Goal: Information Seeking & Learning: Learn about a topic

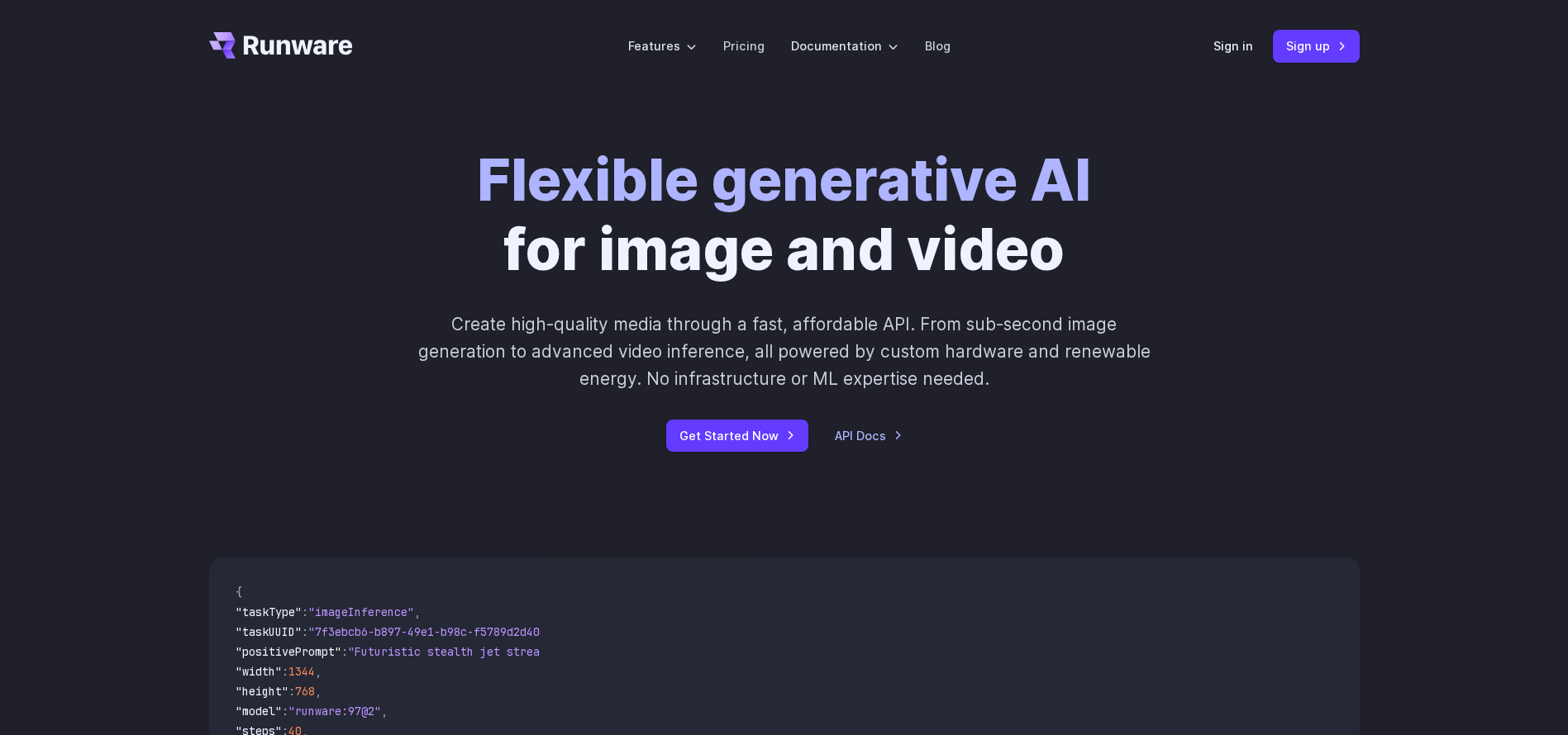
scroll to position [396, 0]
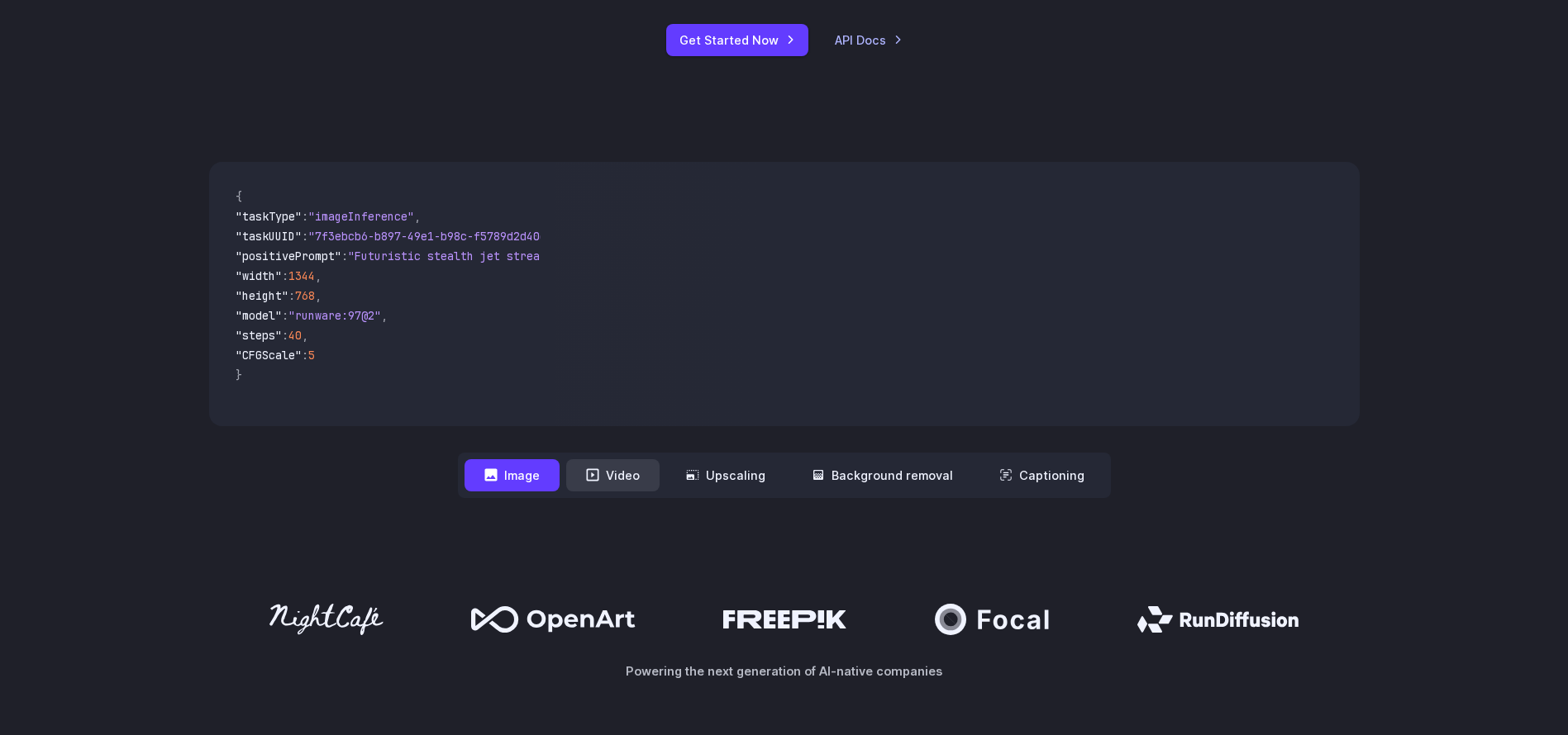
click at [642, 465] on button "Video" at bounding box center [612, 475] width 94 height 32
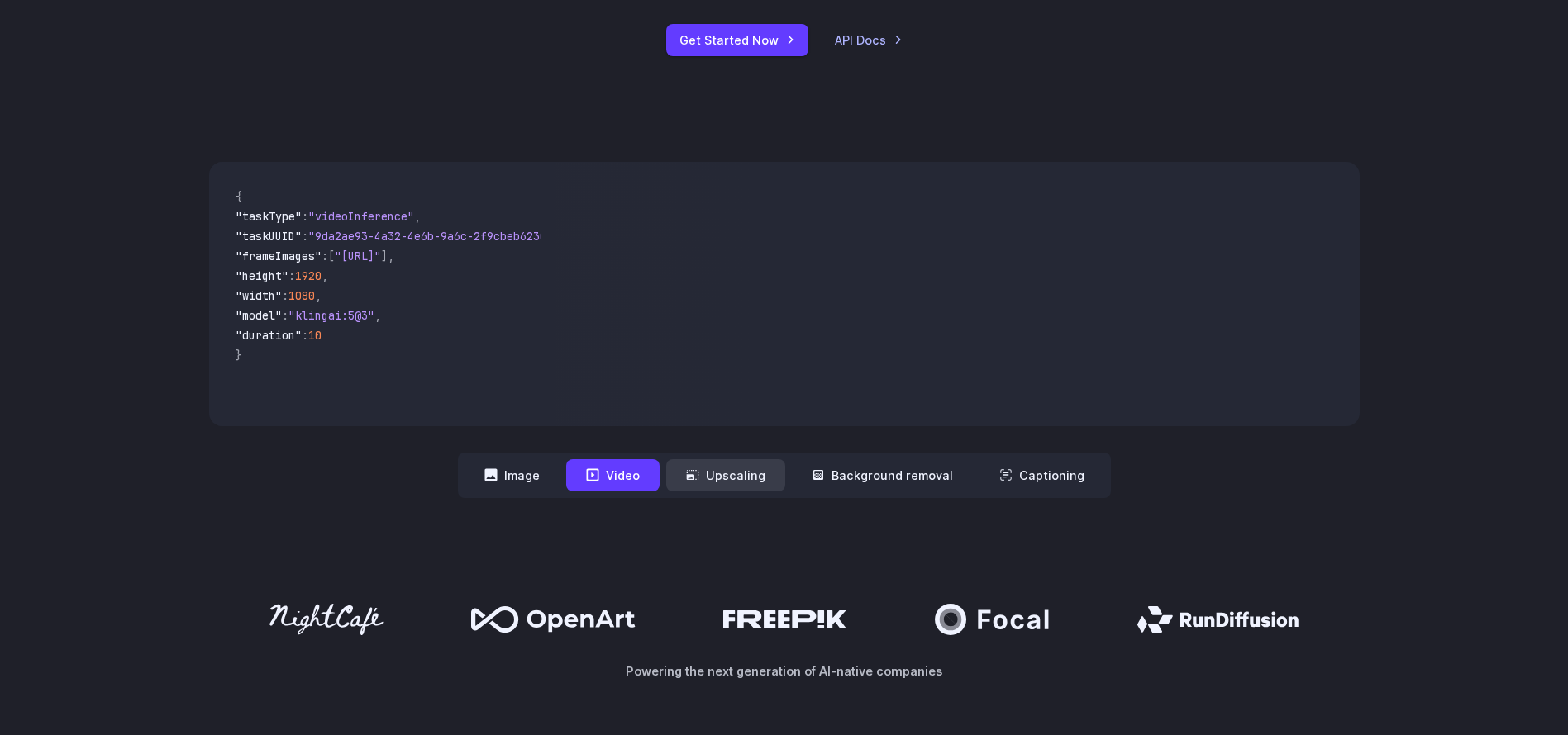
click at [733, 469] on button "Upscaling" at bounding box center [726, 475] width 119 height 32
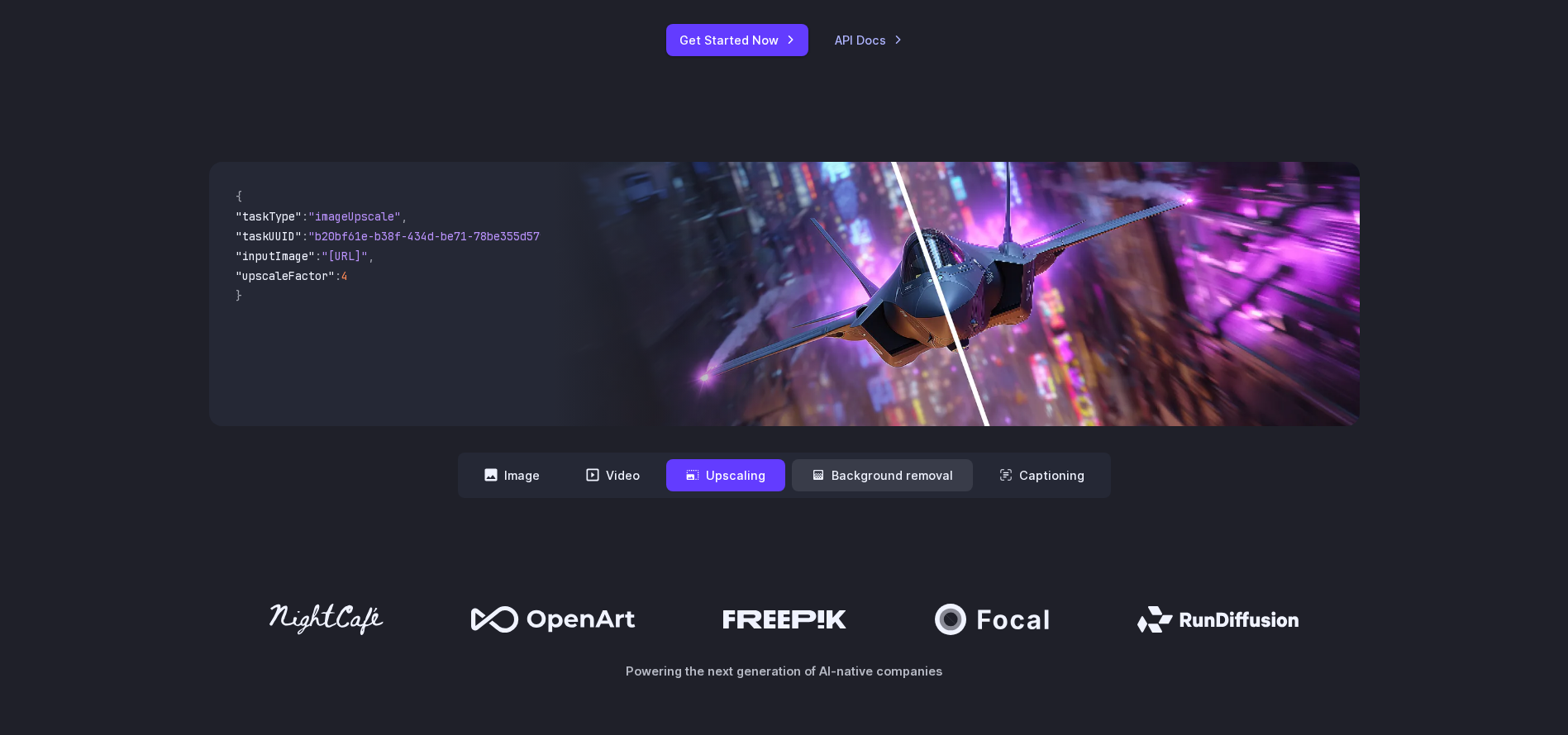
click at [919, 474] on button "Background removal" at bounding box center [882, 475] width 181 height 32
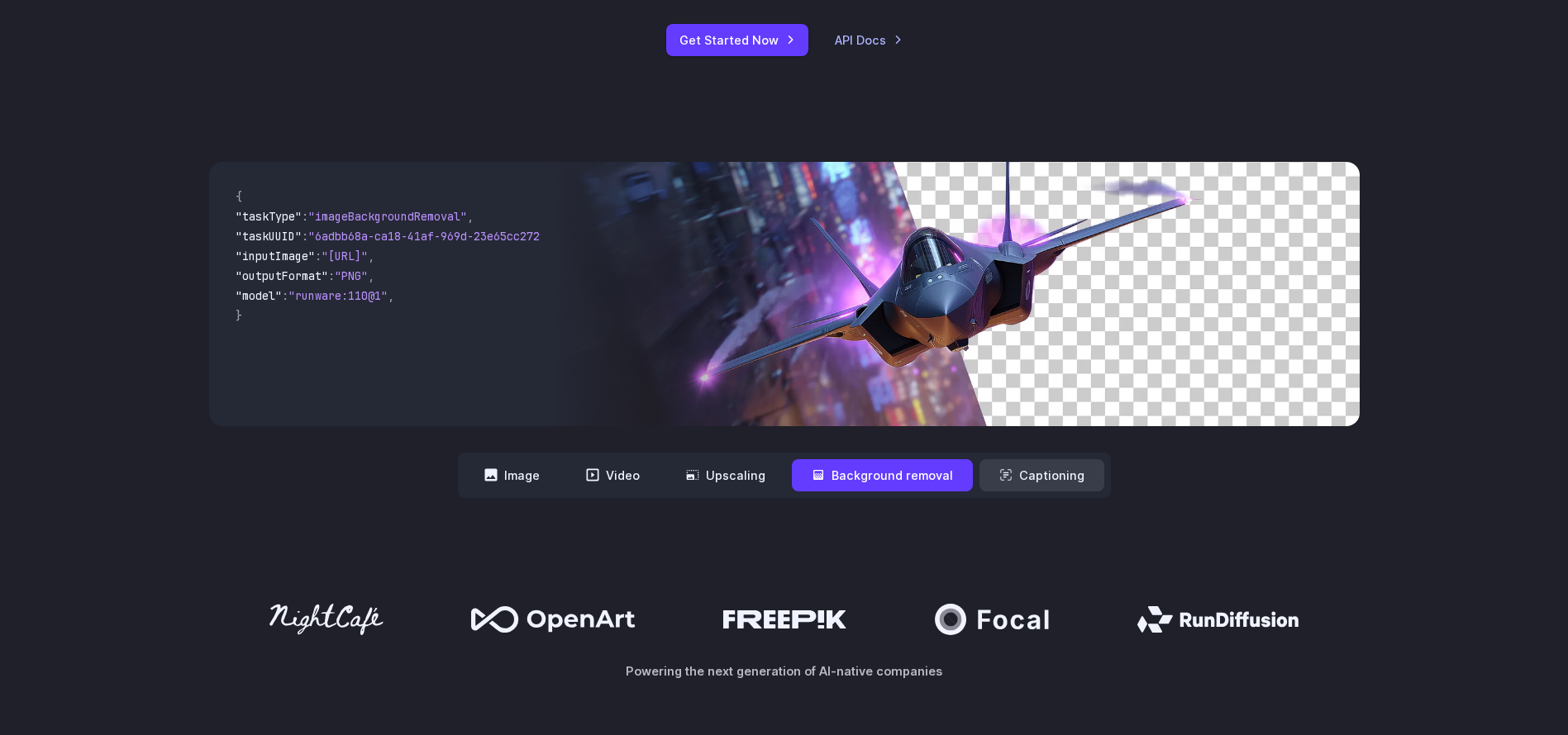
click at [1008, 474] on icon at bounding box center [1006, 475] width 11 height 11
click at [540, 480] on button "Image" at bounding box center [512, 475] width 95 height 32
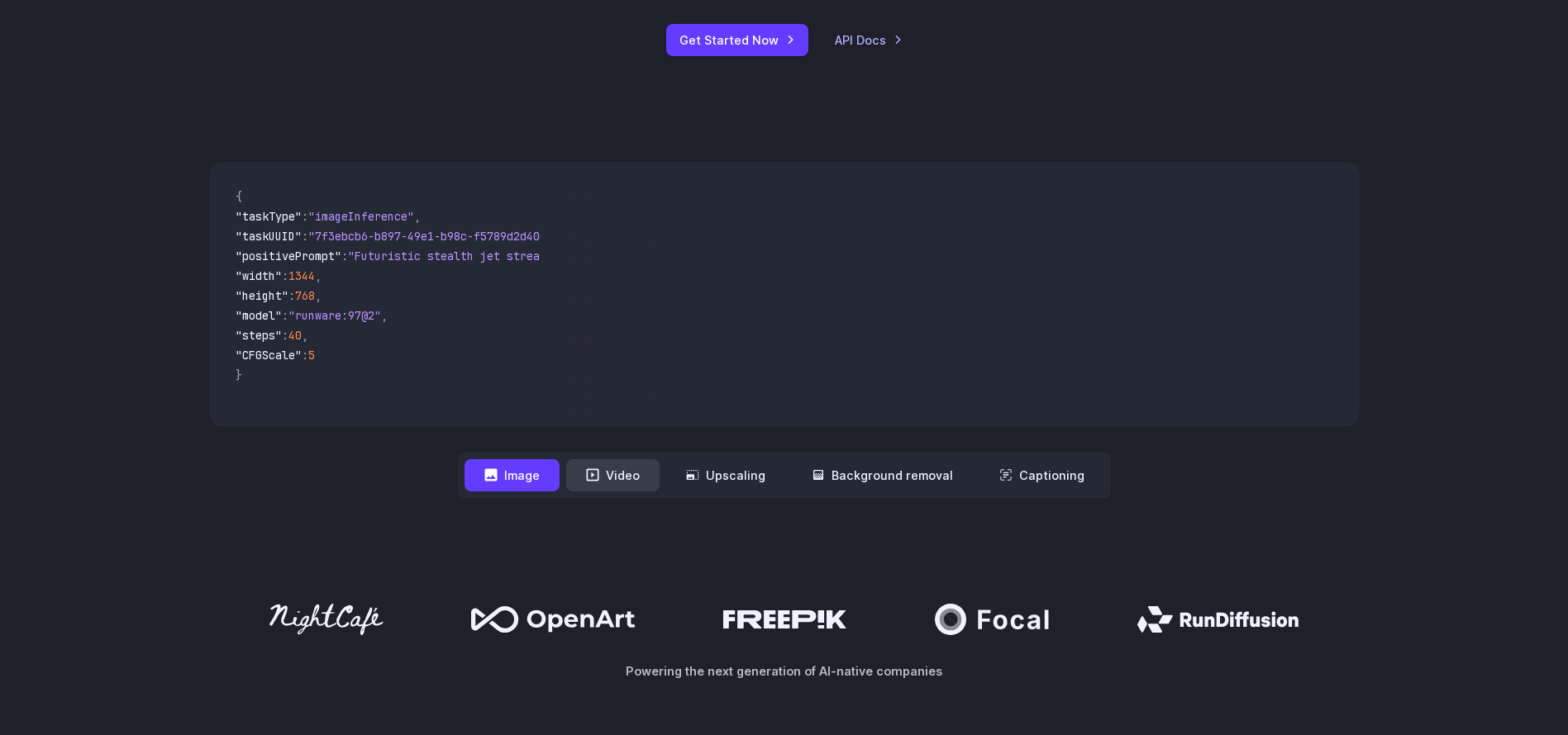
click at [601, 487] on button "Video" at bounding box center [612, 475] width 94 height 32
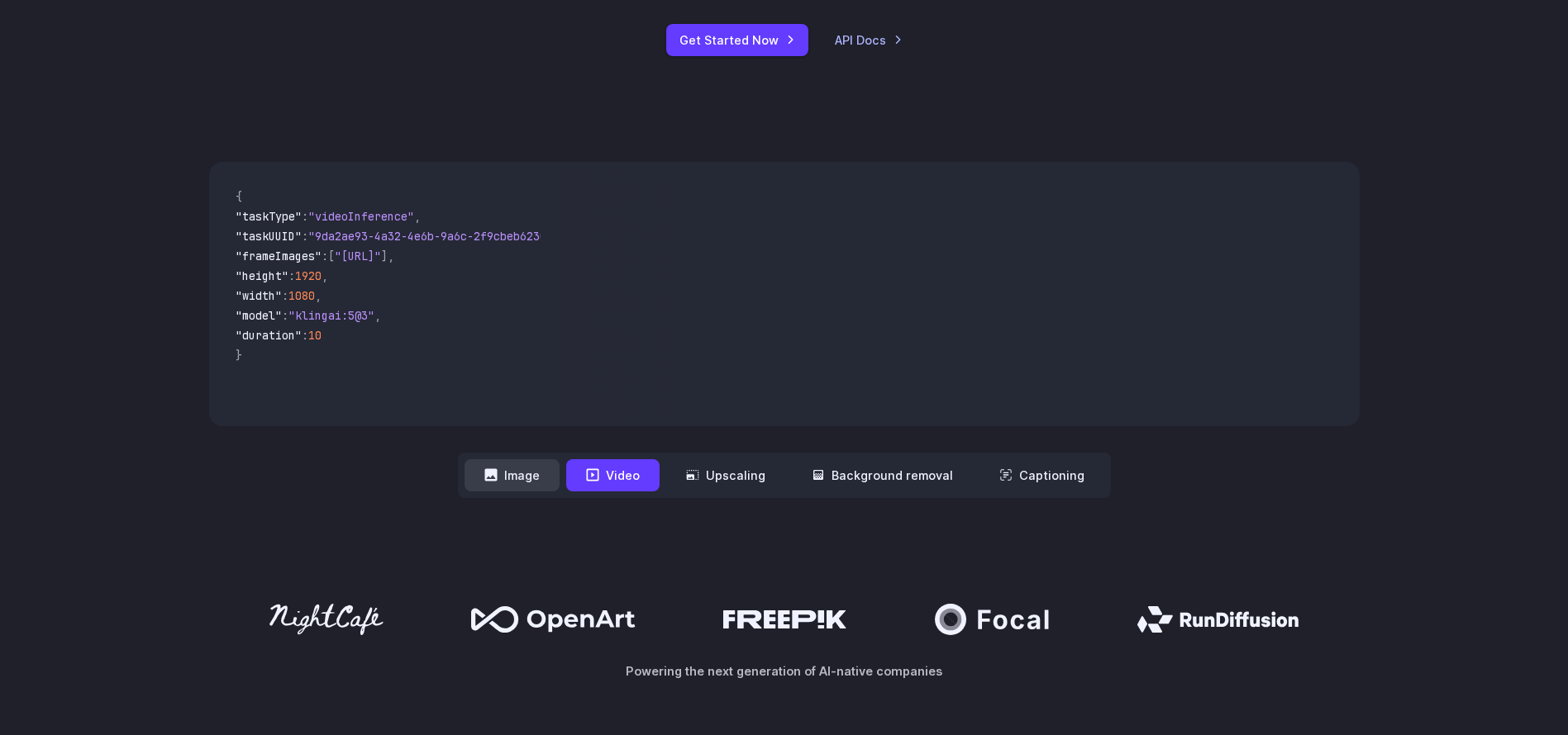
click at [517, 483] on button "Image" at bounding box center [512, 475] width 95 height 32
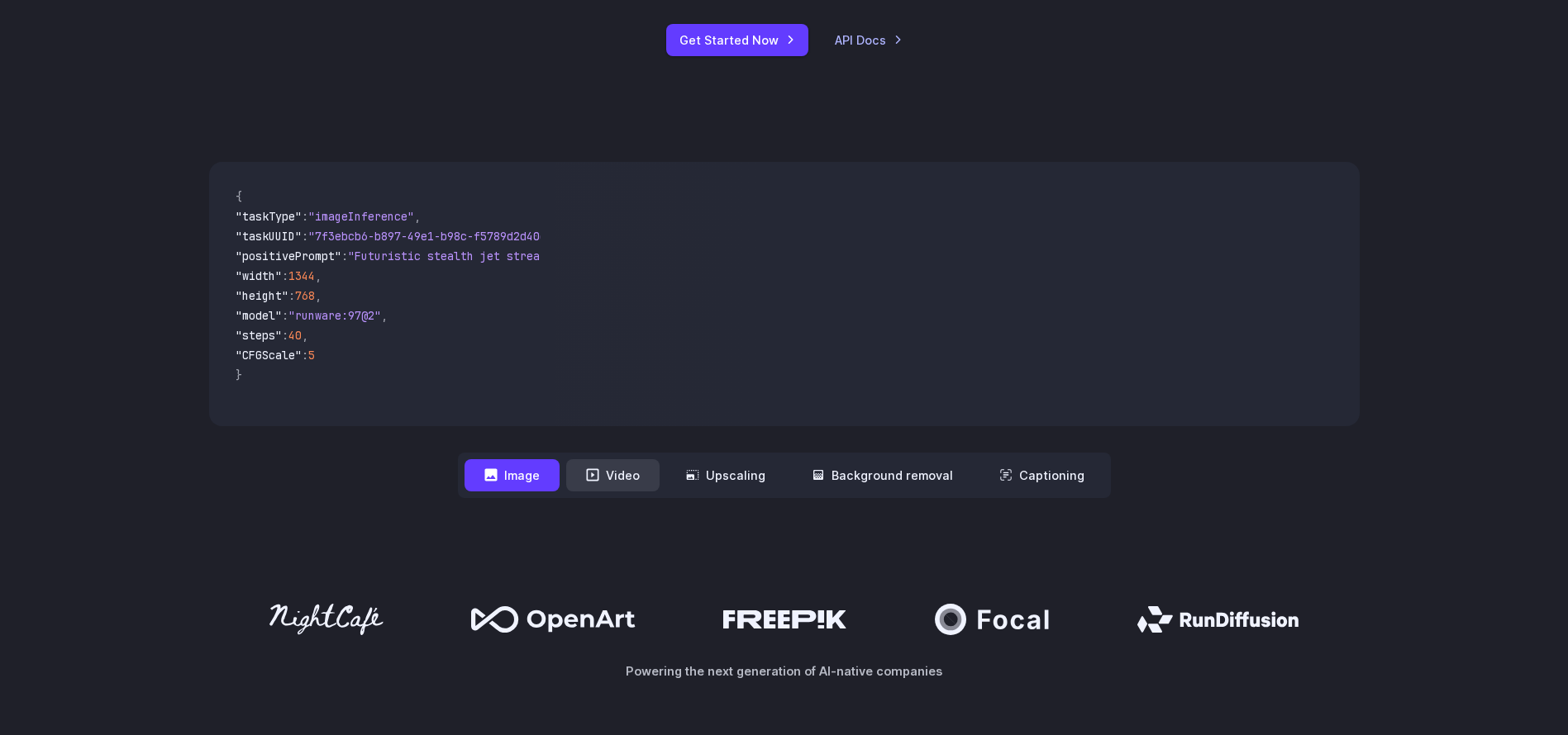
click at [593, 477] on icon at bounding box center [593, 475] width 12 height 12
click at [633, 499] on nav "**********" at bounding box center [784, 475] width 653 height 45
click at [640, 477] on button "Video" at bounding box center [612, 475] width 94 height 32
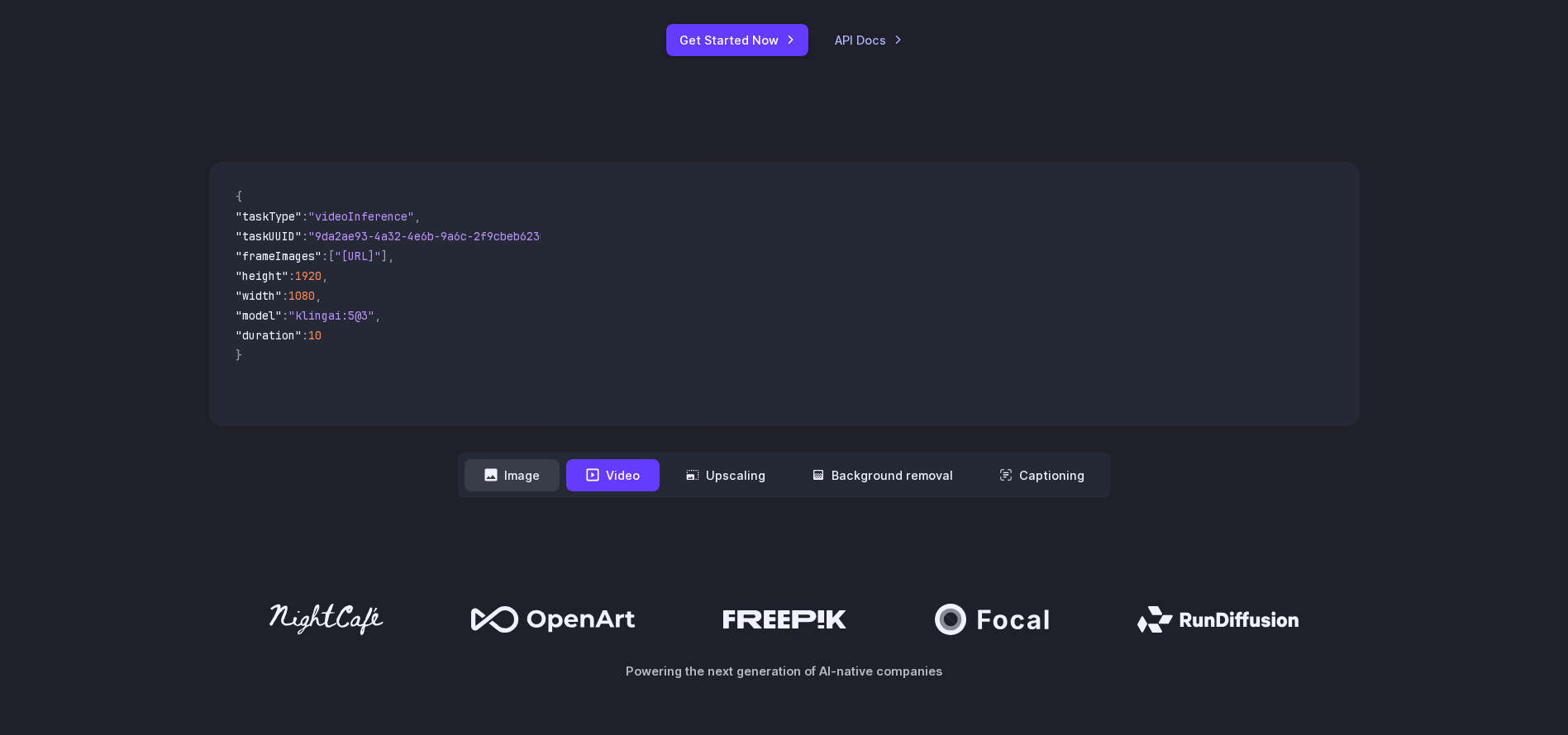
click at [550, 475] on button "Image" at bounding box center [512, 475] width 95 height 32
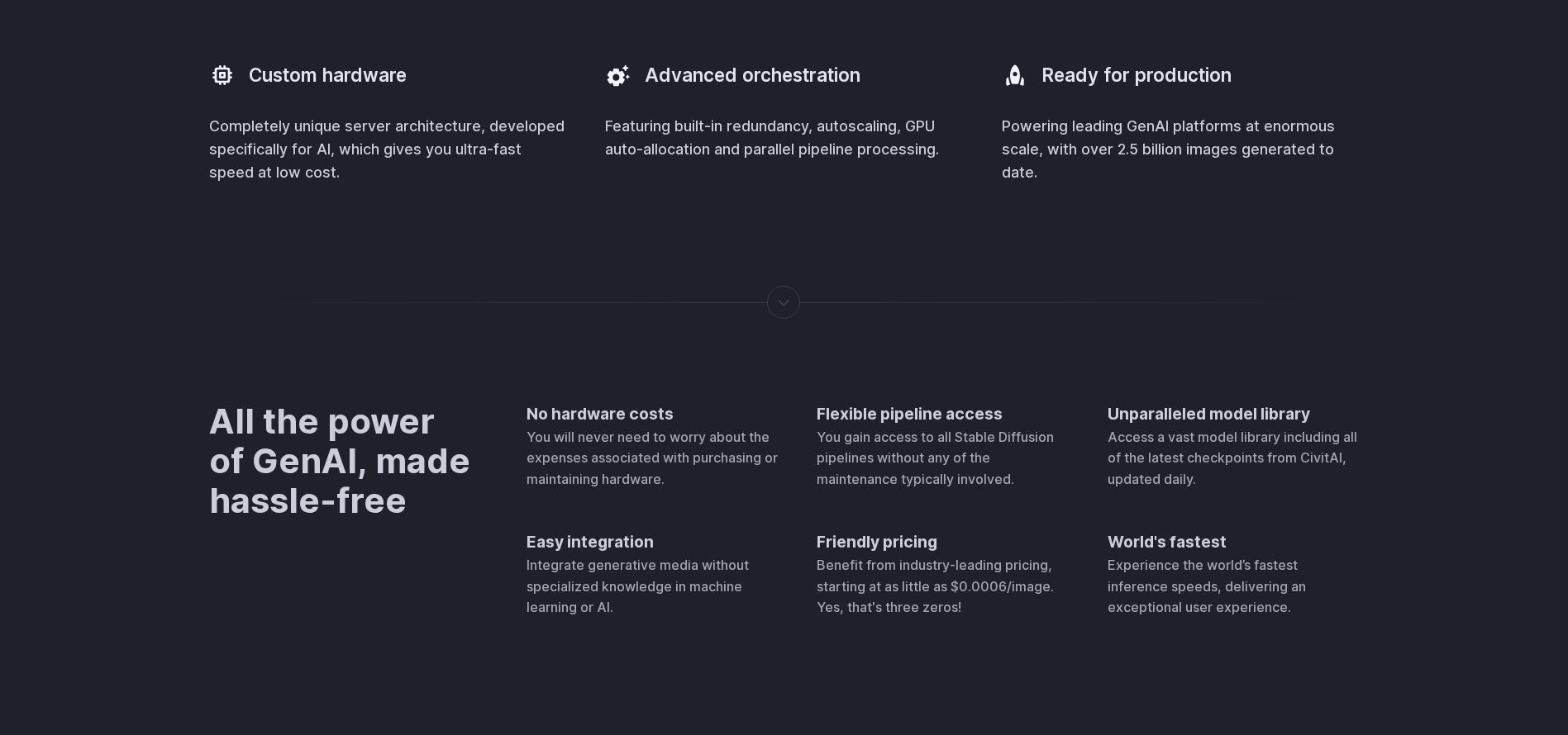
scroll to position [4853, 0]
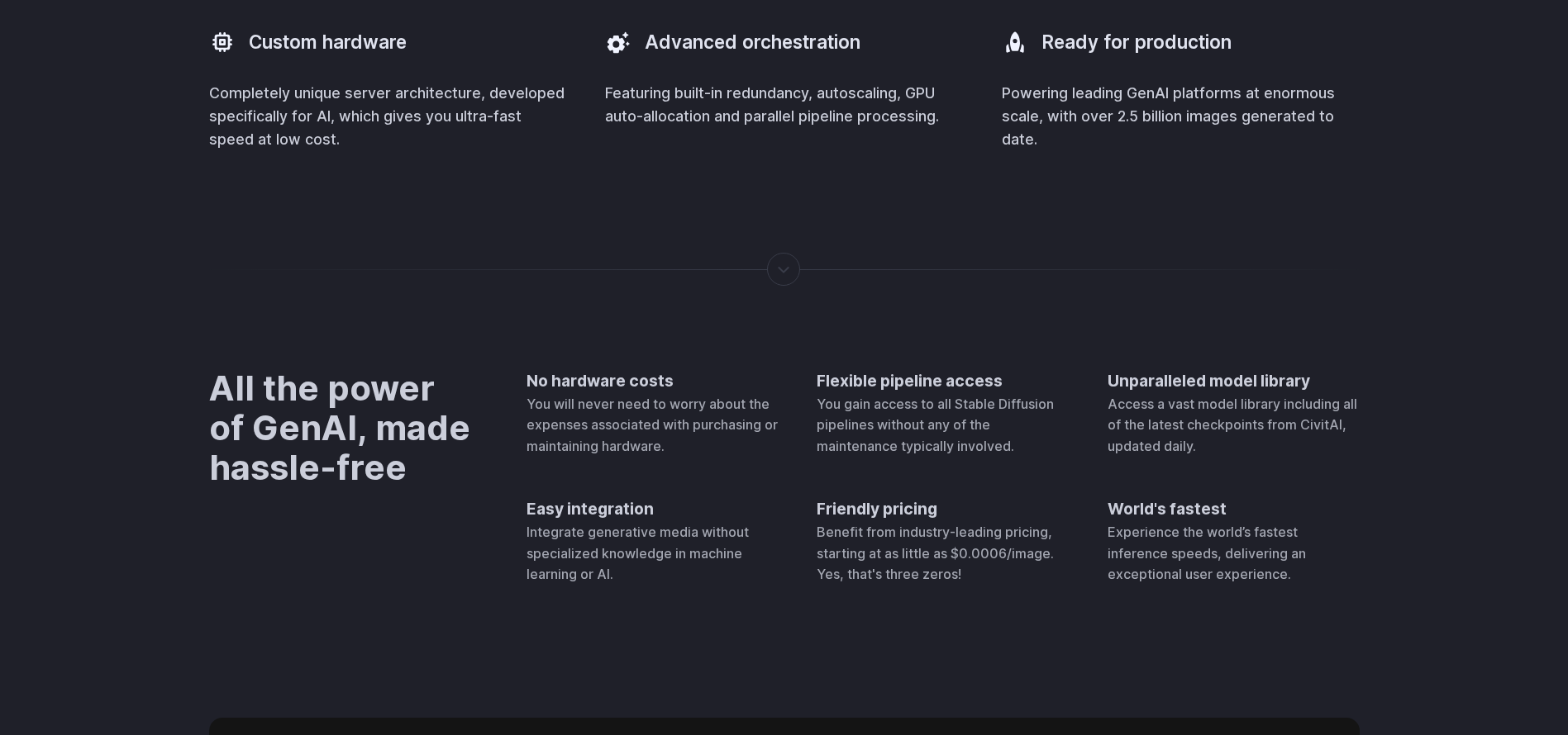
click at [785, 269] on div at bounding box center [784, 269] width 2 height 0
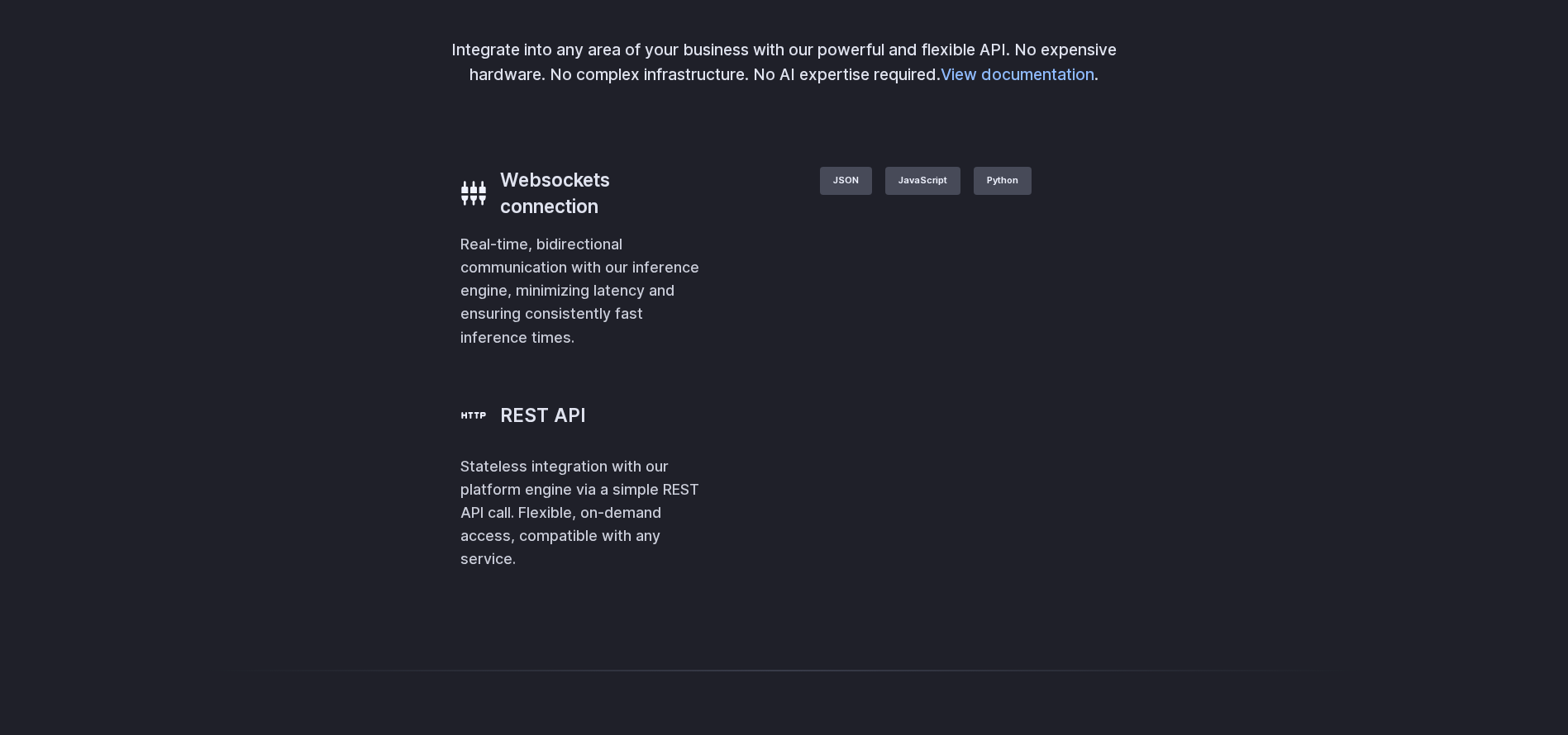
scroll to position [3605, 0]
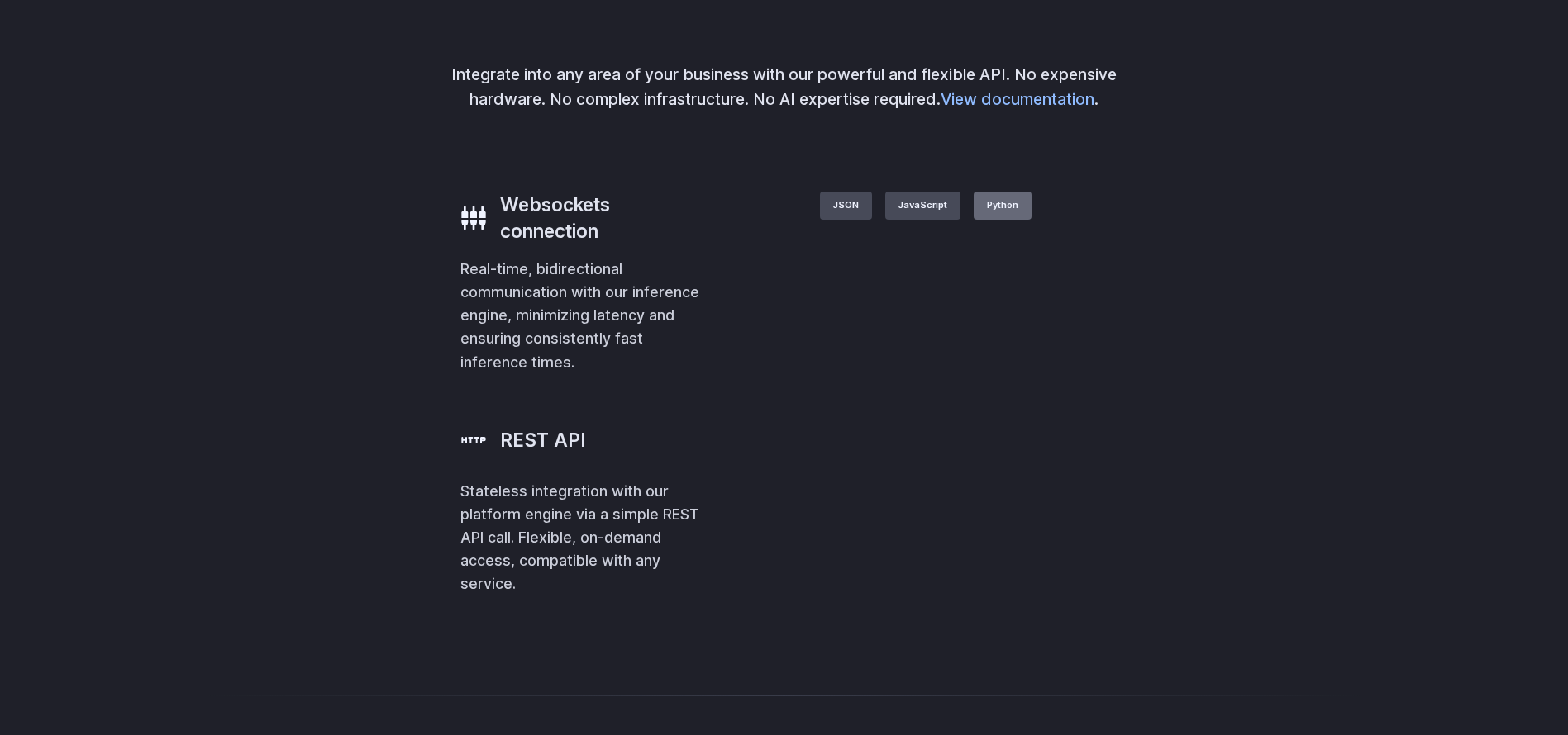
click at [1032, 219] on label "Python" at bounding box center [1002, 205] width 58 height 28
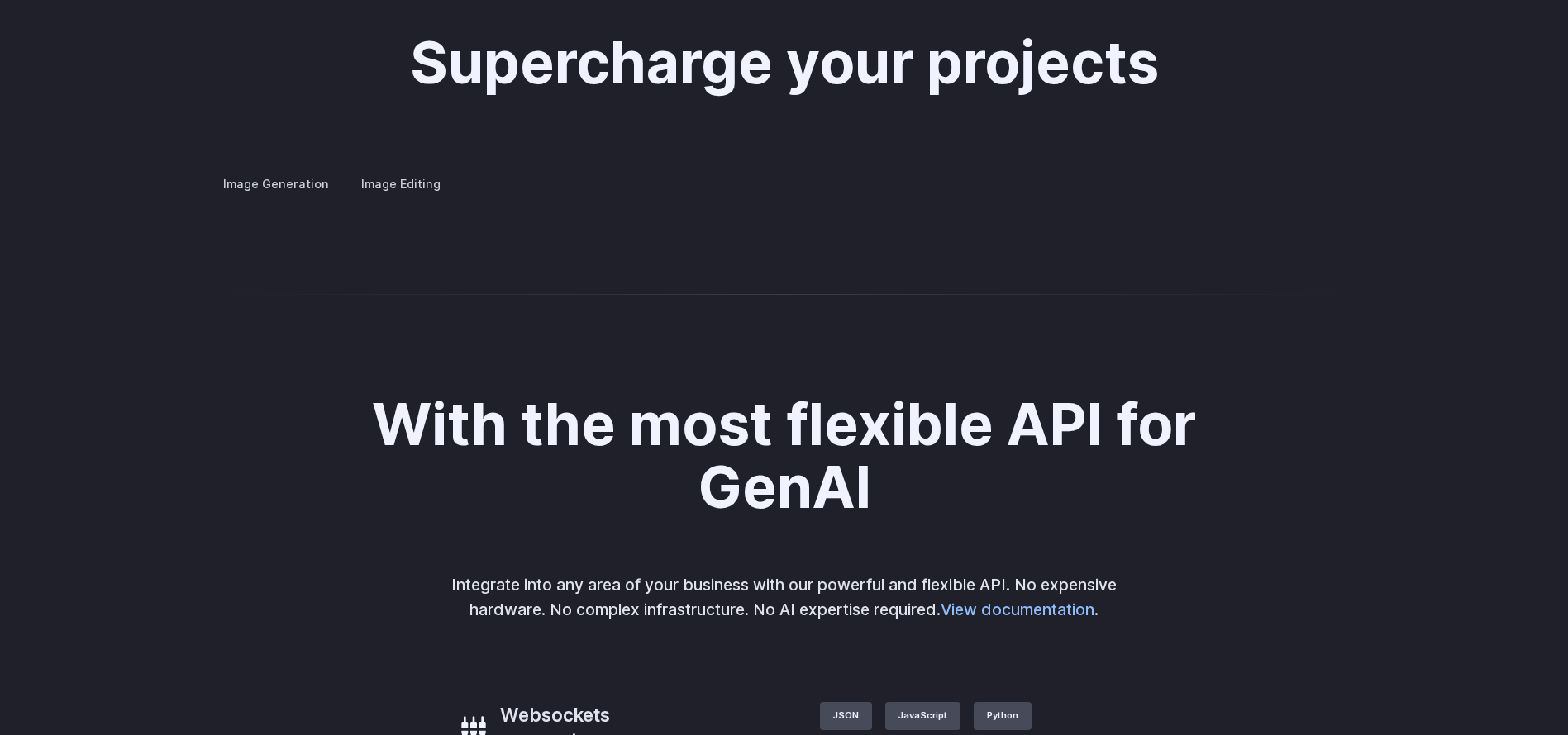
scroll to position [3086, 0]
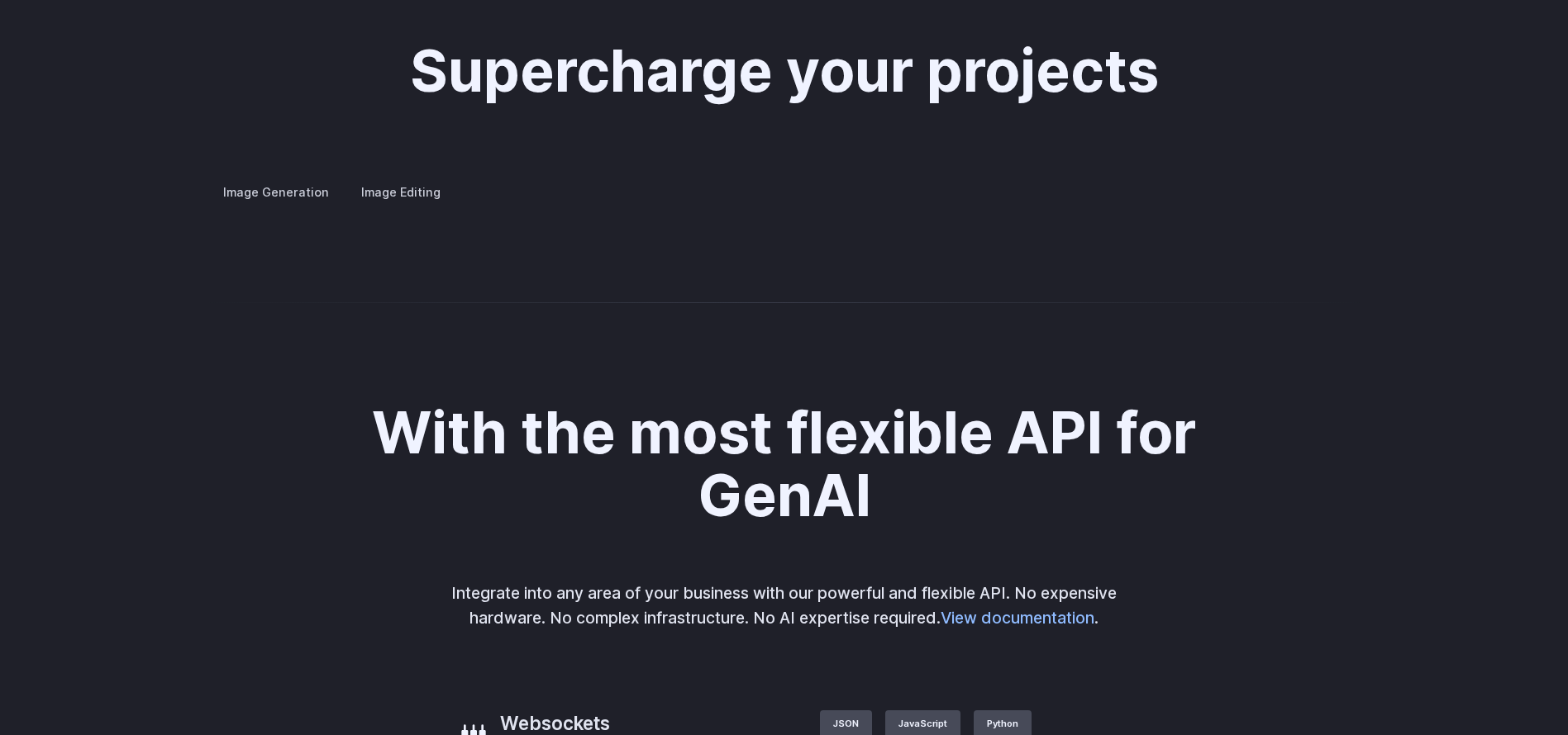
click at [0, 0] on button "Go to 3 of 4" at bounding box center [0, 0] width 0 height 0
click at [0, 0] on button "Go to 4 of 4" at bounding box center [0, 0] width 0 height 0
click at [0, 0] on div at bounding box center [0, 0] width 0 height 0
click at [0, 0] on button "Go to 2 of 4" at bounding box center [0, 0] width 0 height 0
click at [0, 0] on div at bounding box center [0, 0] width 0 height 0
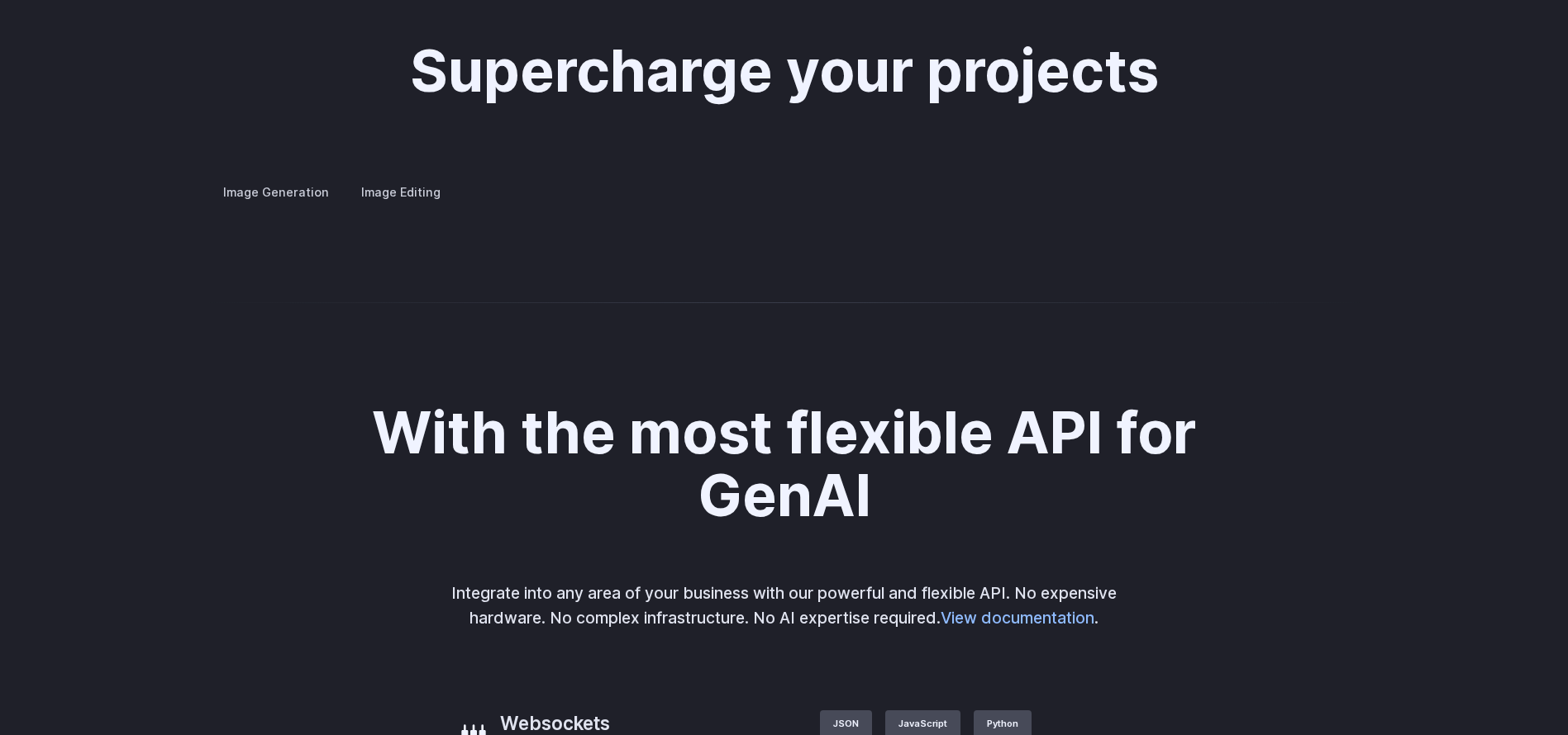
click at [1127, 283] on div "Supercharge your projects Image Generation Image Editing Custom avatars Create …" at bounding box center [784, 121] width 1568 height 322
click at [0, 0] on div at bounding box center [0, 0] width 0 height 0
click at [0, 0] on button "Go to 1 of 4" at bounding box center [0, 0] width 0 height 0
click at [0, 0] on button "Go to 2 of 4" at bounding box center [0, 0] width 0 height 0
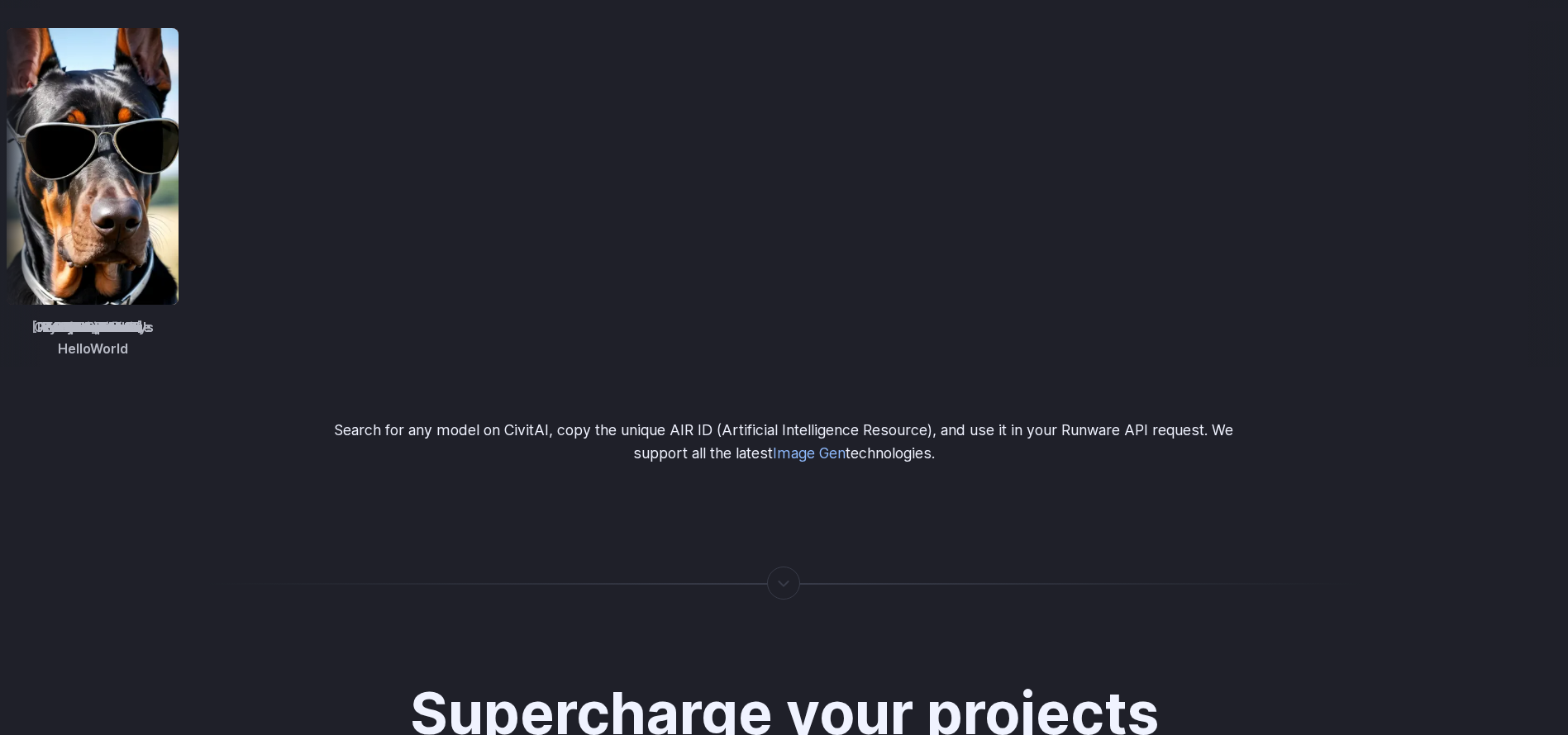
scroll to position [2448, 0]
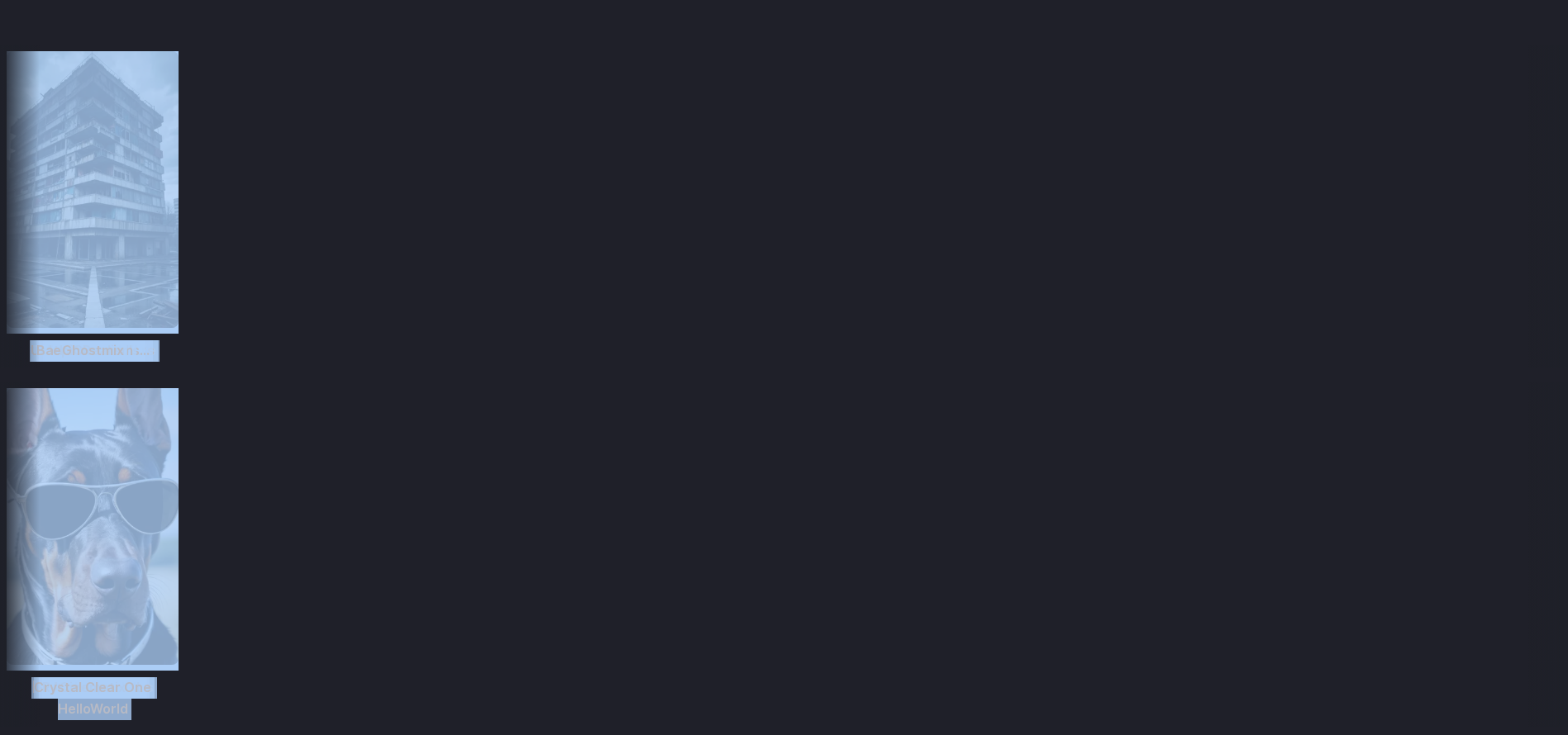
drag, startPoint x: 1566, startPoint y: 307, endPoint x: 1586, endPoint y: 28, distance: 279.7
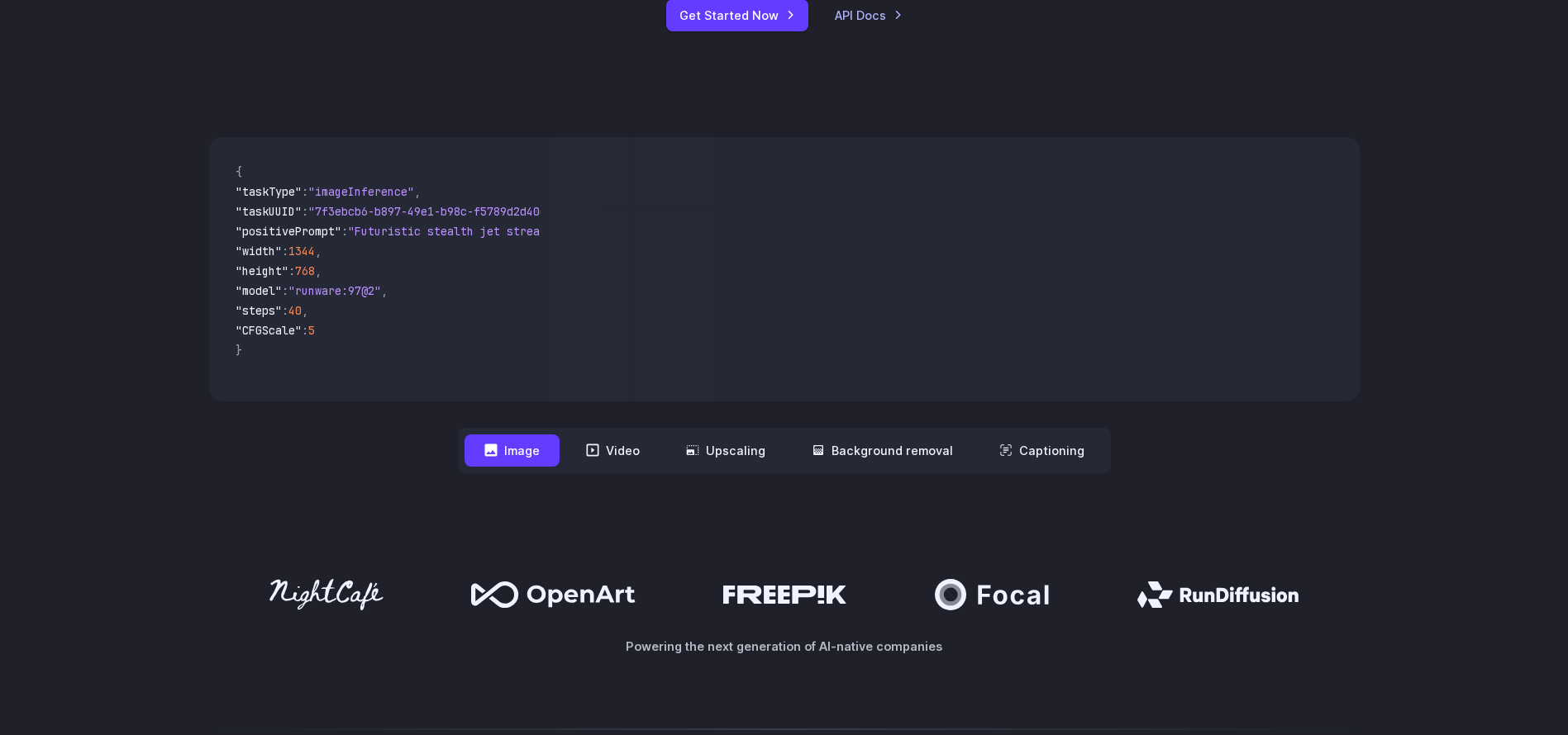
scroll to position [0, 0]
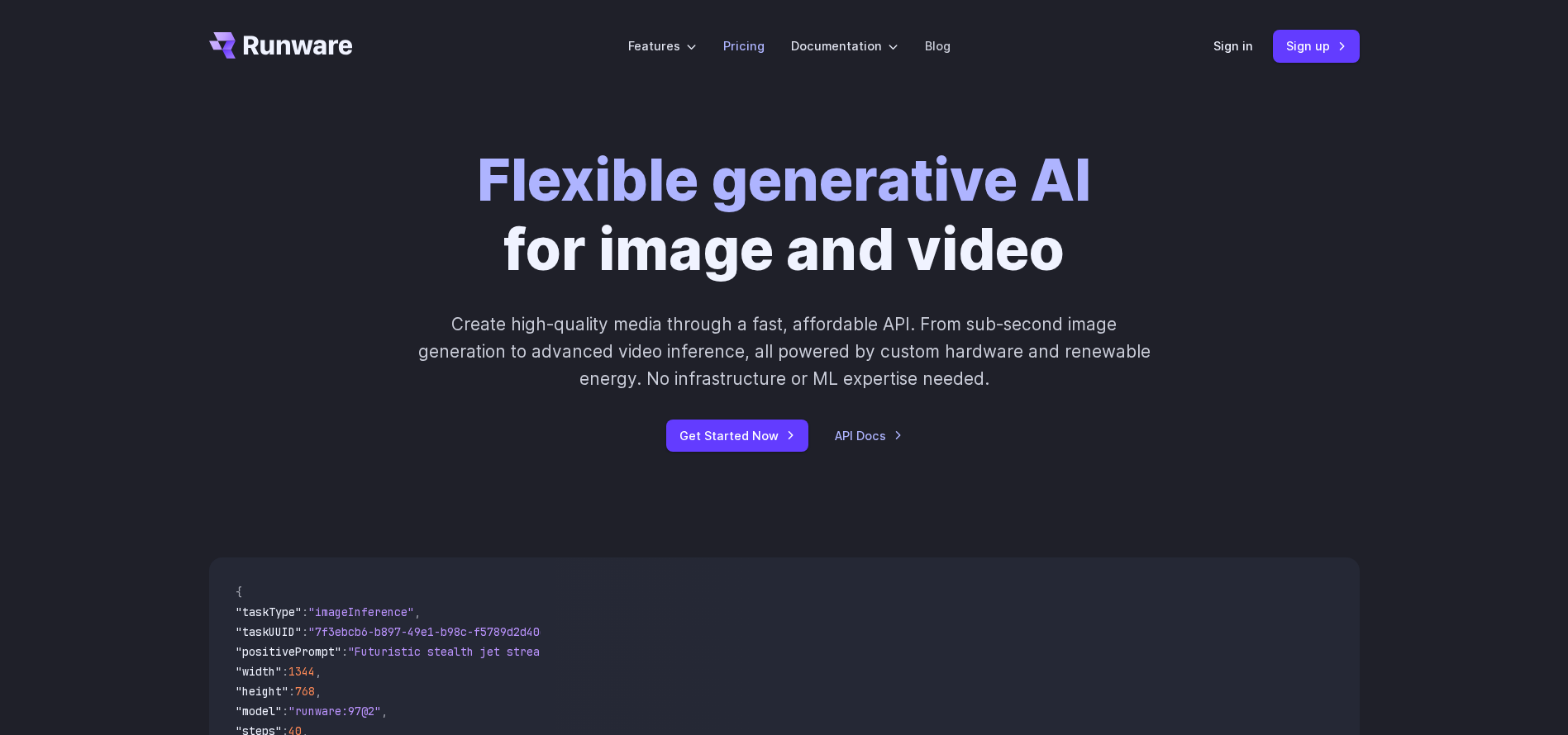
click at [751, 48] on link "Pricing" at bounding box center [743, 45] width 41 height 19
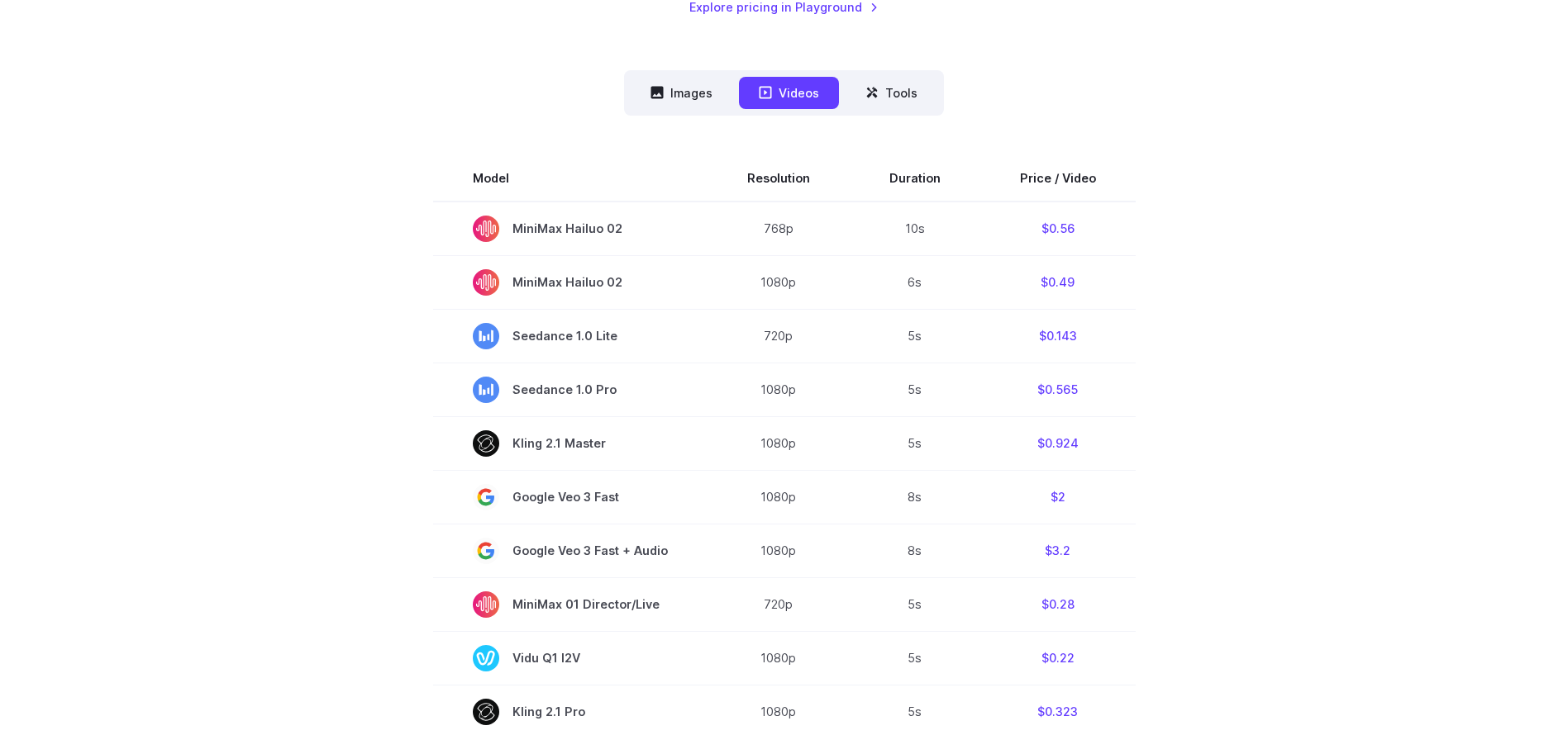
scroll to position [395, 0]
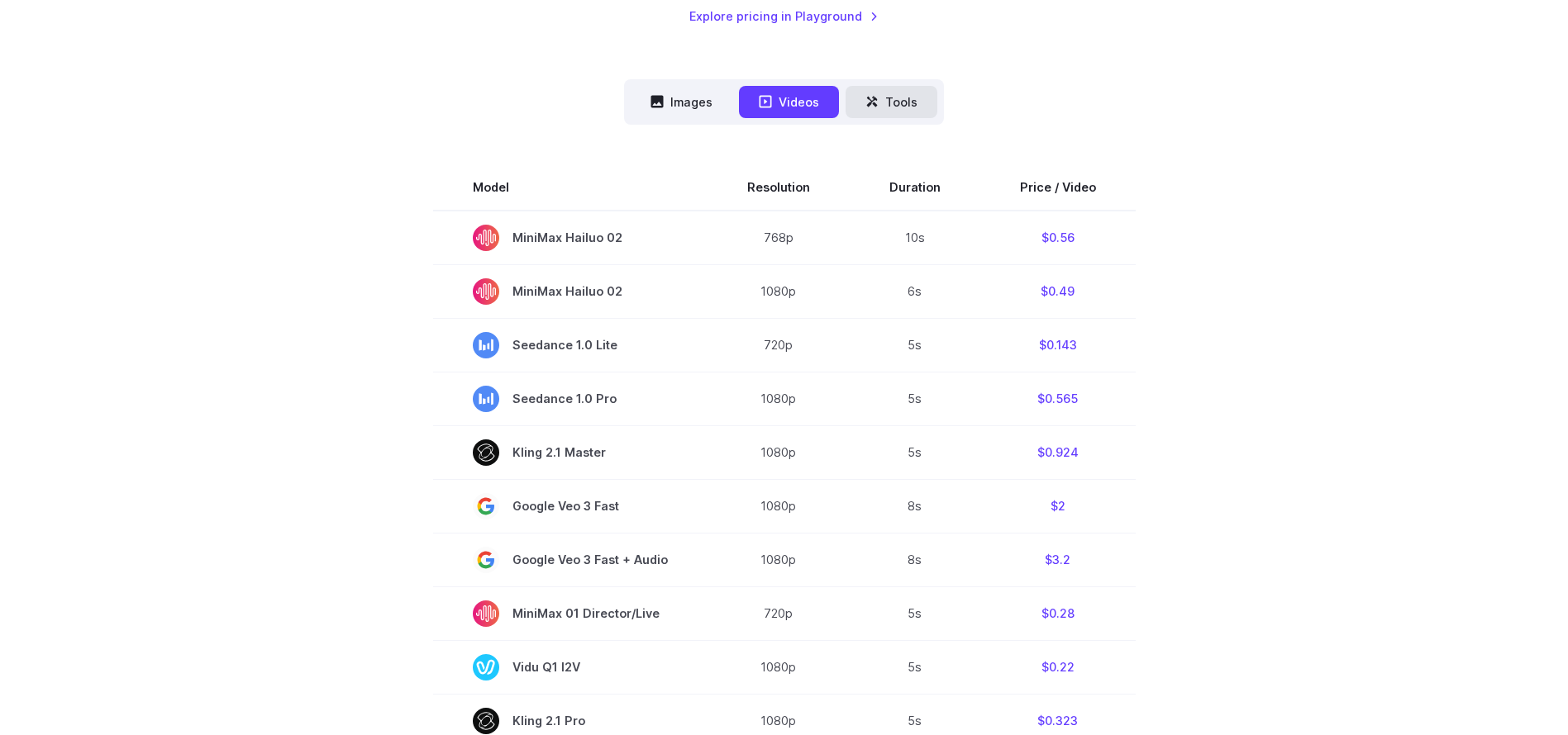
click at [901, 117] on button "Tools" at bounding box center [892, 102] width 92 height 32
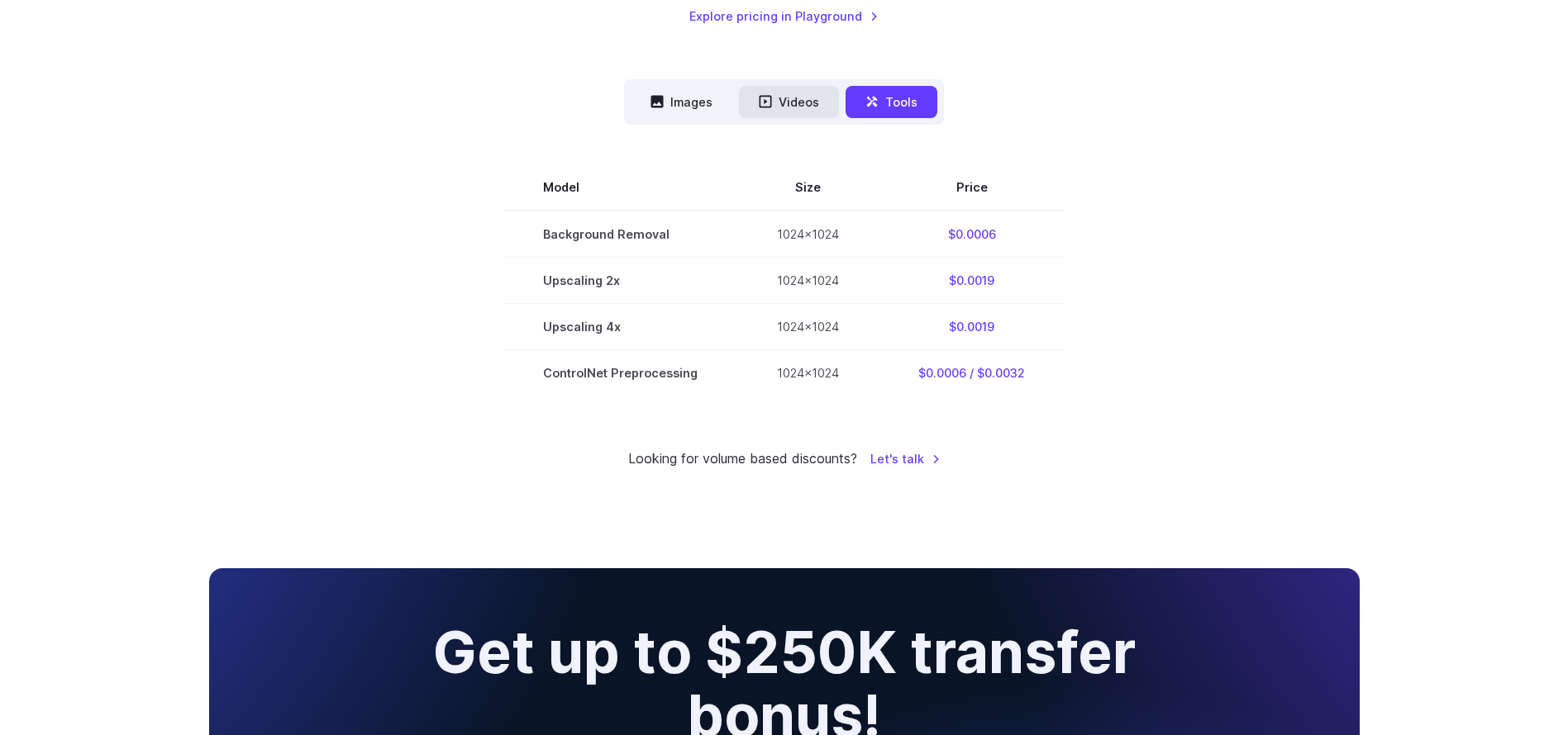
click at [784, 106] on button "Videos" at bounding box center [789, 102] width 100 height 32
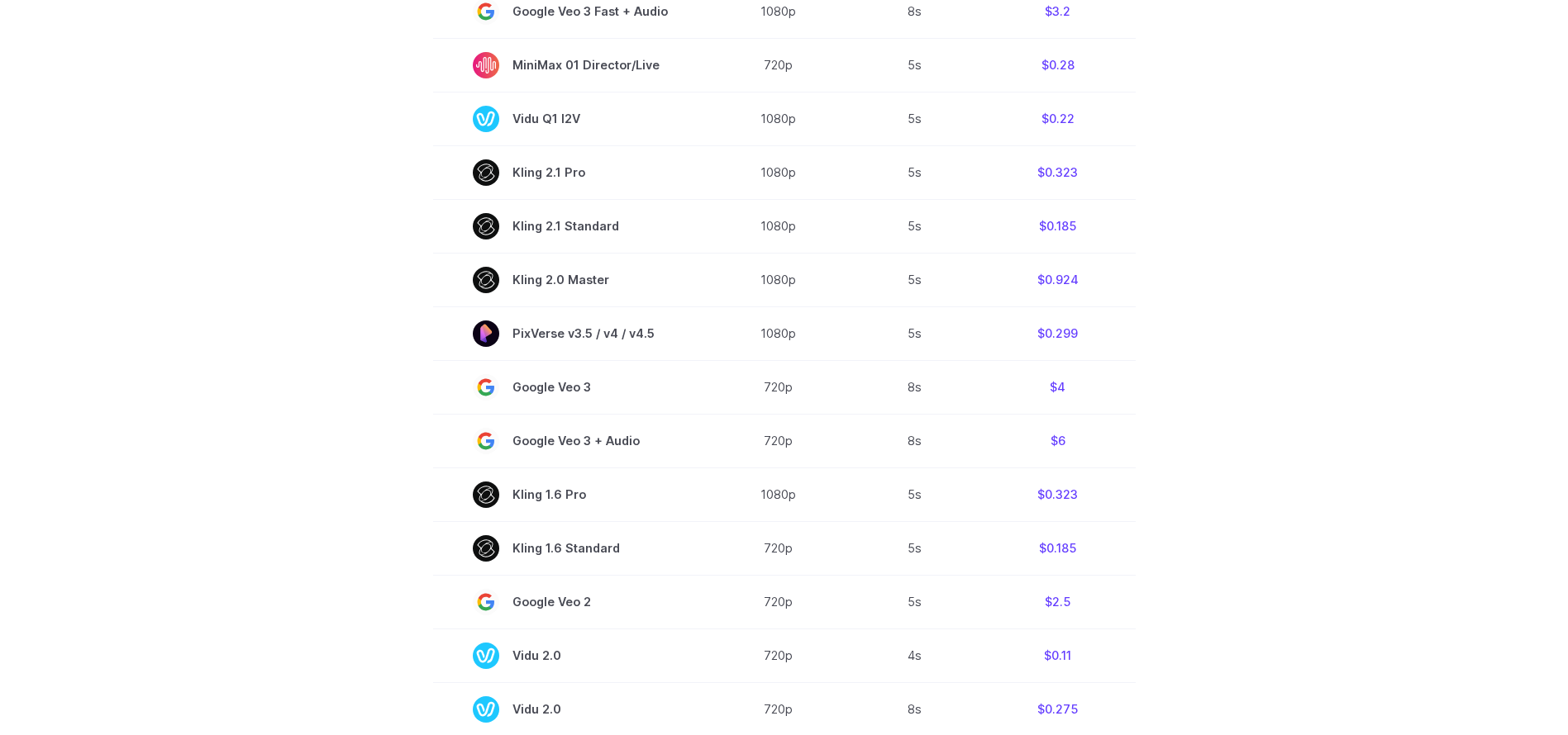
scroll to position [962, 0]
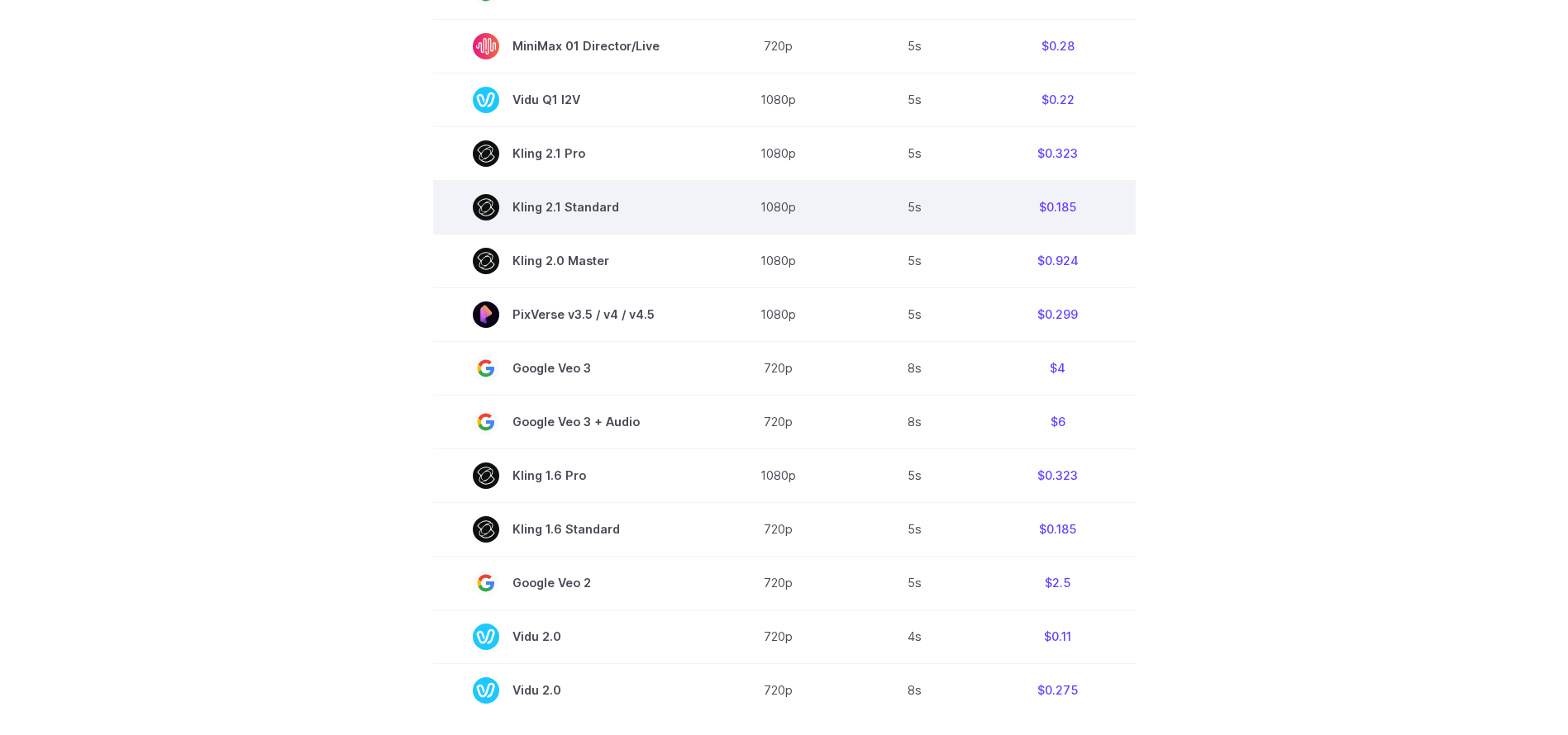
click at [910, 203] on td "5s" at bounding box center [915, 207] width 130 height 54
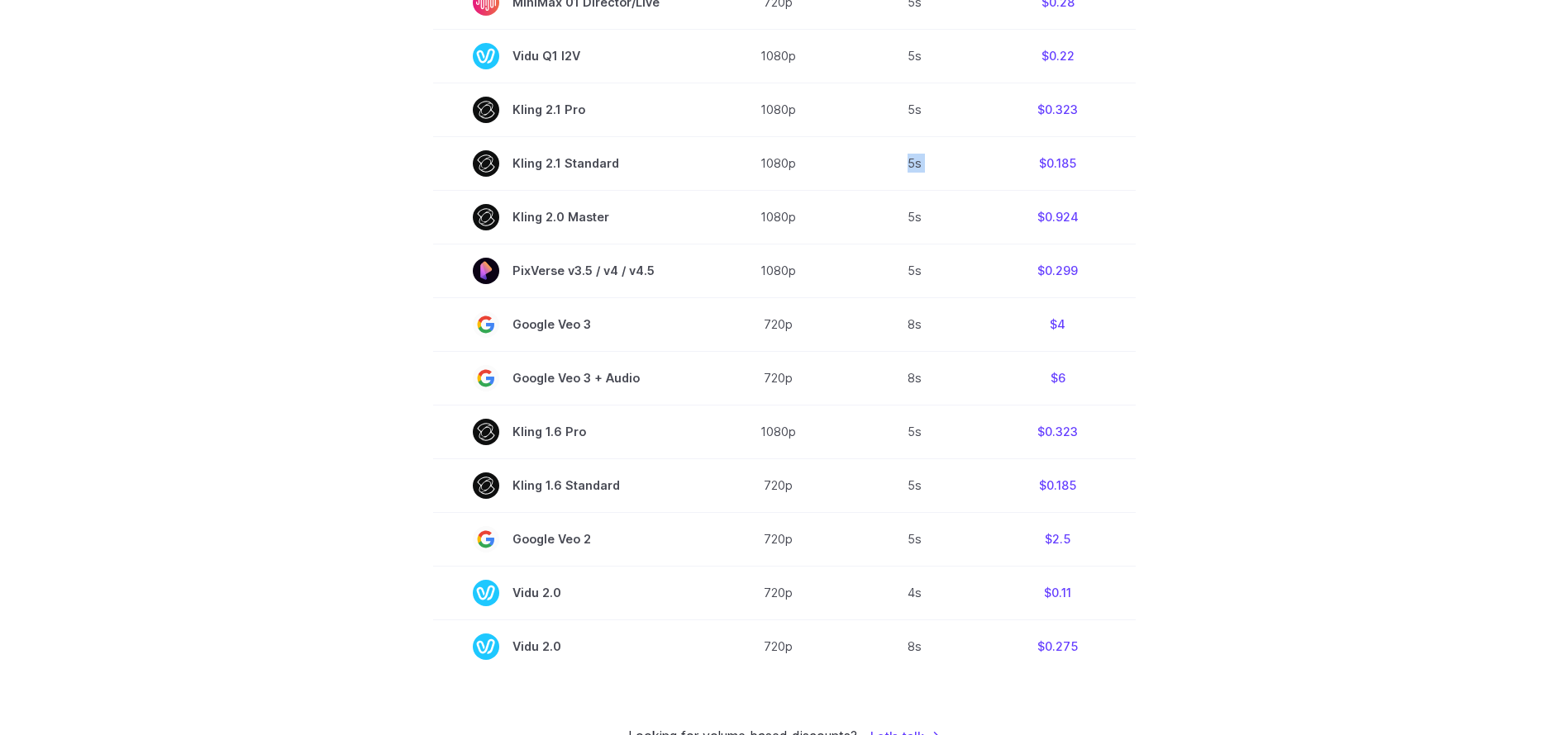
scroll to position [1093, 0]
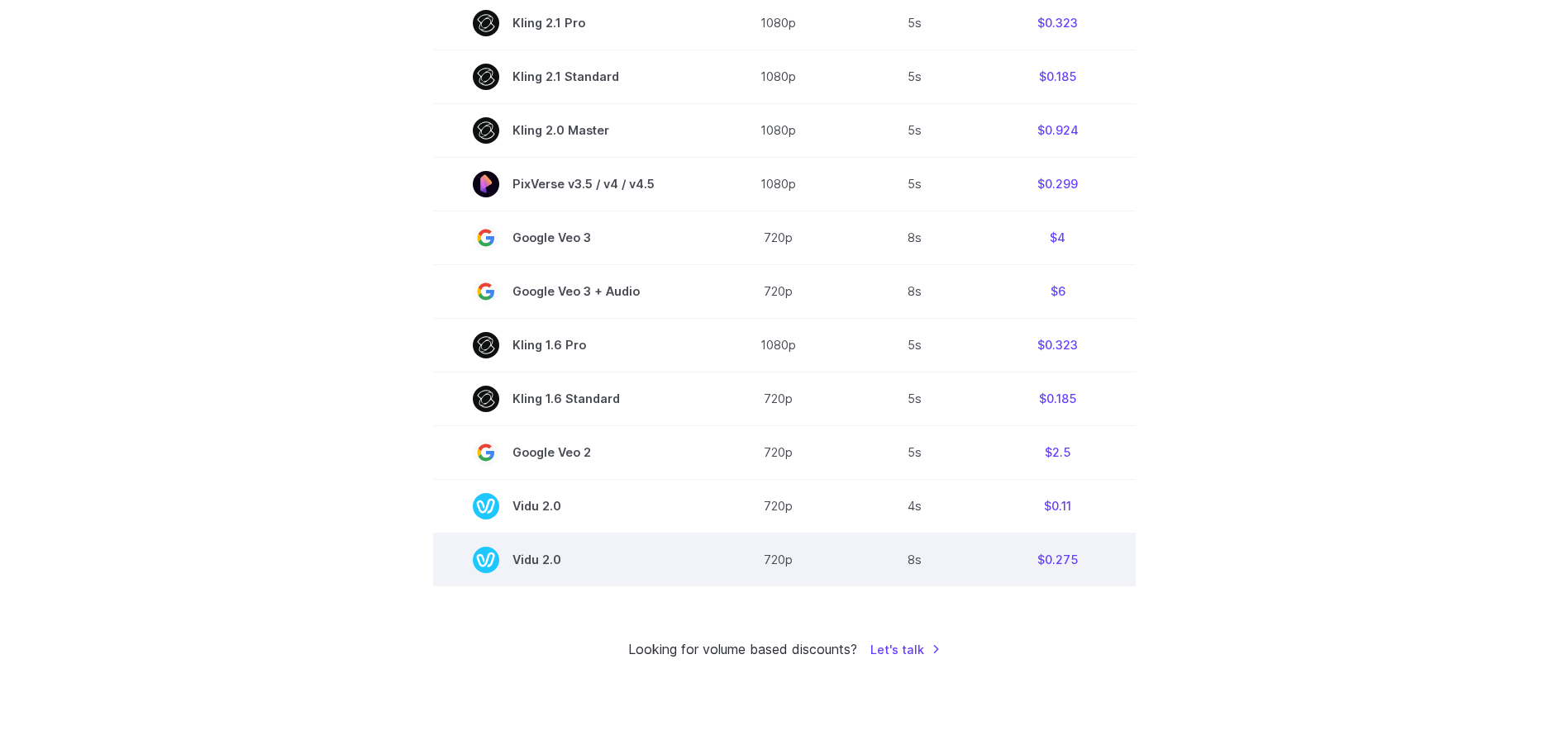
click at [541, 570] on span "Vidu 2.0" at bounding box center [570, 560] width 195 height 27
click at [551, 564] on span "Vidu 2.0" at bounding box center [570, 560] width 195 height 27
click at [1086, 569] on td "$0.275" at bounding box center [1058, 559] width 155 height 54
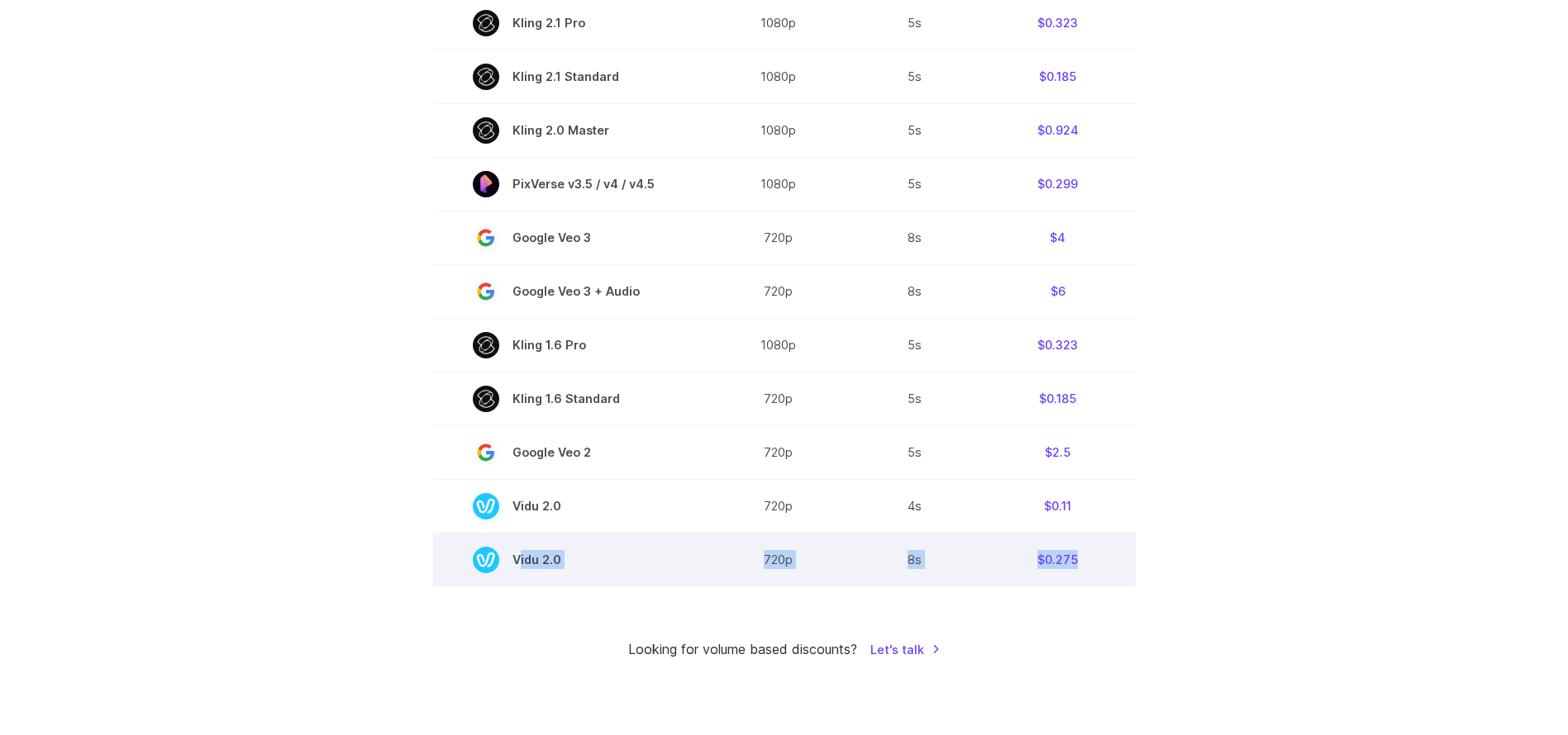
drag, startPoint x: 1086, startPoint y: 569, endPoint x: 519, endPoint y: 562, distance: 567.0
click at [519, 562] on tr "Vidu 2.0 720p 8s $0.275" at bounding box center [784, 559] width 702 height 54
copy tr "Vidu 2.0 720p 8s $0.275"
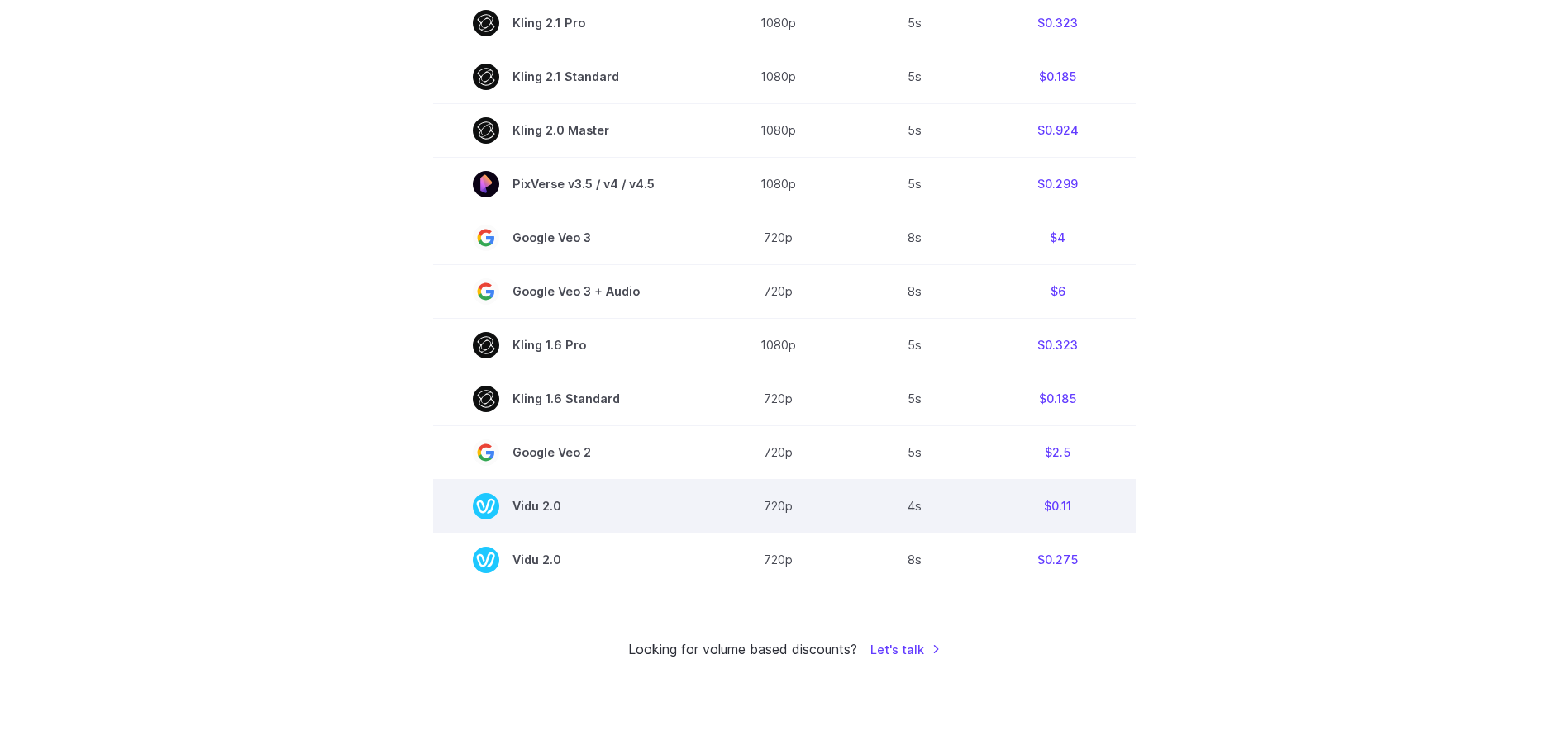
click at [1123, 487] on td "$0.11" at bounding box center [1058, 506] width 155 height 54
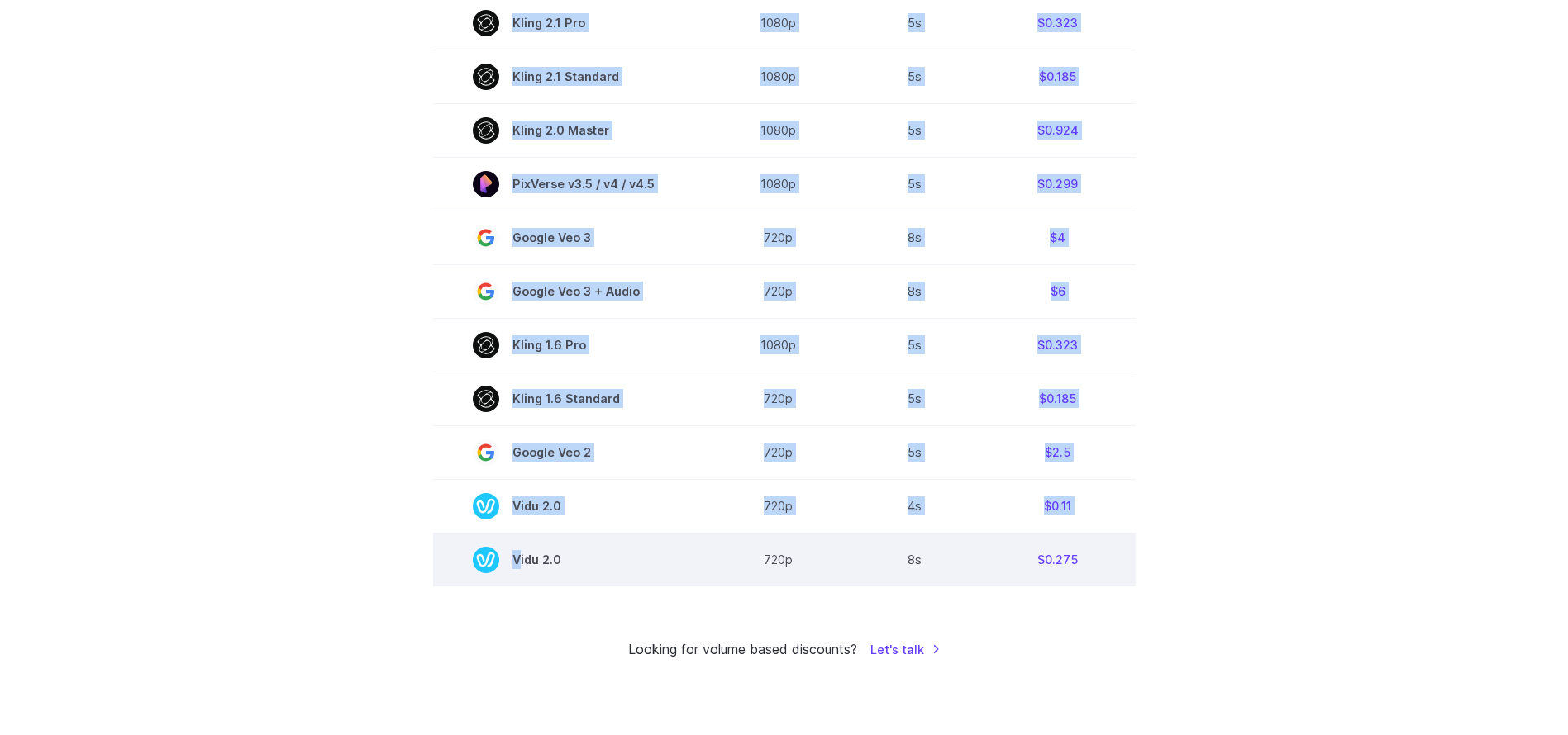
drag, startPoint x: 1132, startPoint y: 576, endPoint x: 452, endPoint y: 551, distance: 680.5
click at [452, 551] on section "Model Resolution Duration Price / Video MiniMax Hailuo 02 768p 10s $0.56 MiniMa…" at bounding box center [784, 27] width 1150 height 1120
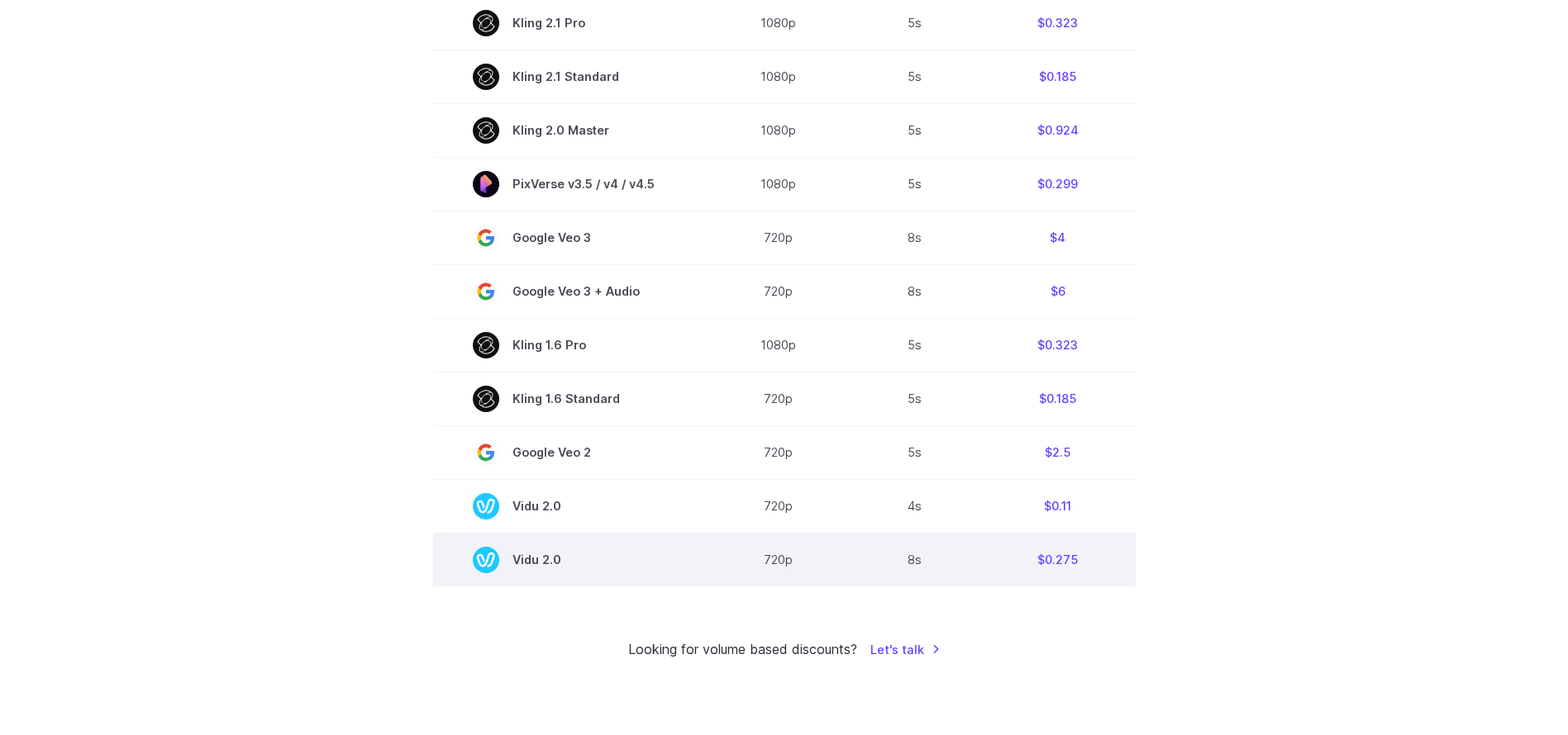
click at [633, 554] on span "Vidu 2.0" at bounding box center [570, 560] width 195 height 27
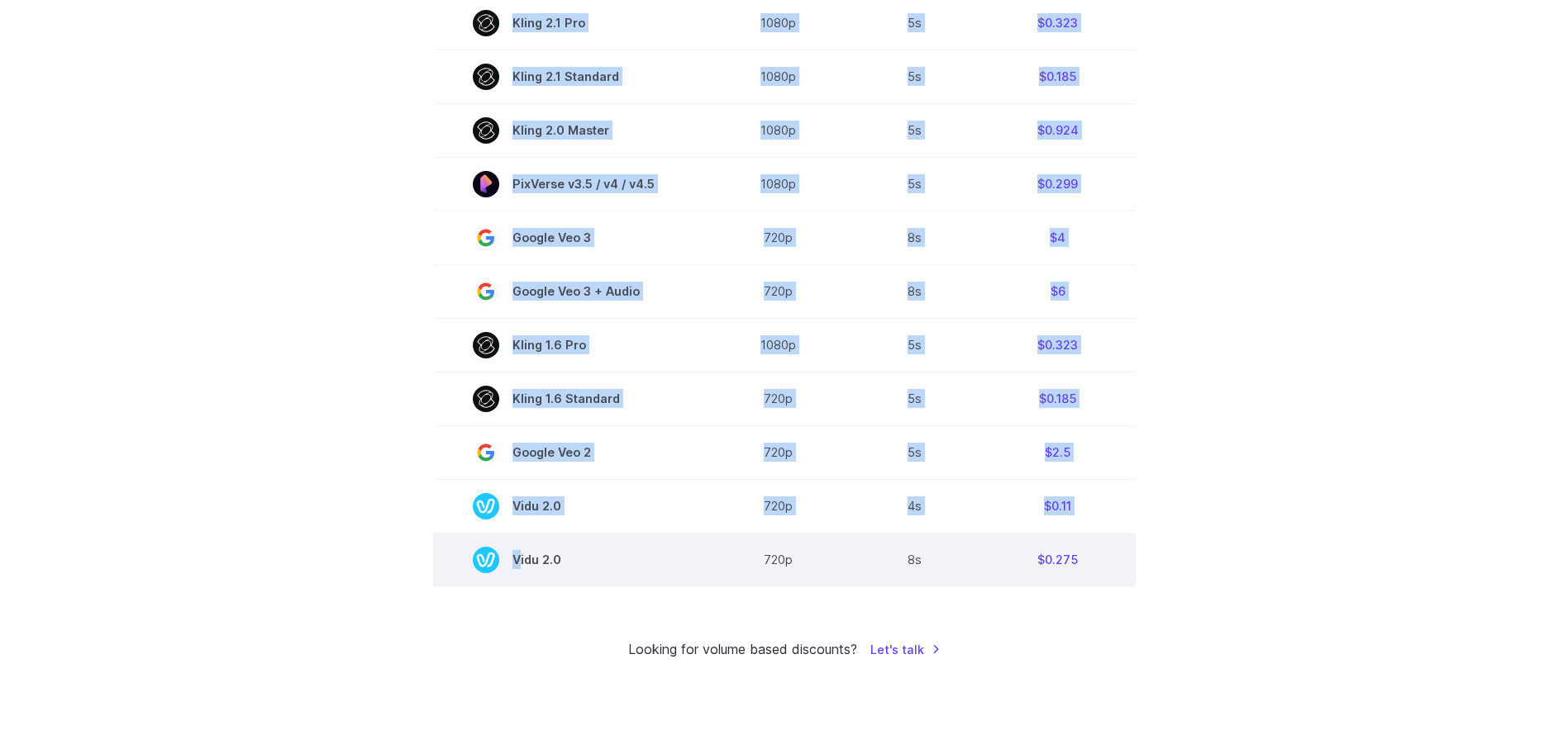
drag, startPoint x: 1171, startPoint y: 561, endPoint x: 513, endPoint y: 566, distance: 658.0
click at [513, 566] on section "Model Resolution Duration Price / Video MiniMax Hailuo 02 768p 10s $0.56 MiniMa…" at bounding box center [784, 27] width 1150 height 1120
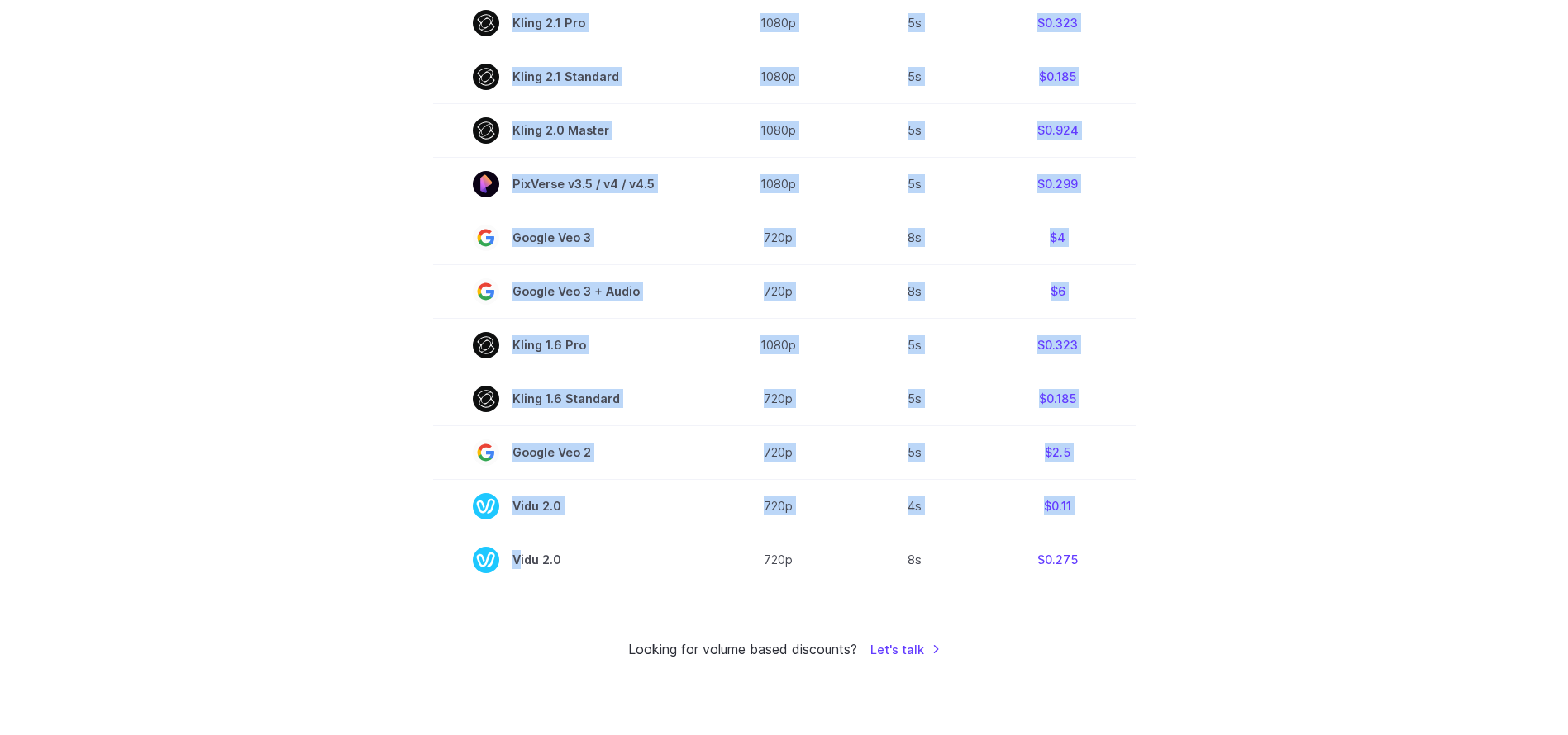
click at [1257, 552] on section "Model Resolution Duration Price / Video MiniMax Hailuo 02 768p 10s $0.56 MiniMa…" at bounding box center [784, 27] width 1150 height 1120
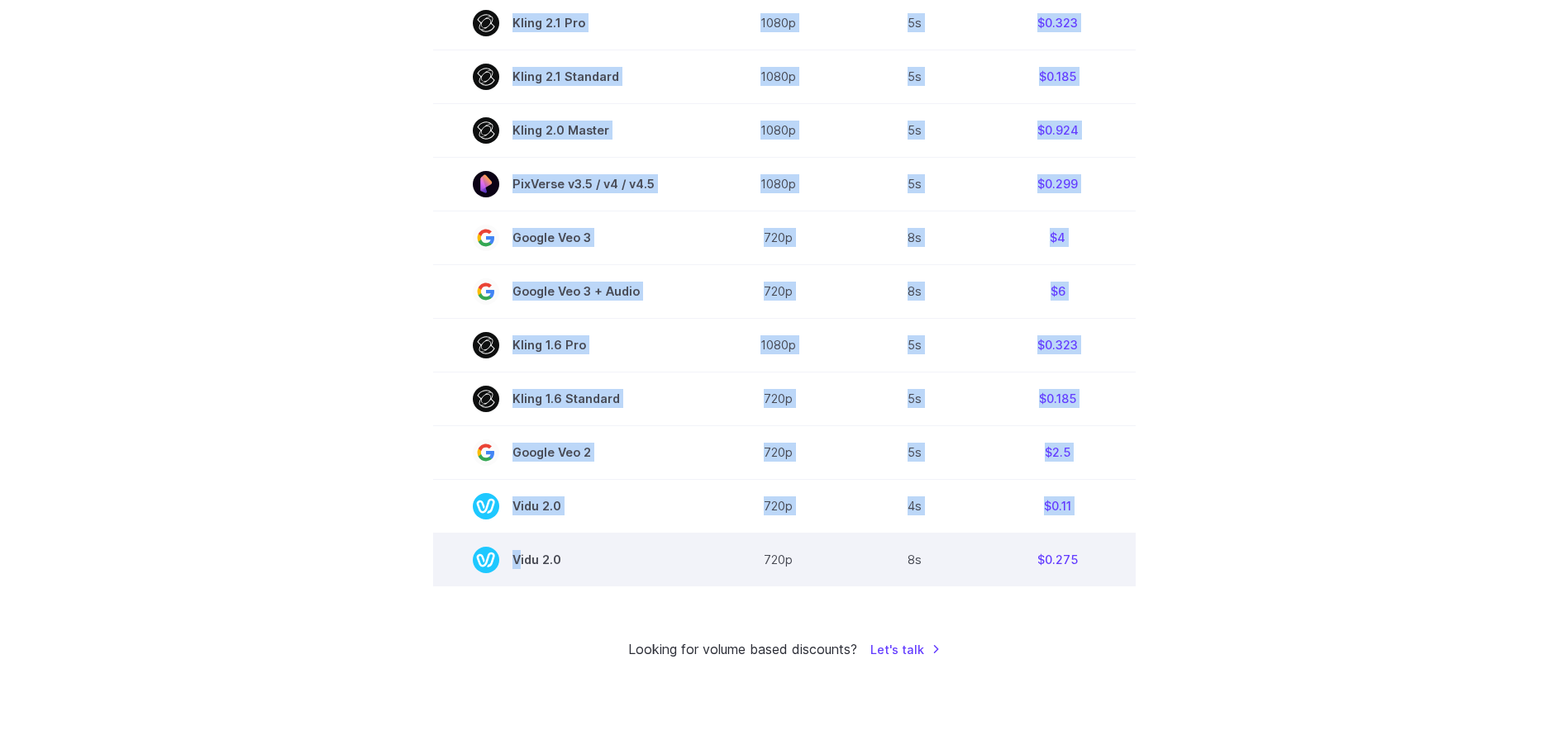
drag, startPoint x: 1197, startPoint y: 554, endPoint x: 514, endPoint y: 557, distance: 683.0
click at [514, 557] on section "Model Resolution Duration Price / Video MiniMax Hailuo 02 768p 10s $0.56 MiniMa…" at bounding box center [784, 27] width 1150 height 1120
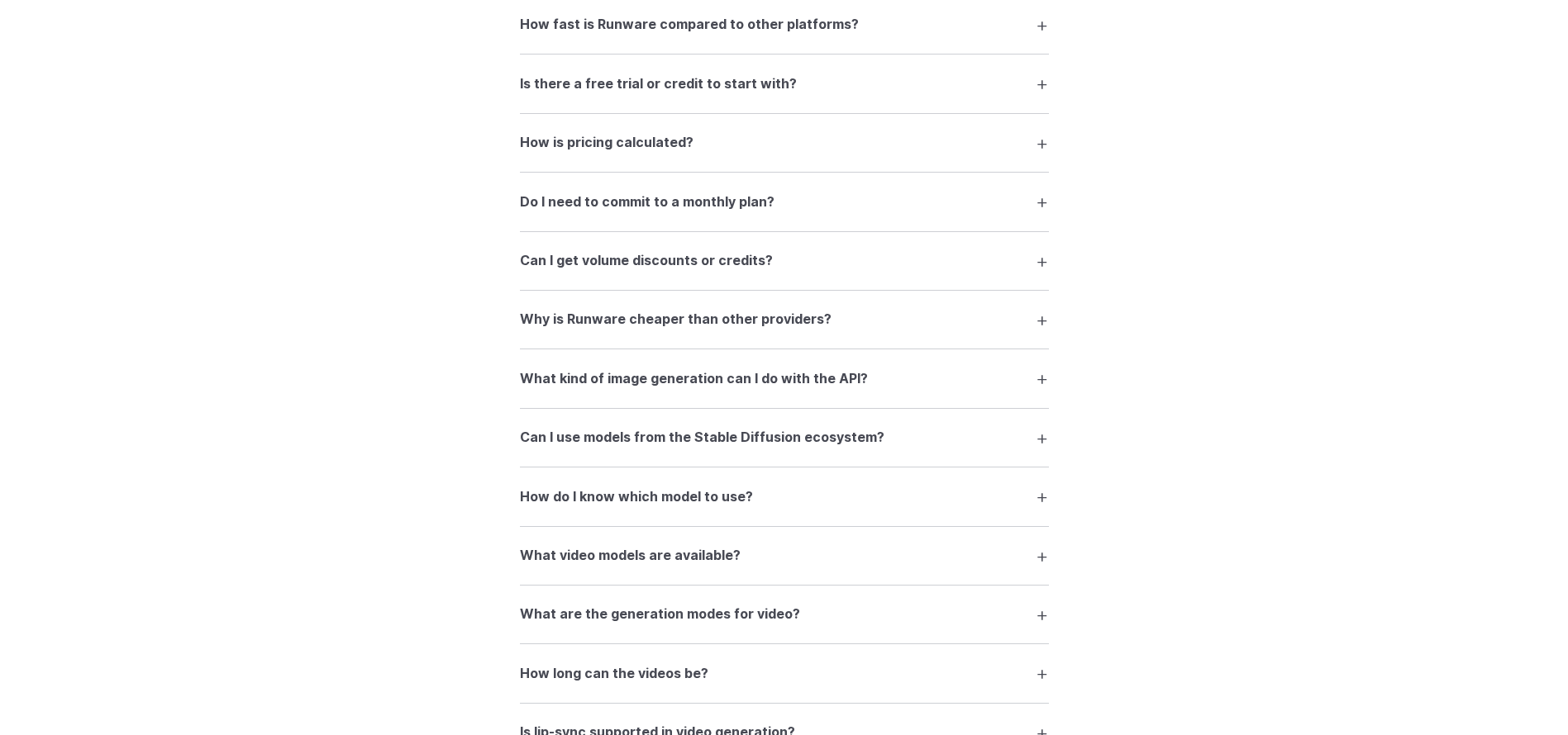
scroll to position [2503, 0]
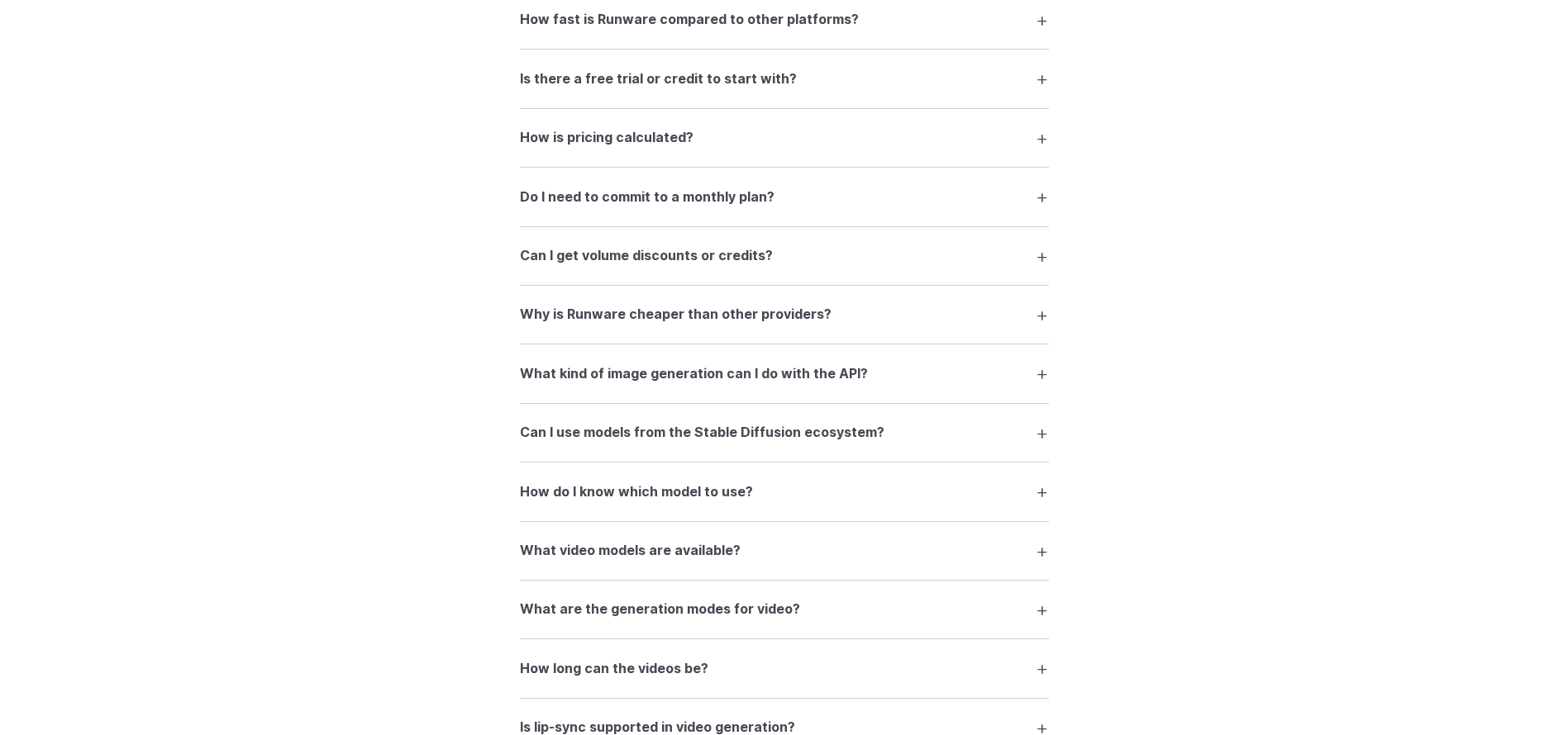
click at [834, 129] on summary "How is pricing calculated?" at bounding box center [784, 137] width 529 height 31
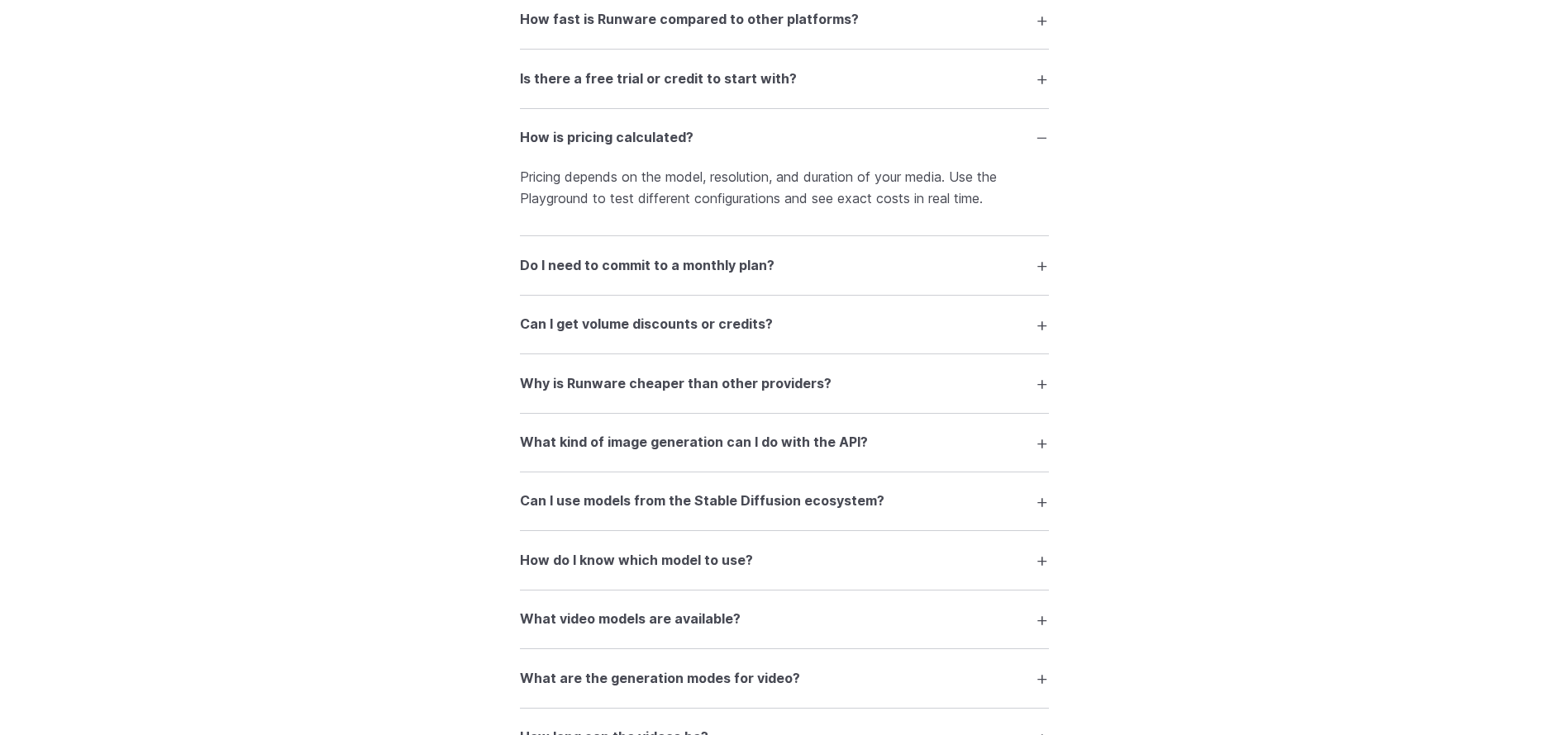
click at [736, 275] on h3 "Do I need to commit to a monthly plan?" at bounding box center [647, 266] width 254 height 21
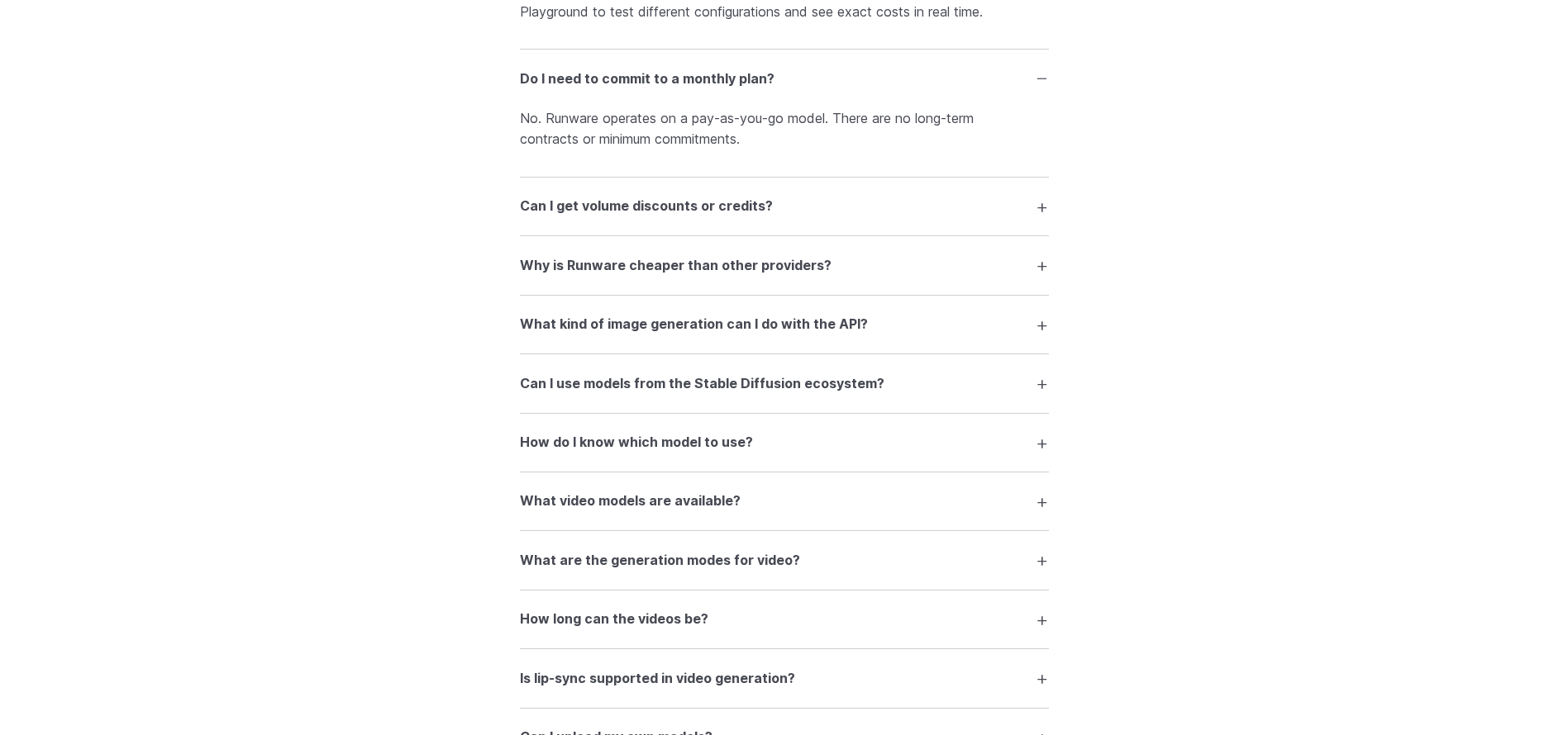
scroll to position [2695, 0]
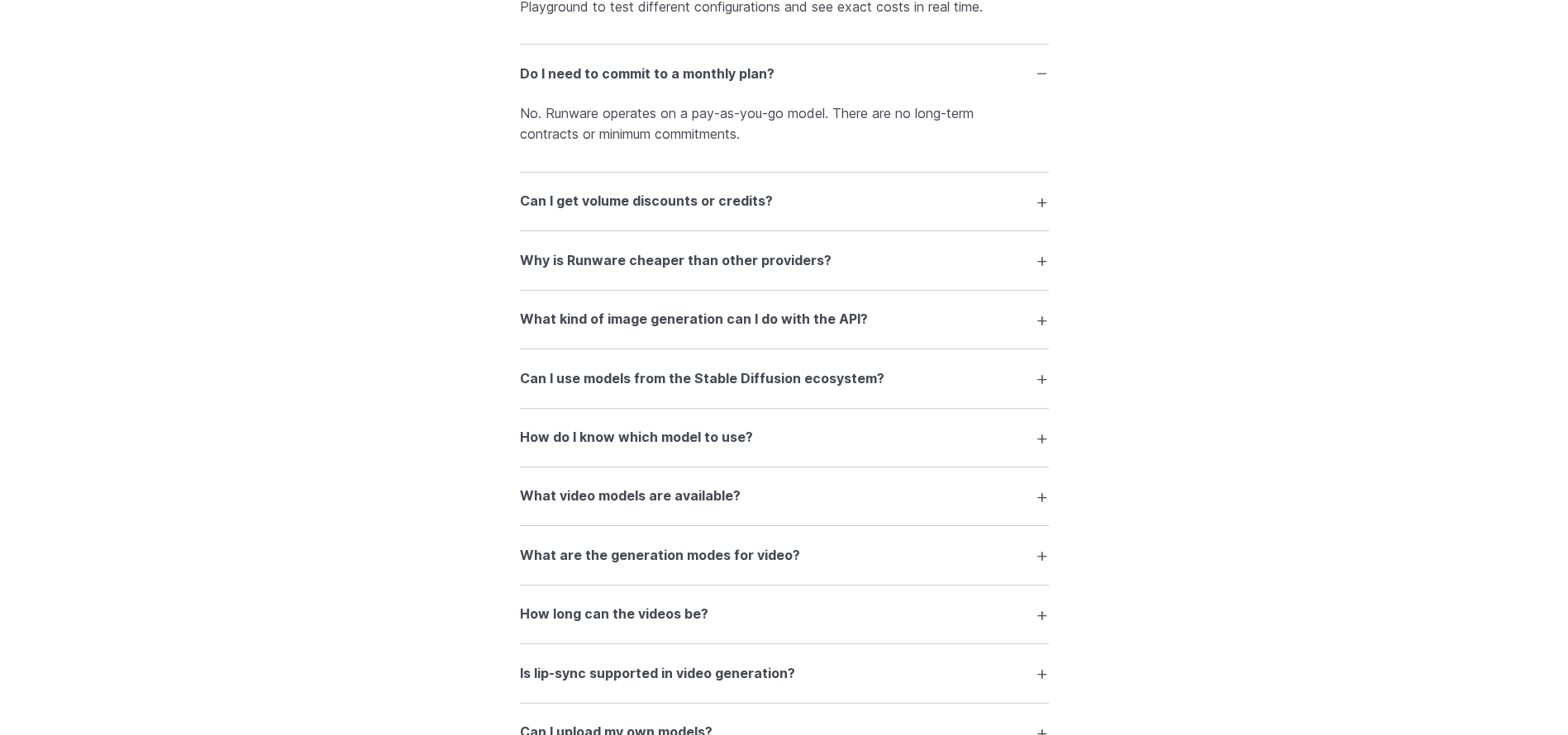
click at [735, 197] on h3 "Can I get volume discounts or credits?" at bounding box center [646, 202] width 253 height 21
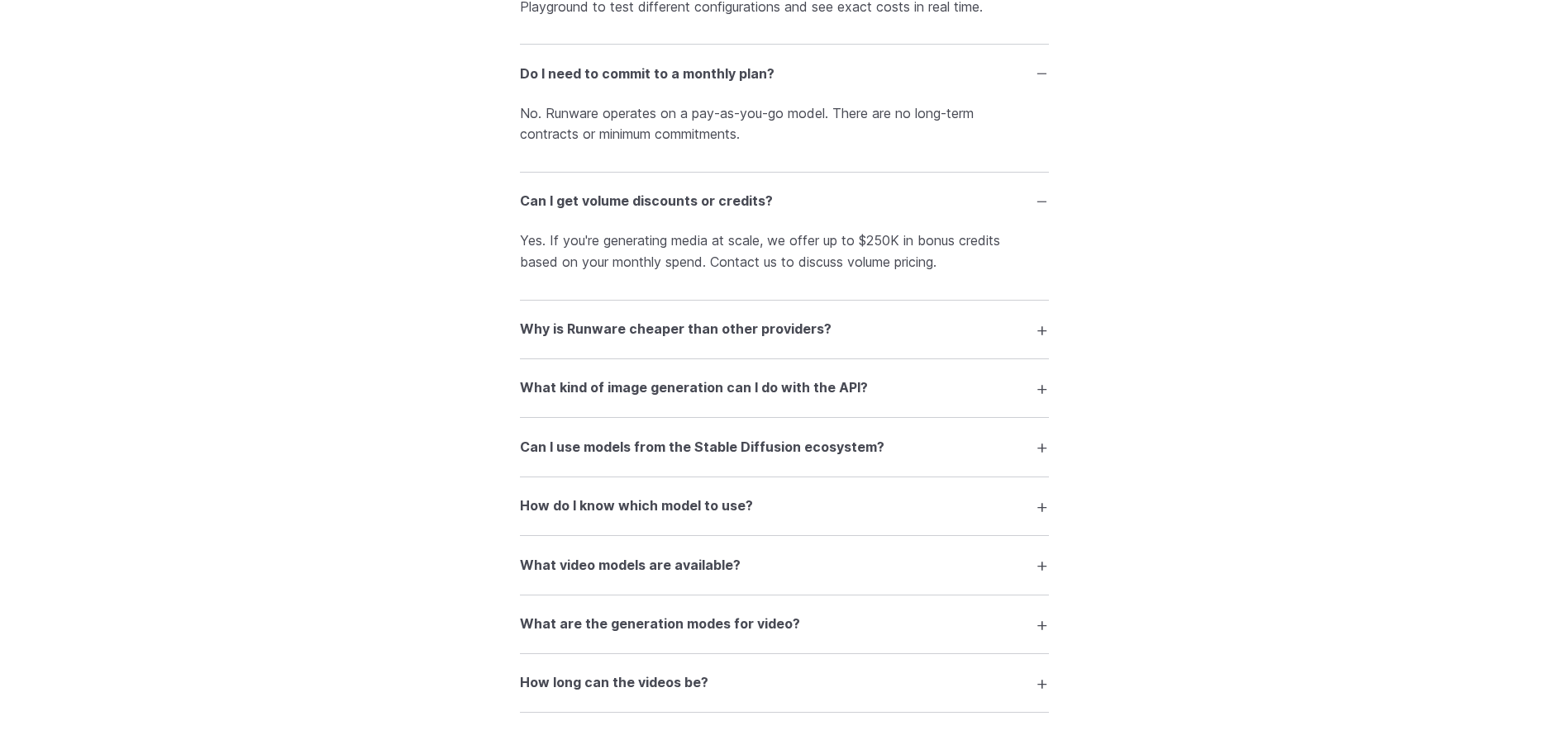
click at [886, 323] on summary "Why is Runware cheaper than other providers?" at bounding box center [784, 329] width 529 height 31
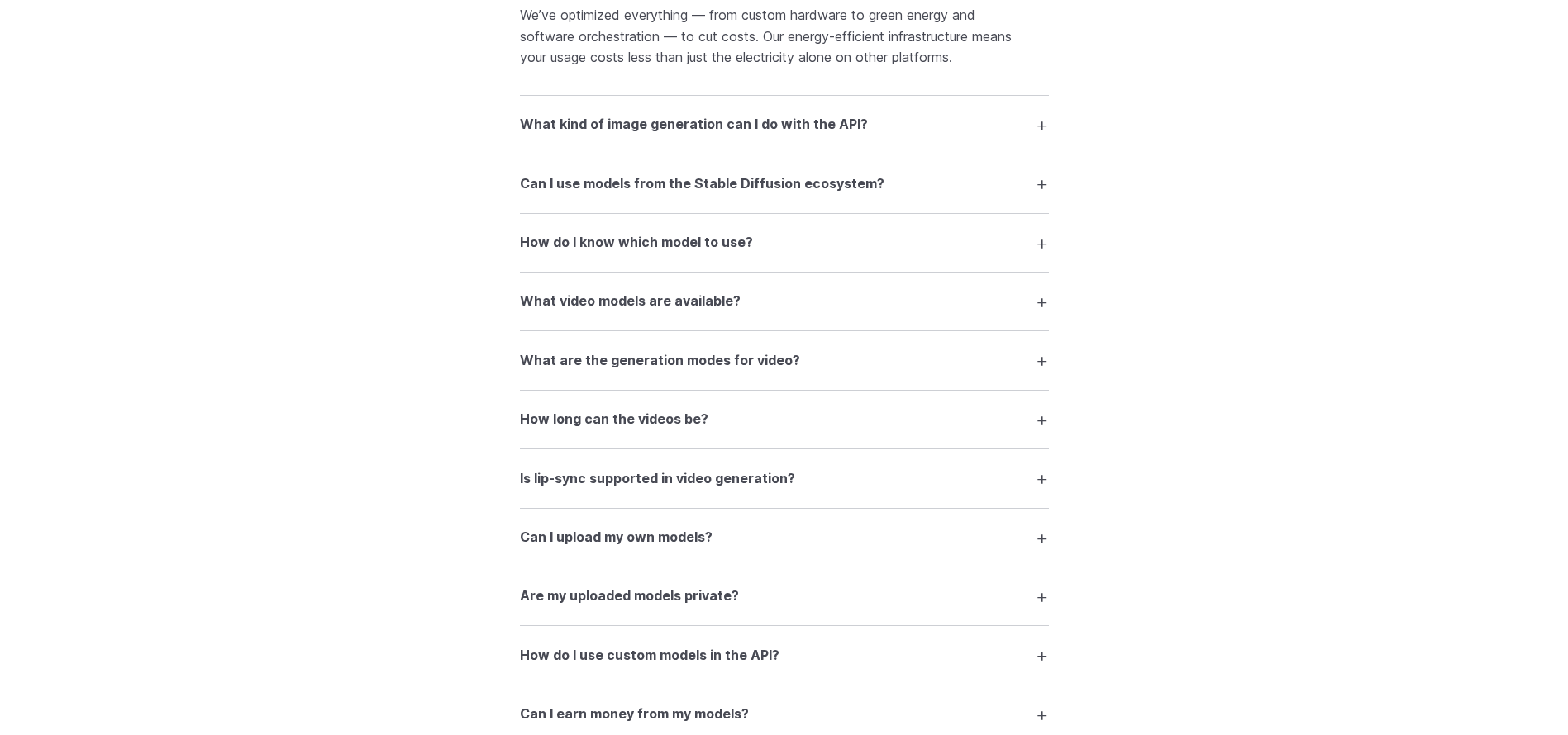
scroll to position [3060, 0]
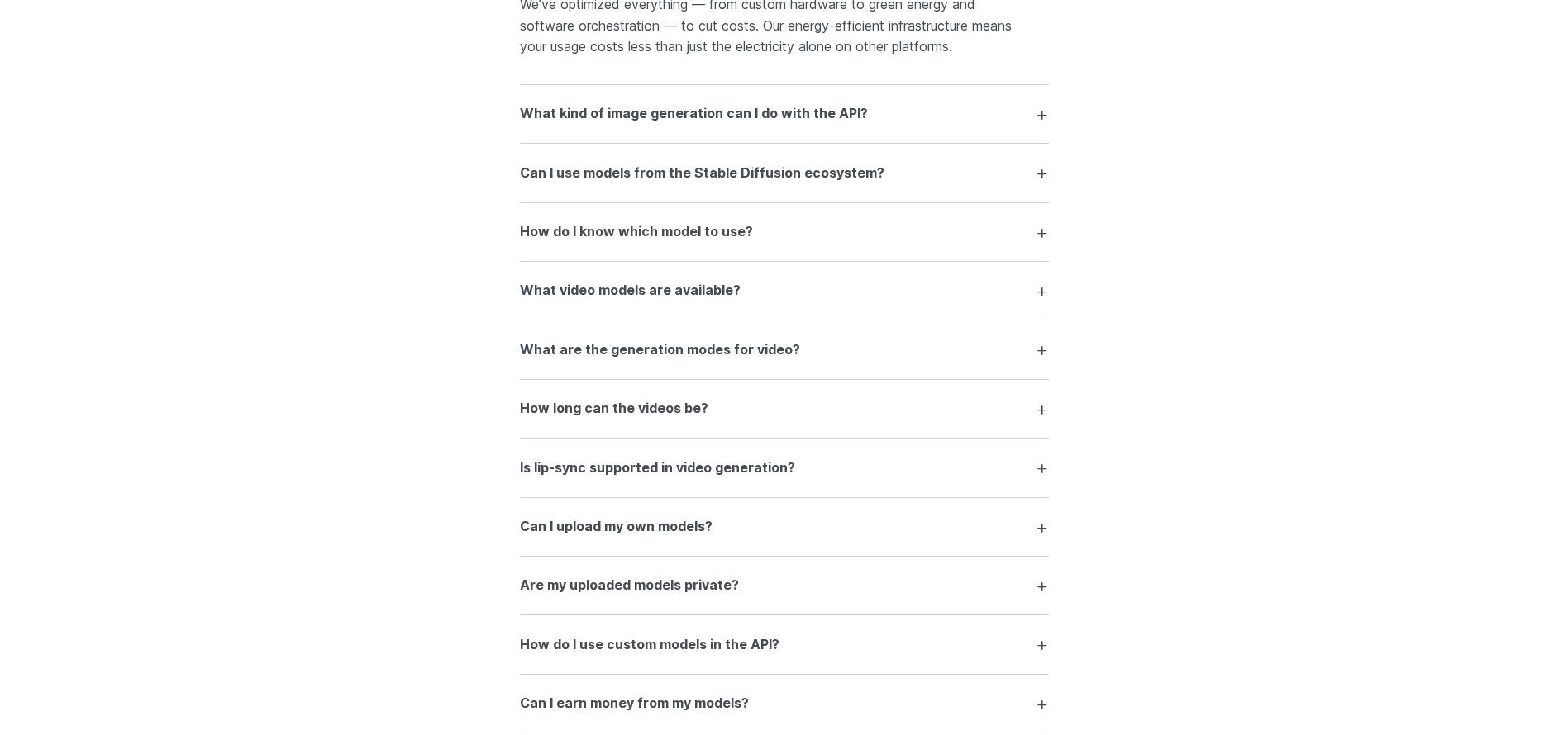
click at [1003, 132] on details "What kind of image generation can I do with the API? You can generate images fr…" at bounding box center [784, 114] width 529 height 59
click at [1039, 119] on summary "What kind of image generation can I do with the API?" at bounding box center [784, 113] width 529 height 31
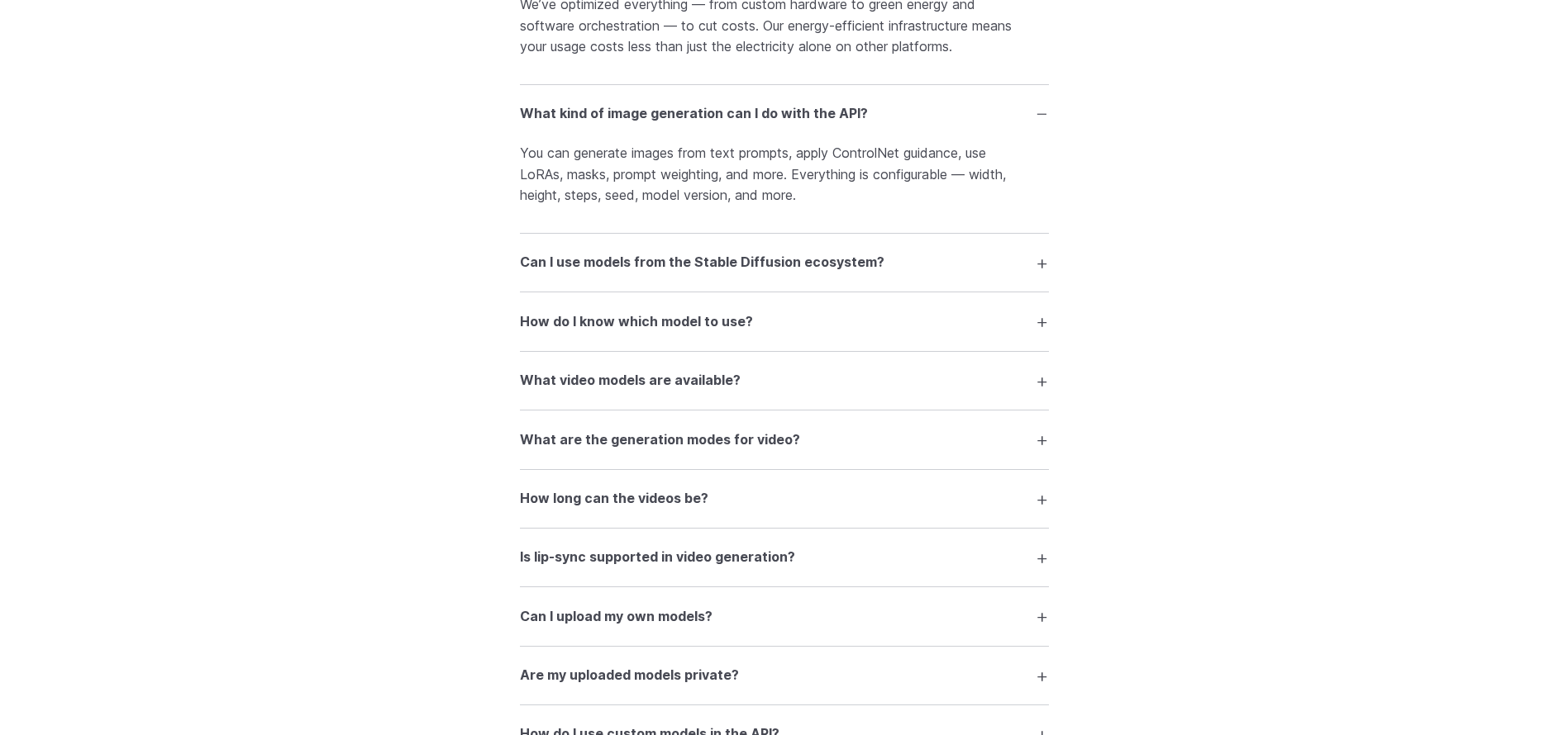
click at [894, 483] on details "How long can the videos be? It depends on the model — Kling 2.1 supports up to …" at bounding box center [784, 500] width 529 height 59
click at [837, 507] on summary "How long can the videos be?" at bounding box center [784, 499] width 529 height 31
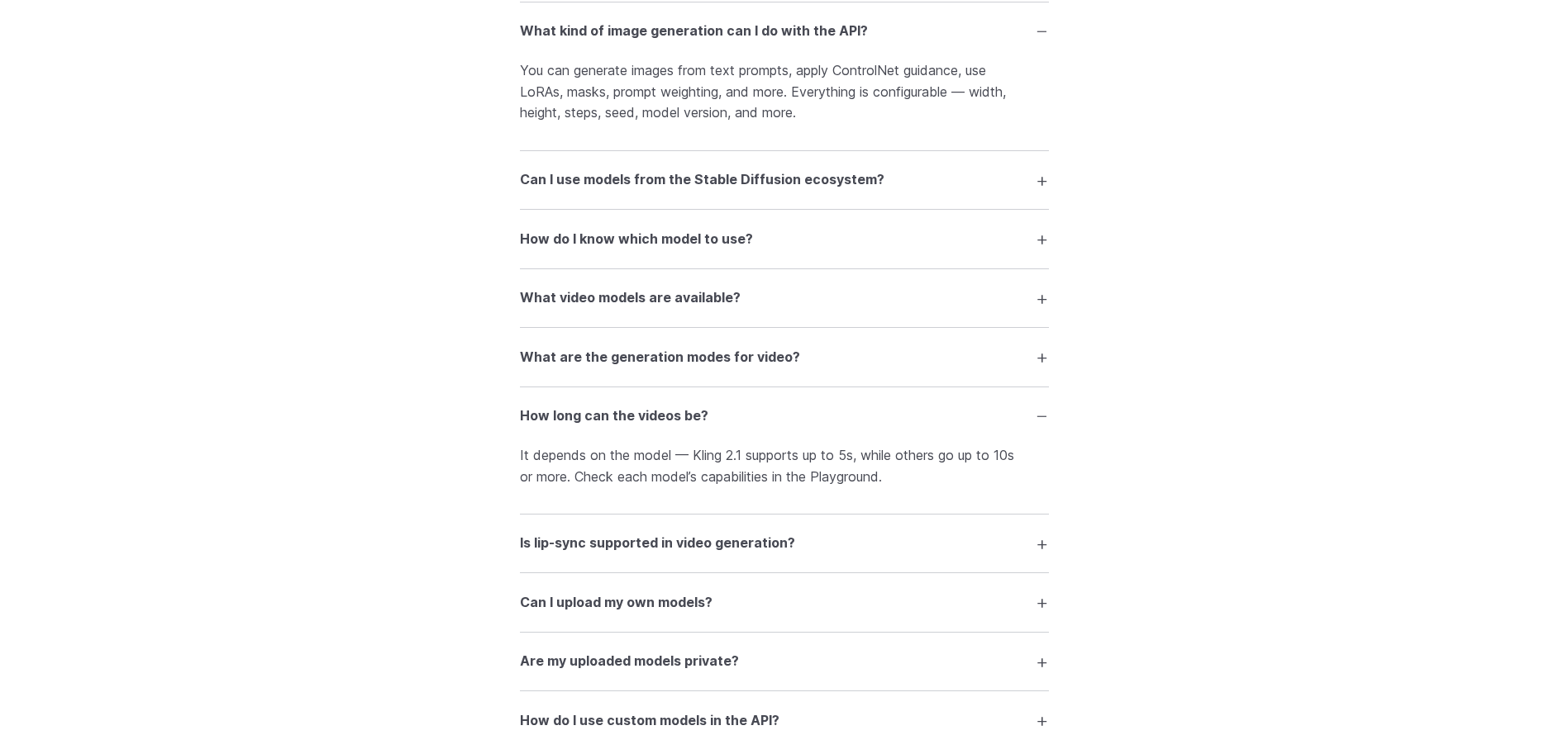
scroll to position [3152, 0]
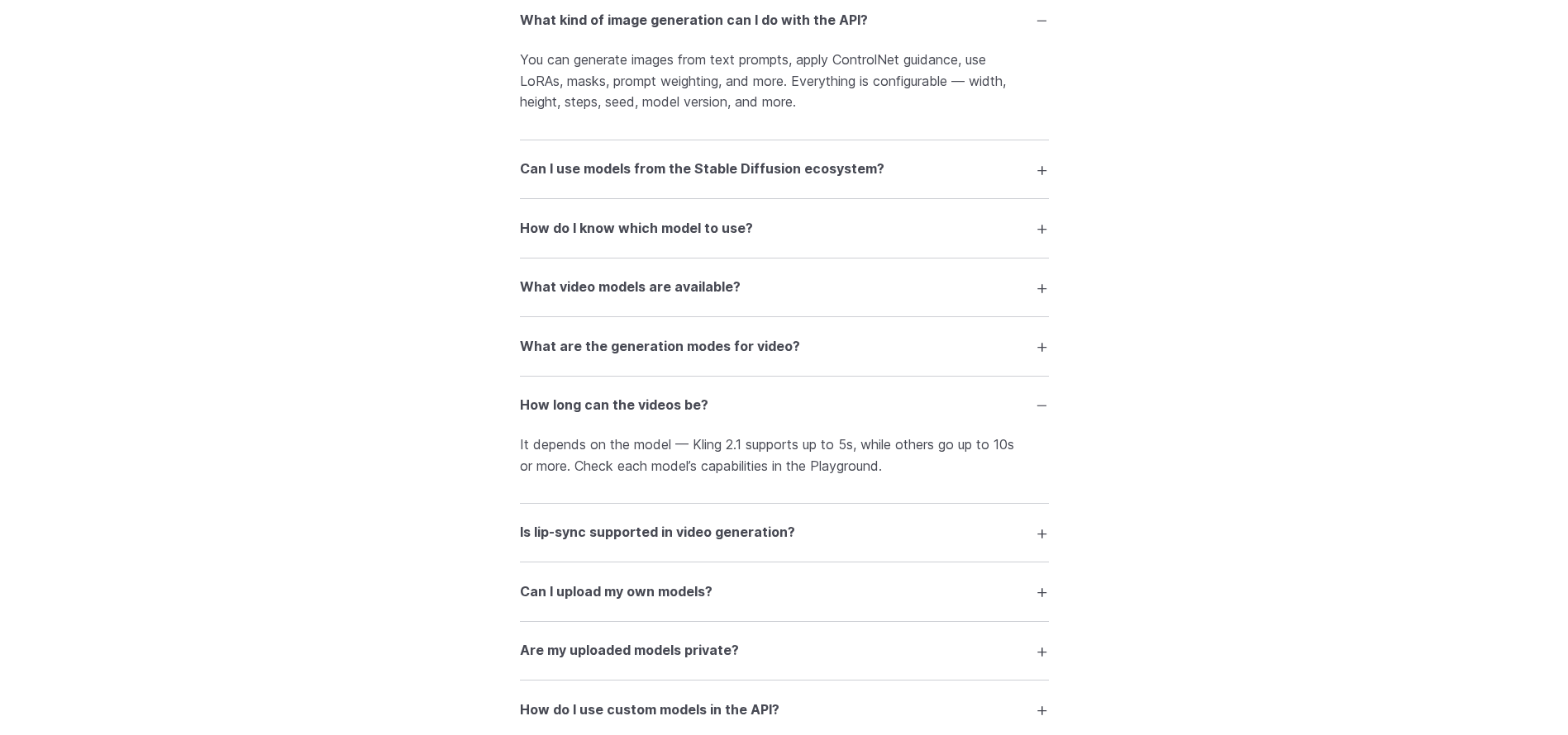
drag, startPoint x: 1563, startPoint y: 546, endPoint x: 1560, endPoint y: 568, distance: 22.2
click at [1560, 568] on div "FAQ What is Runware and what can I do with it? Runware is a high-performance AI…" at bounding box center [784, 71] width 1568 height 1968
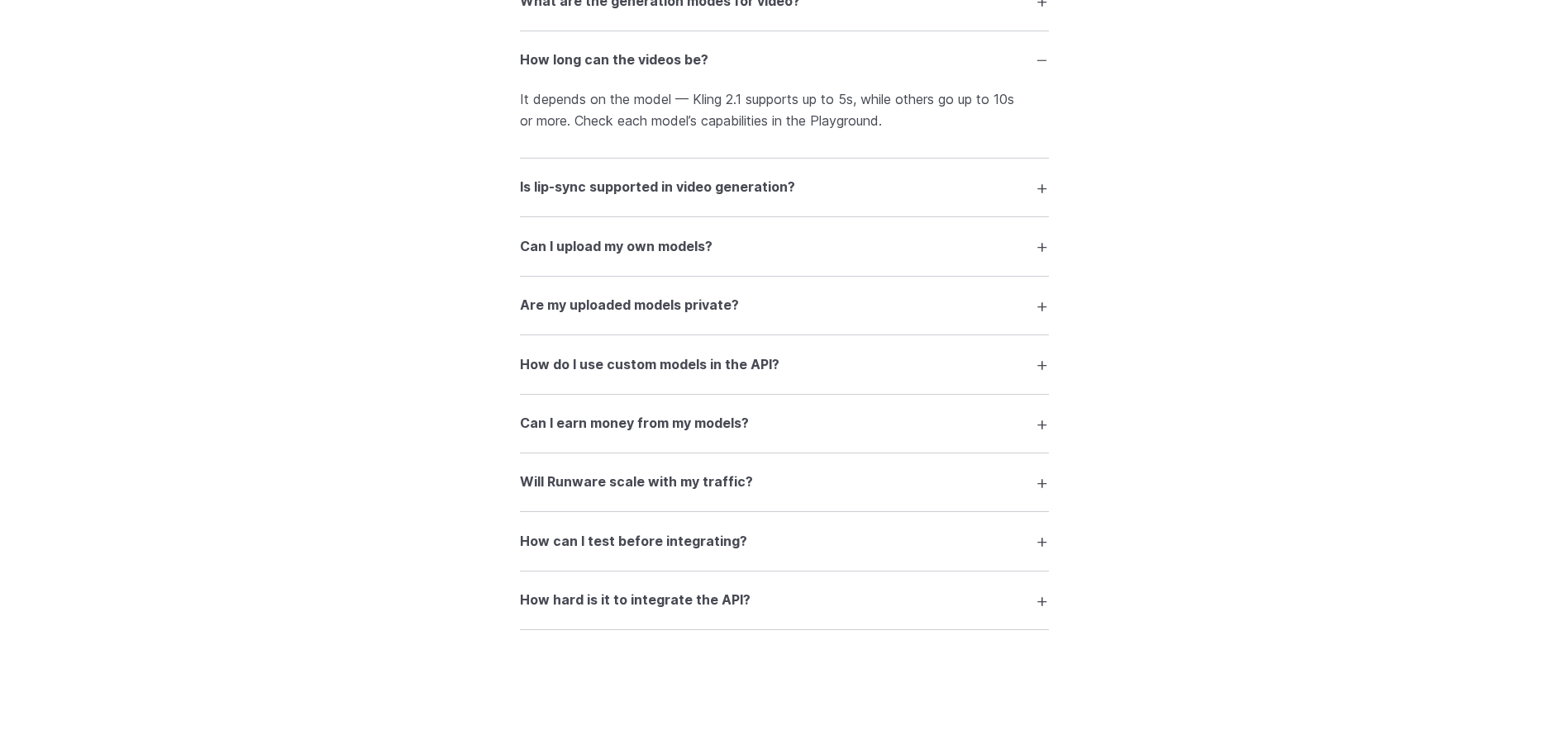
scroll to position [3476, 0]
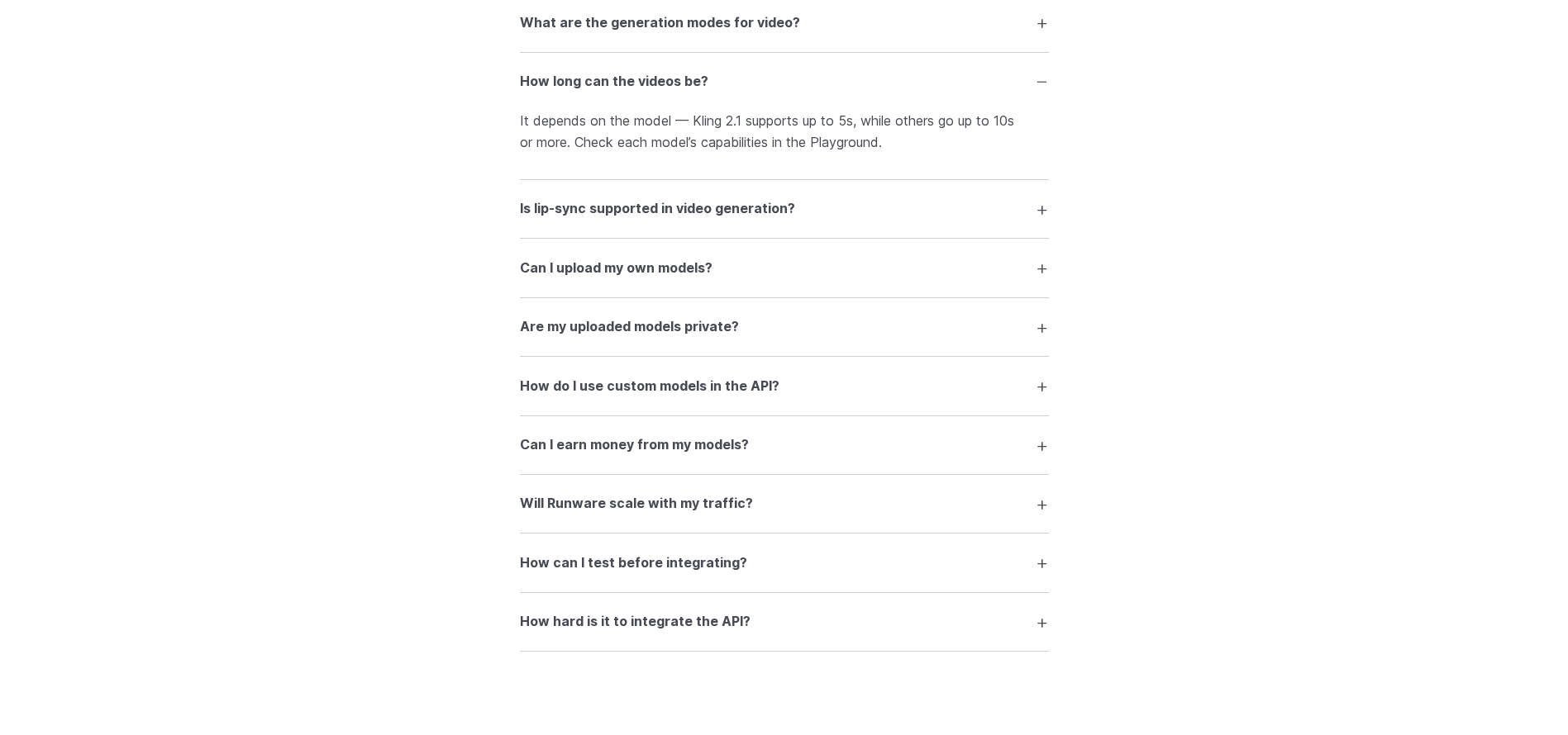
click at [689, 632] on h3 "How hard is it to integrate the API?" at bounding box center [635, 622] width 230 height 21
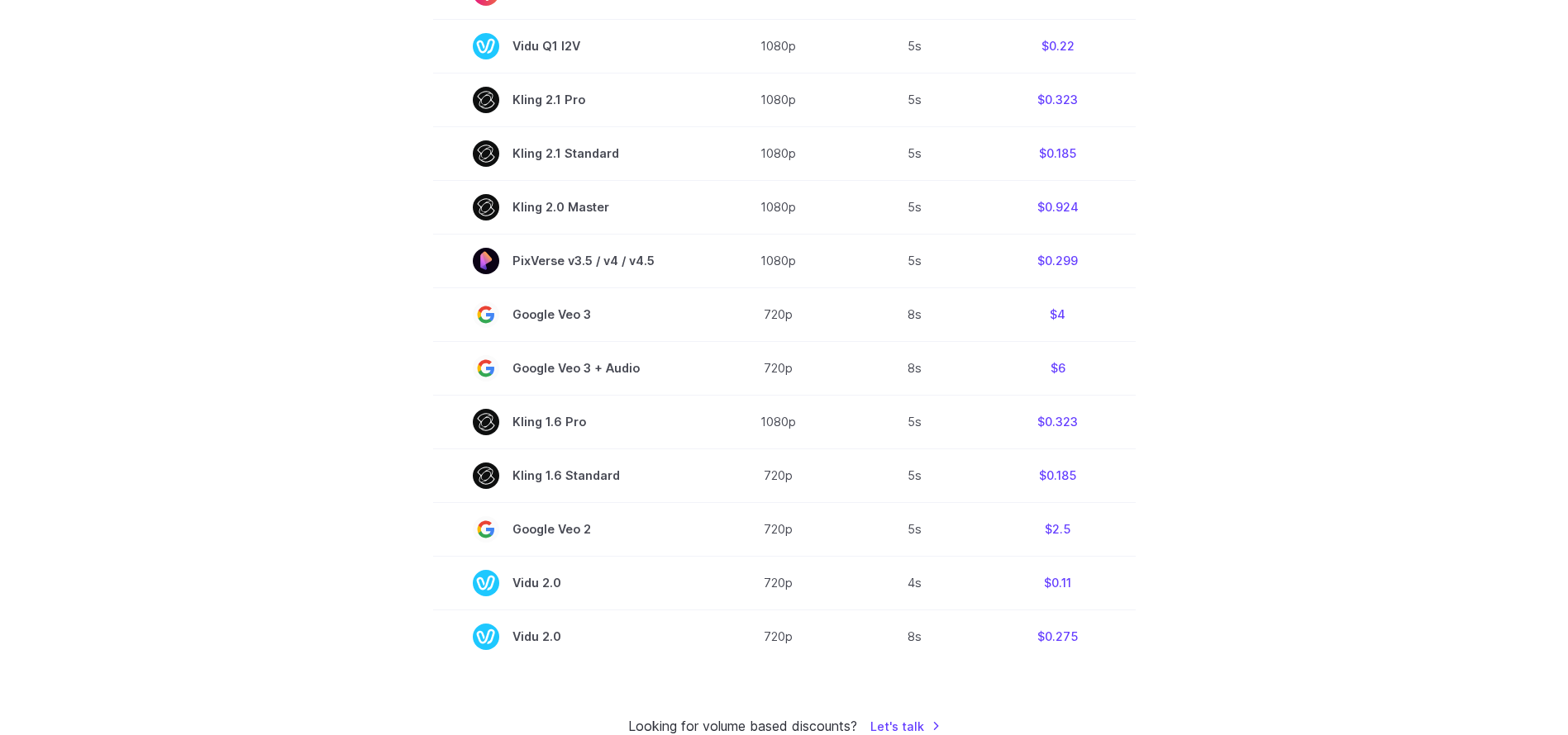
scroll to position [1071, 0]
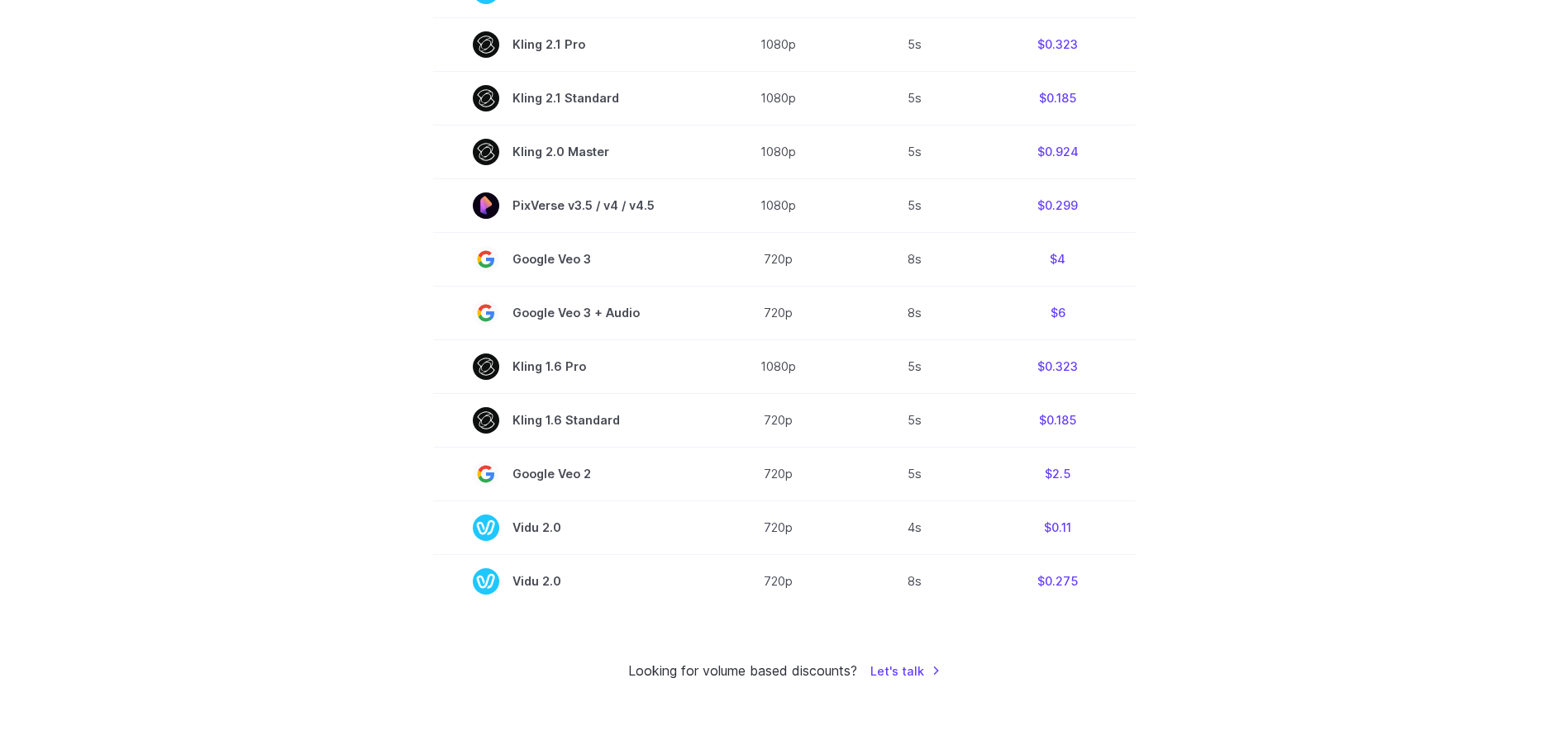
click at [1348, 543] on section "Model Resolution Duration Price / Video MiniMax Hailuo 02 768p 10s $0.56 MiniMa…" at bounding box center [784, 48] width 1150 height 1120
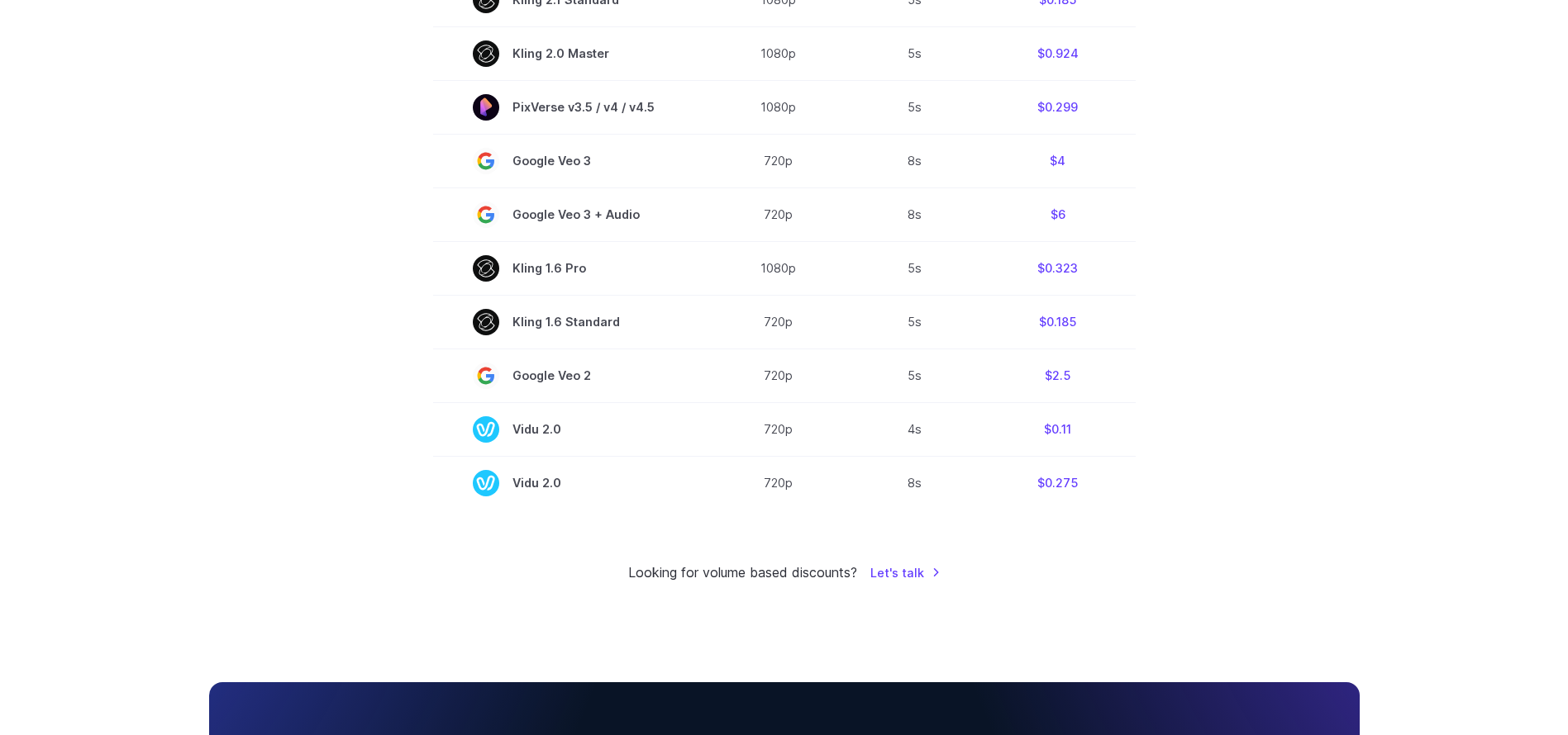
scroll to position [1159, 0]
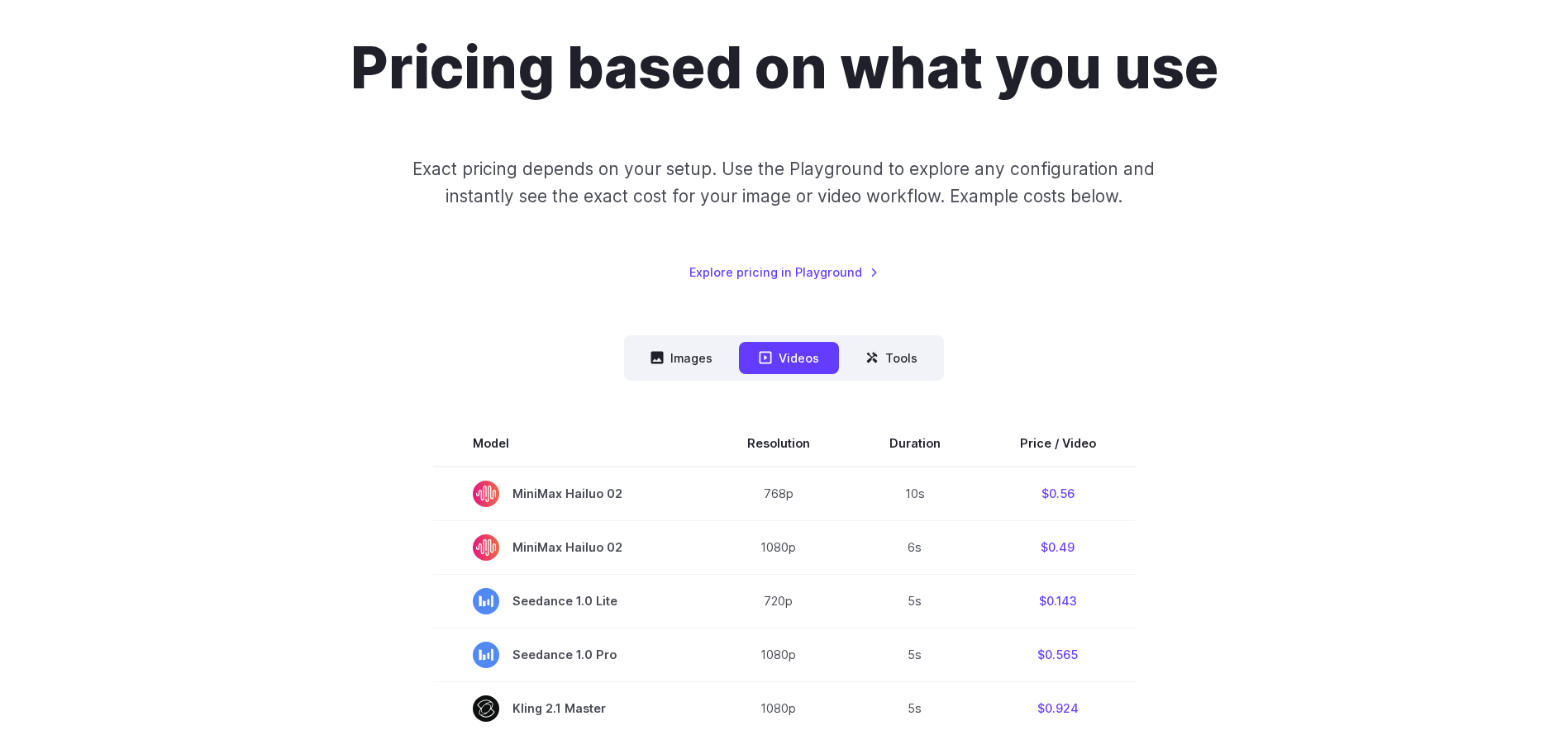
scroll to position [19, 0]
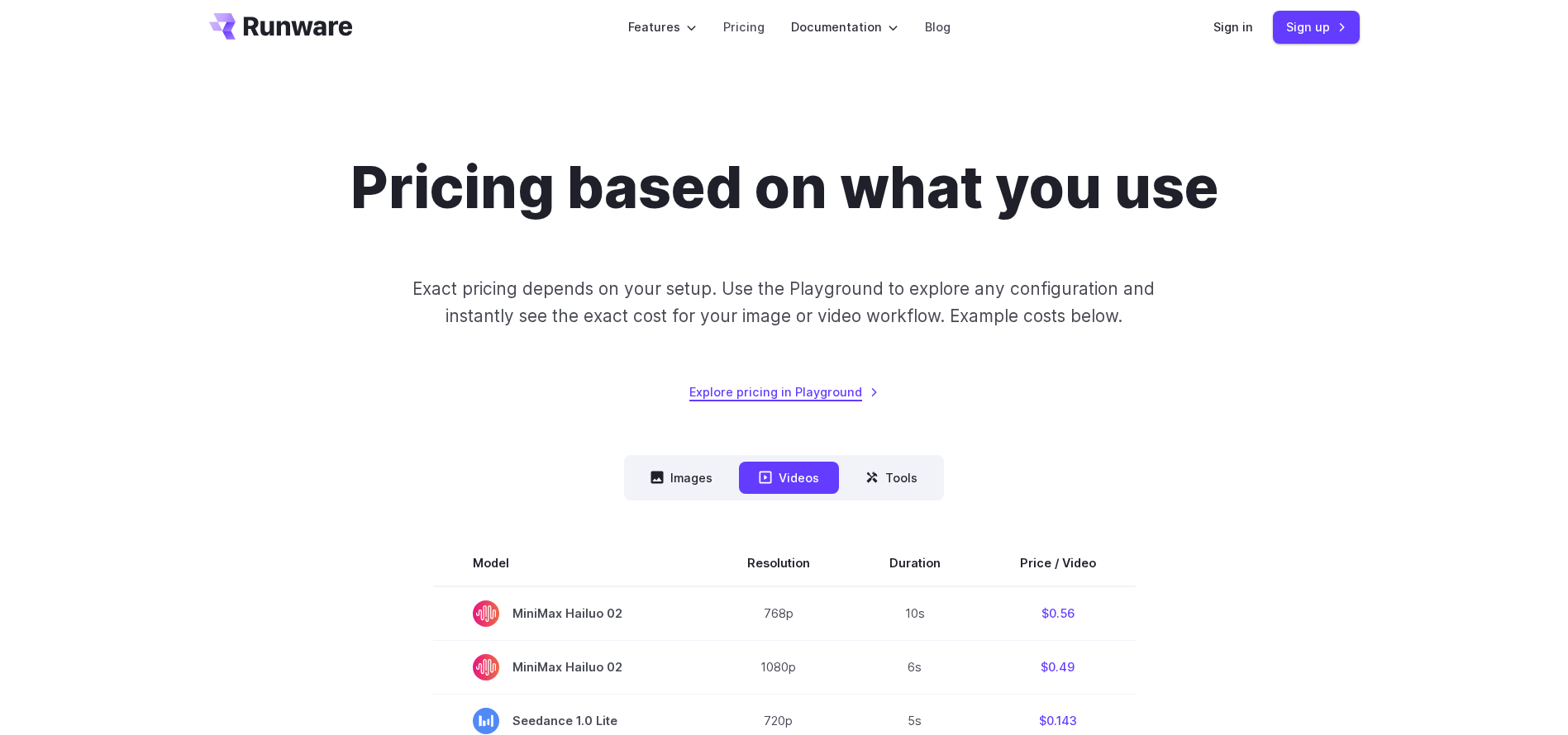
click at [817, 390] on link "Explore pricing in Playground" at bounding box center [784, 392] width 189 height 19
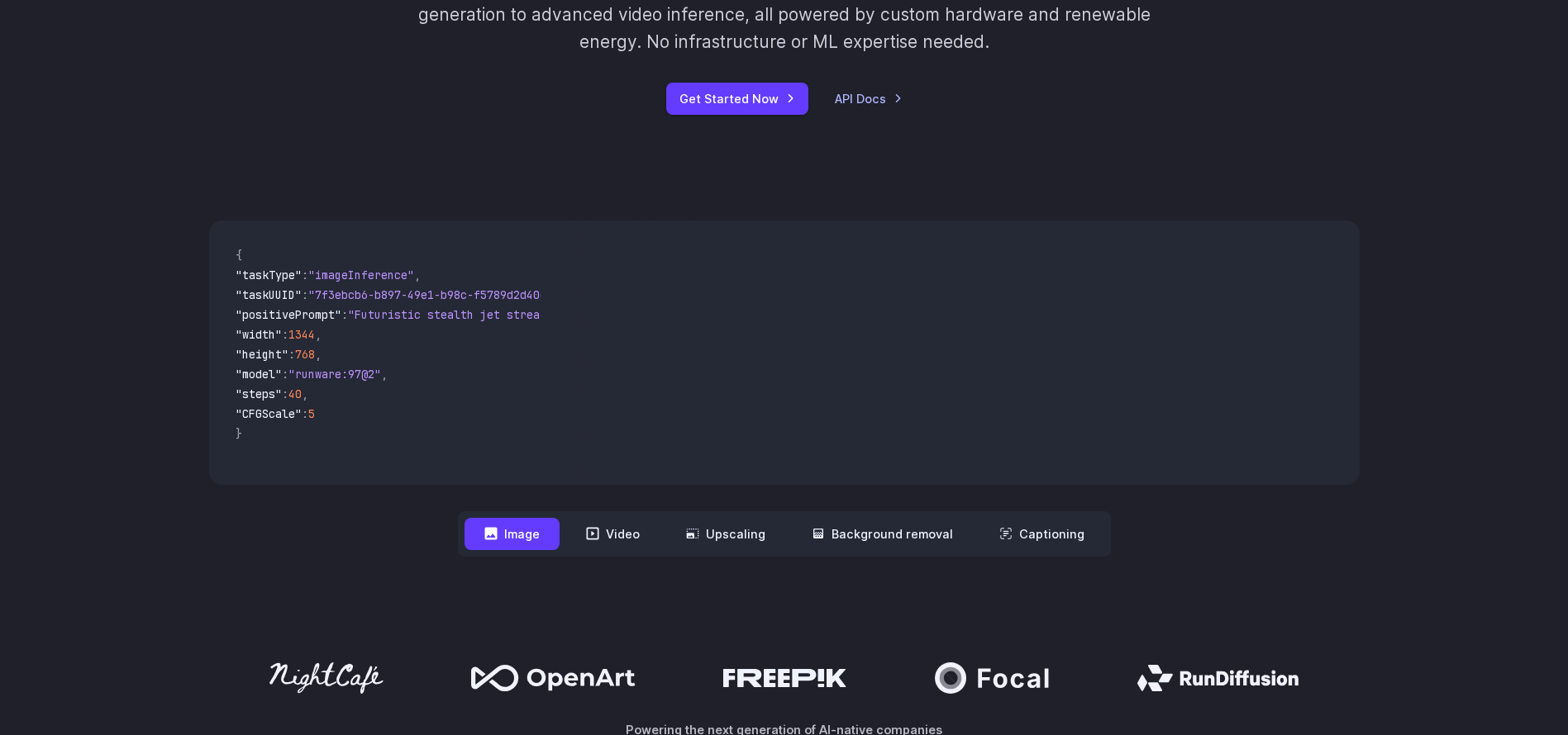
scroll to position [353, 0]
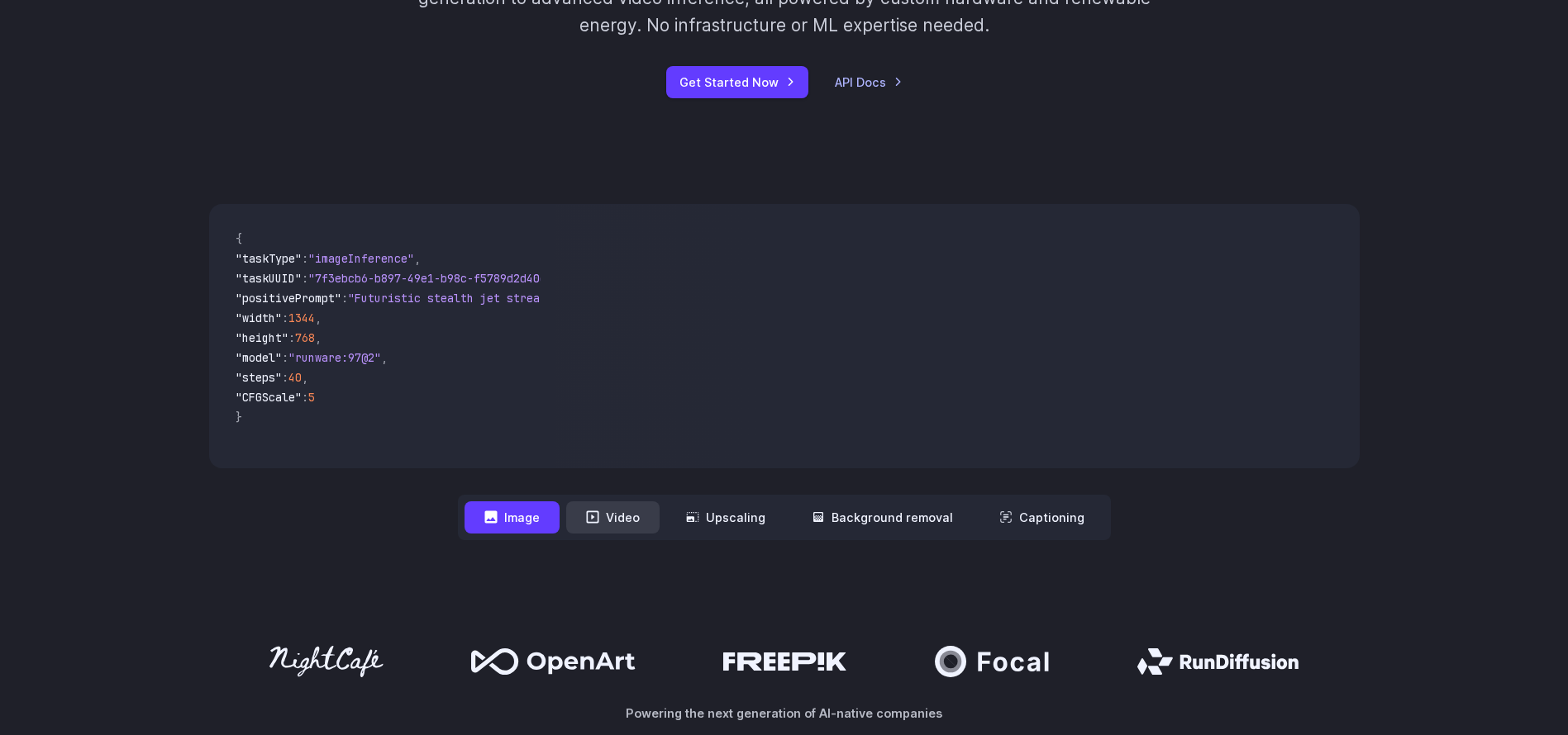
click at [612, 524] on button "Video" at bounding box center [612, 517] width 94 height 32
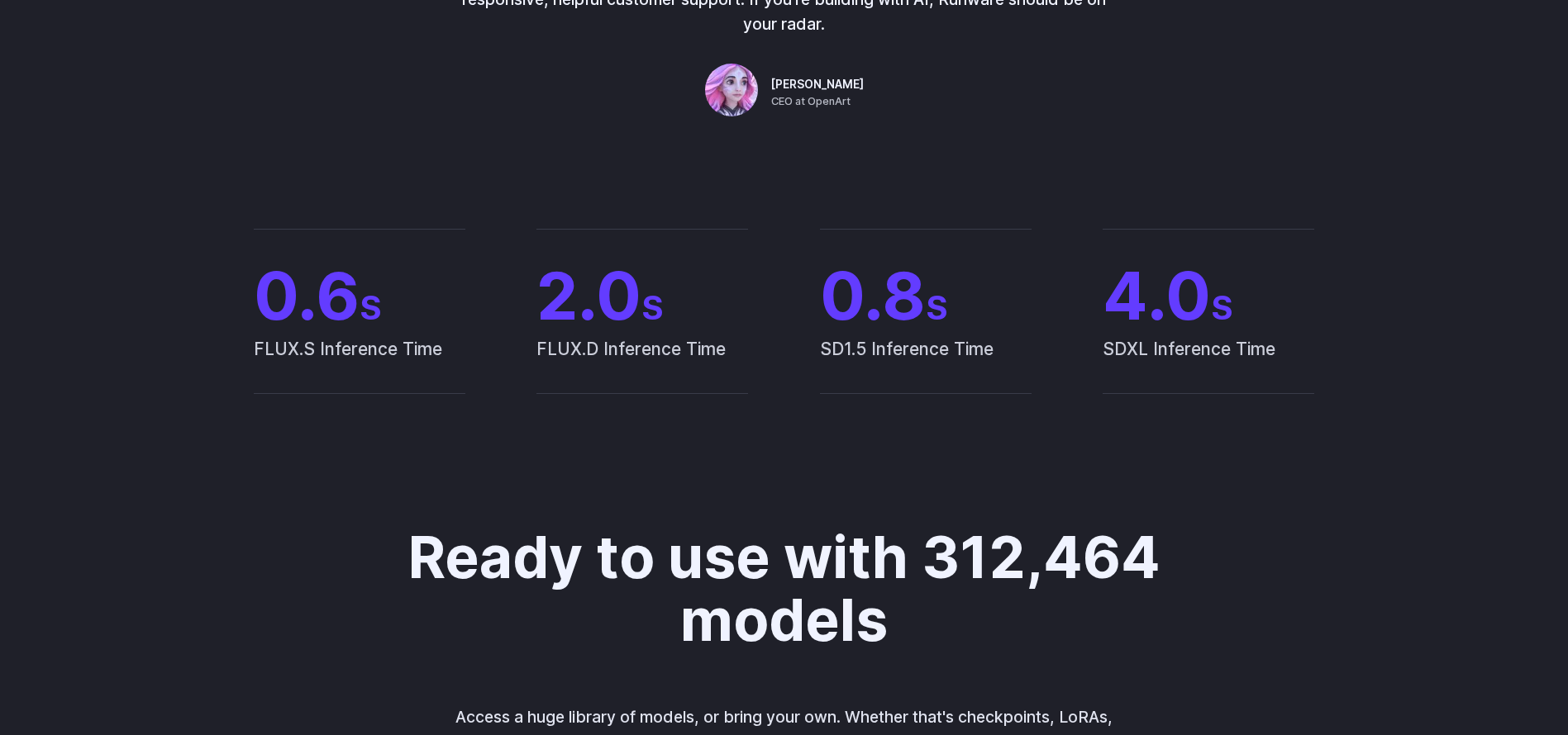
scroll to position [0, 0]
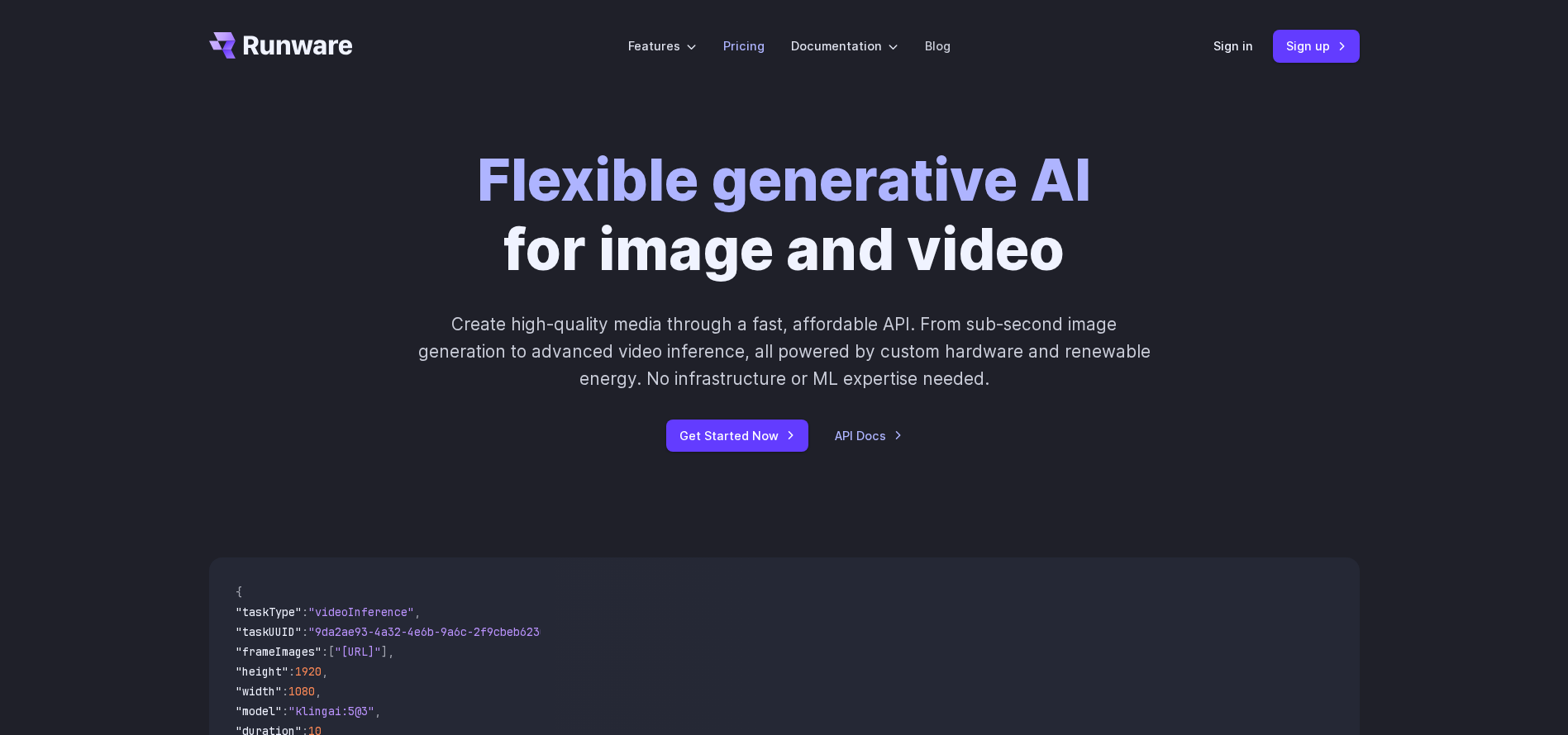
click at [745, 54] on link "Pricing" at bounding box center [743, 45] width 41 height 19
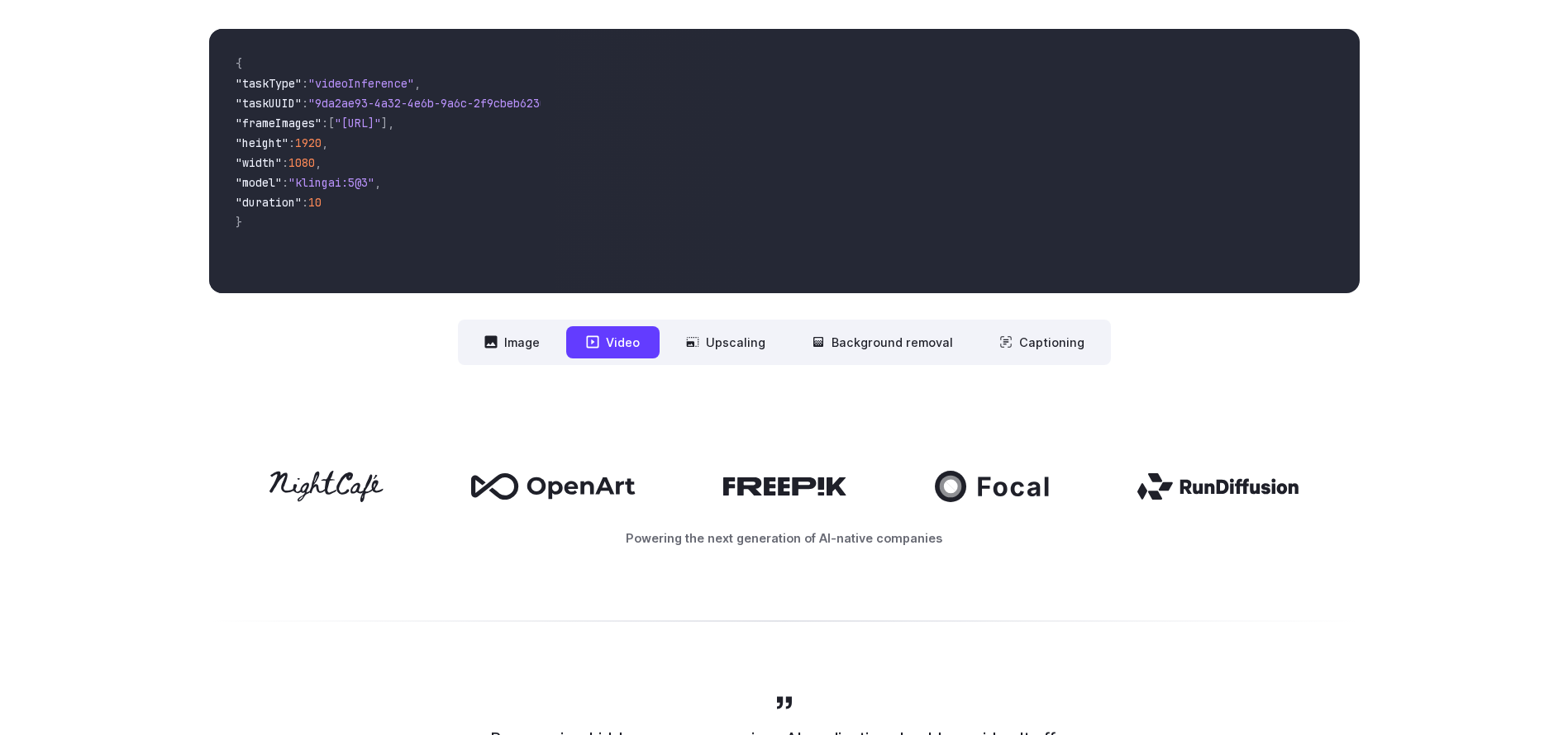
drag, startPoint x: 360, startPoint y: 287, endPoint x: 386, endPoint y: 285, distance: 26.1
click at [386, 285] on div "{ "taskType" : "videoInference" , "taskUUID" : "9da2ae93-4a32-4e6b-9a6c-2f9cbeb…" at bounding box center [381, 161] width 345 height 264
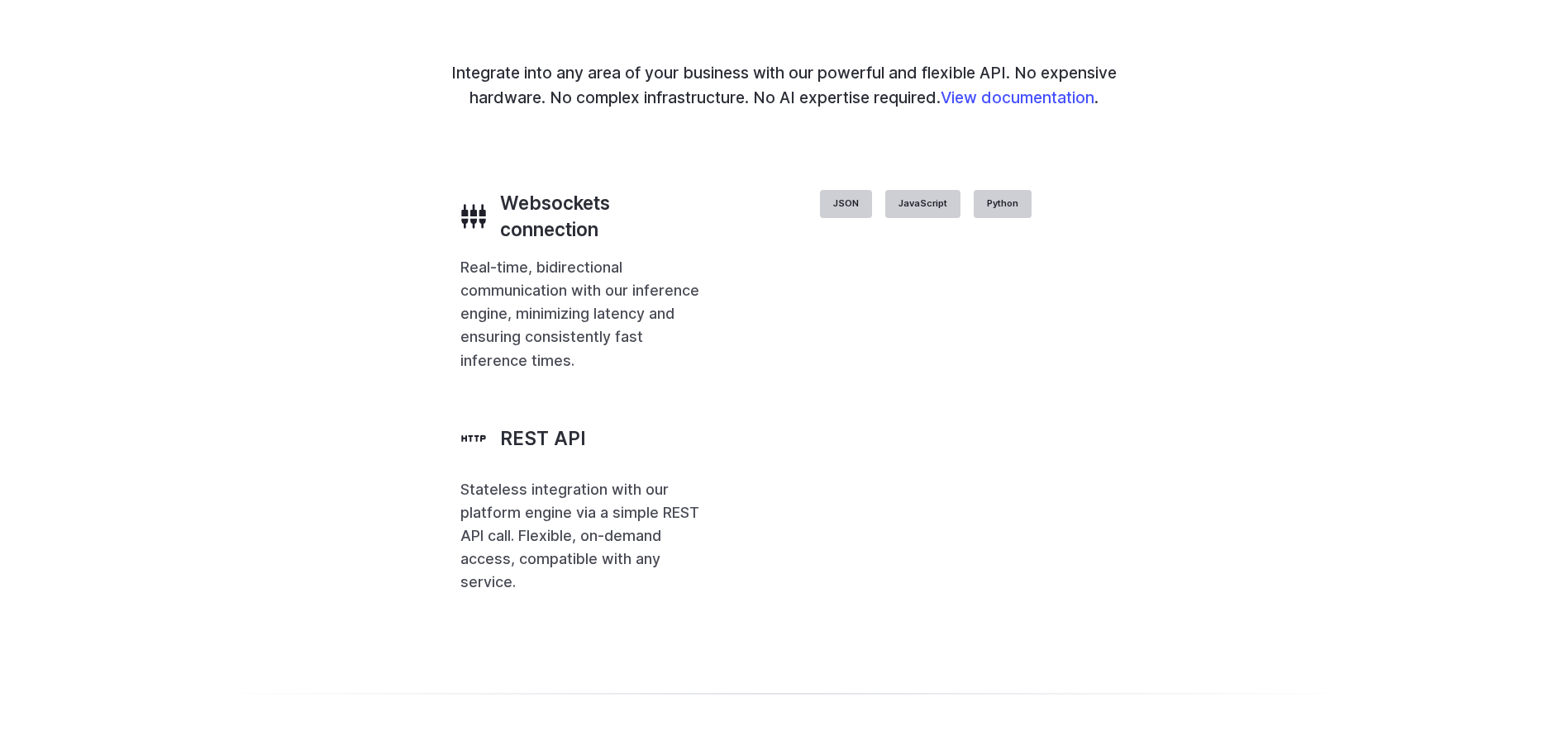
scroll to position [3886, 0]
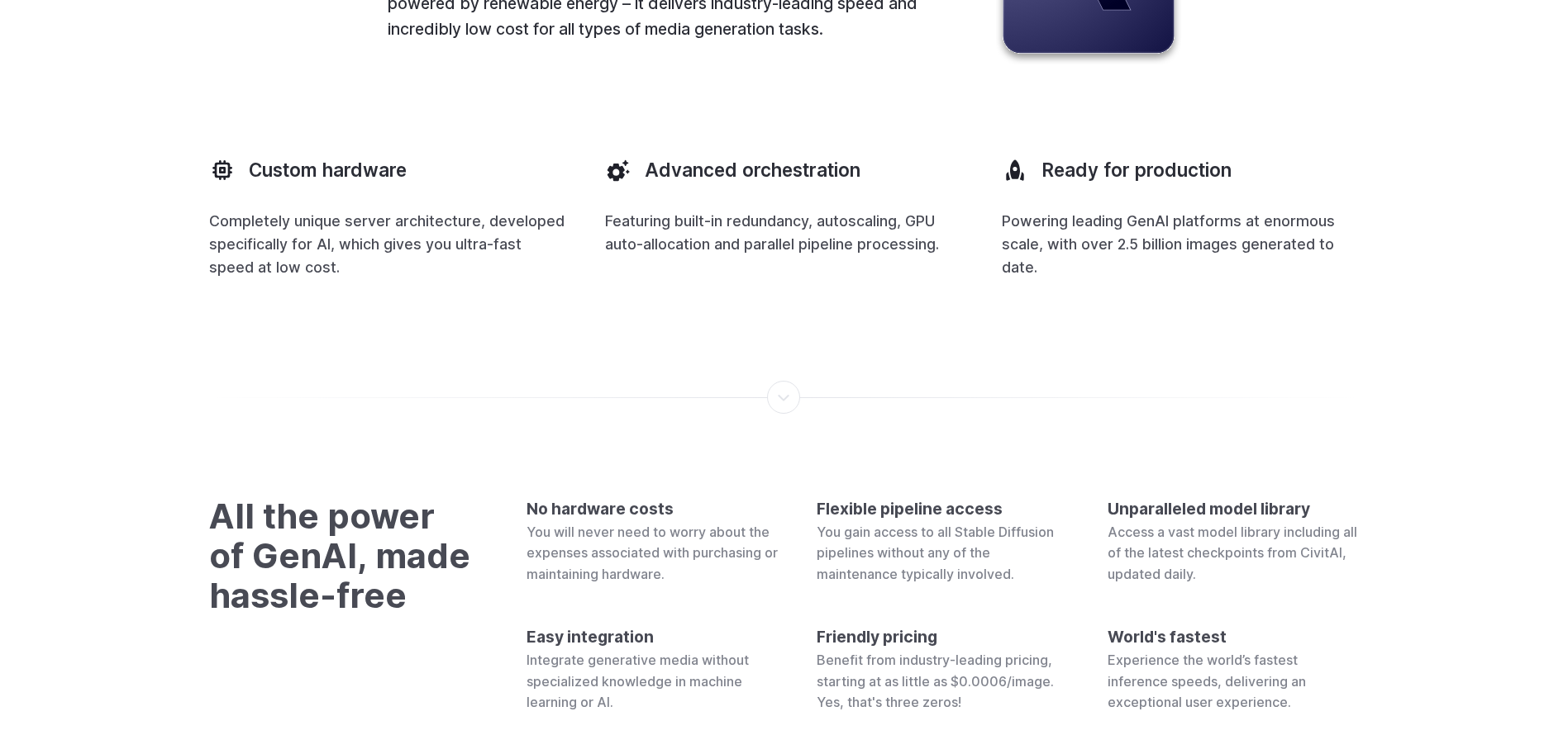
scroll to position [4626, 0]
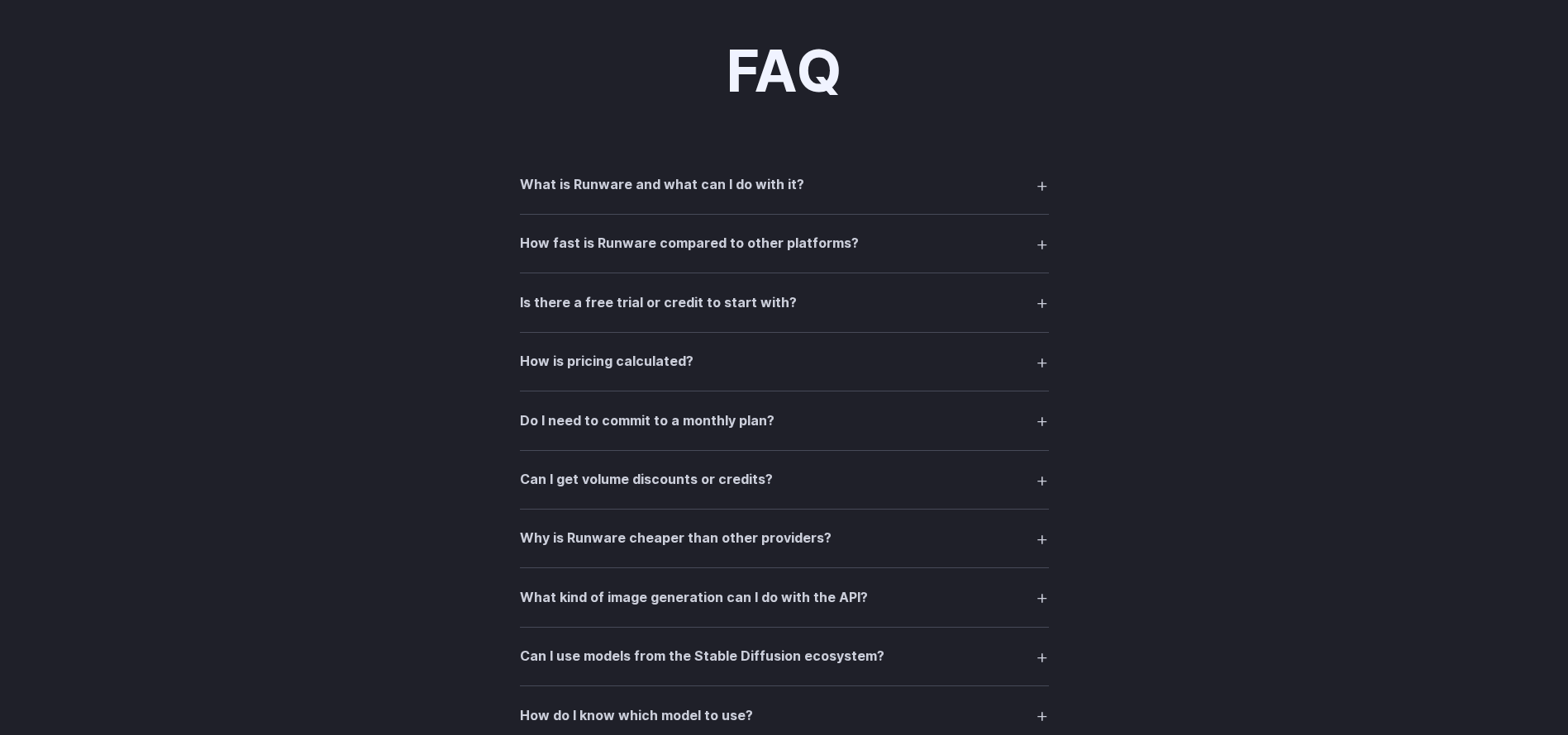
scroll to position [2313, 0]
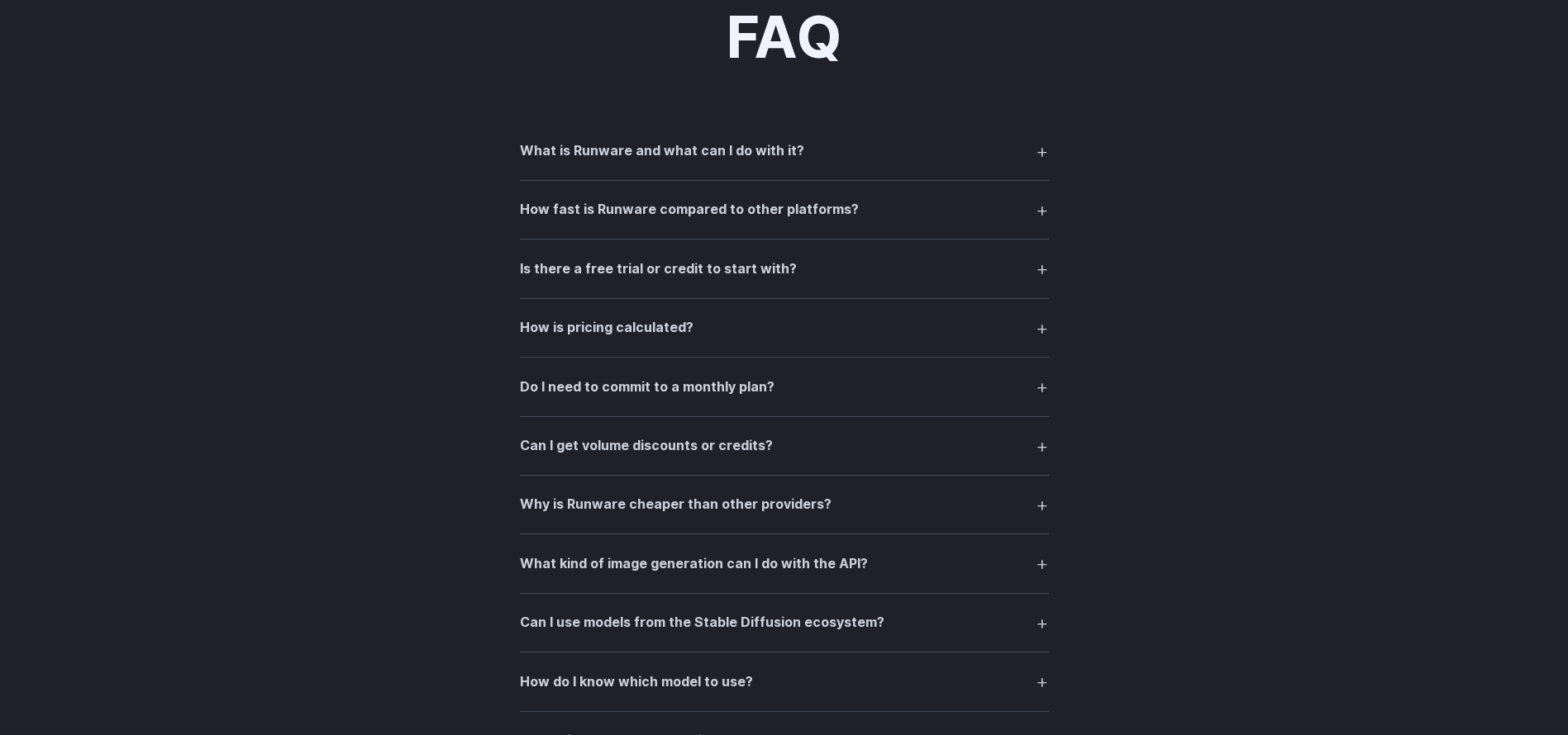
click at [665, 330] on h3 "How is pricing calculated?" at bounding box center [607, 328] width 174 height 21
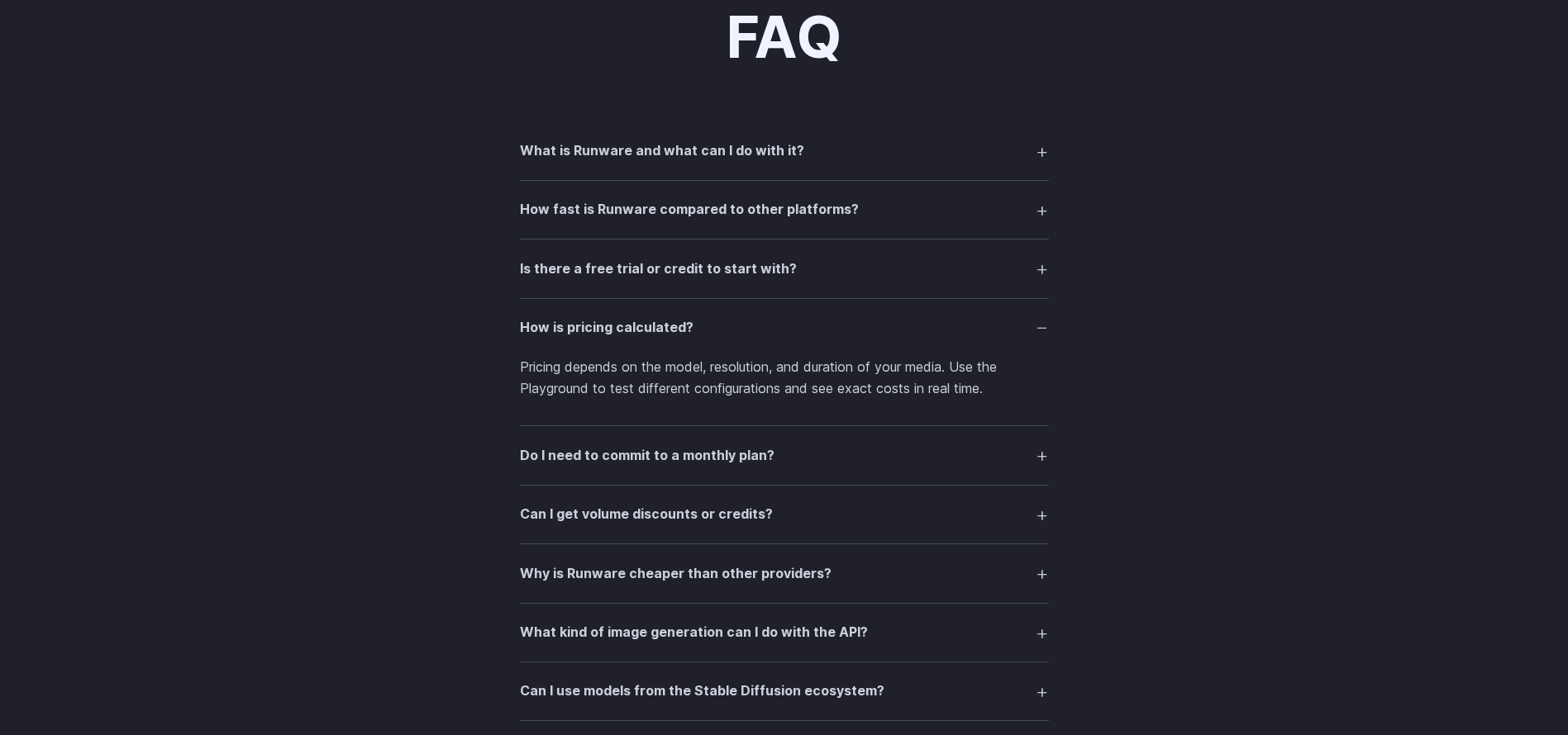
click at [755, 464] on h3 "Do I need to commit to a monthly plan?" at bounding box center [647, 456] width 254 height 21
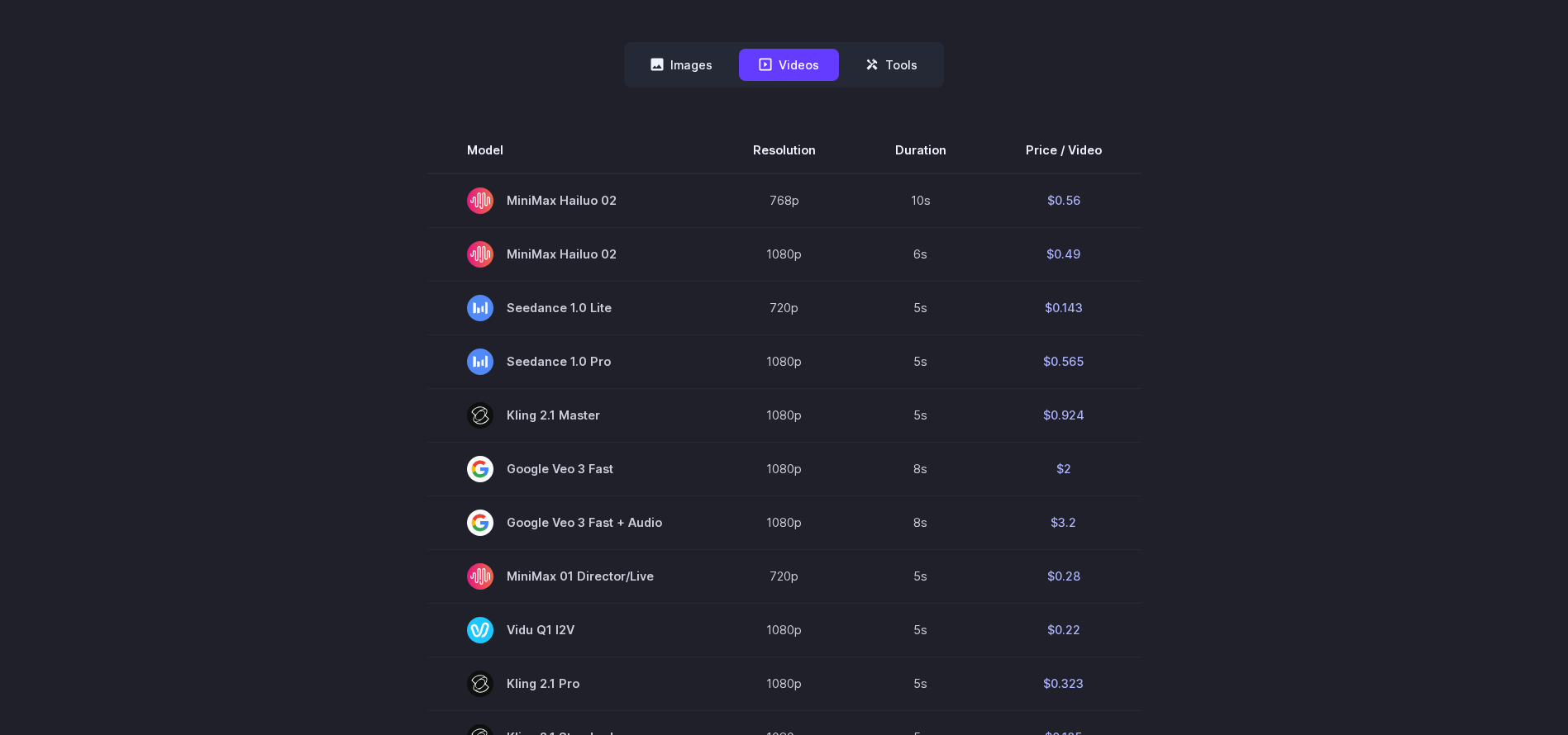
scroll to position [422, 0]
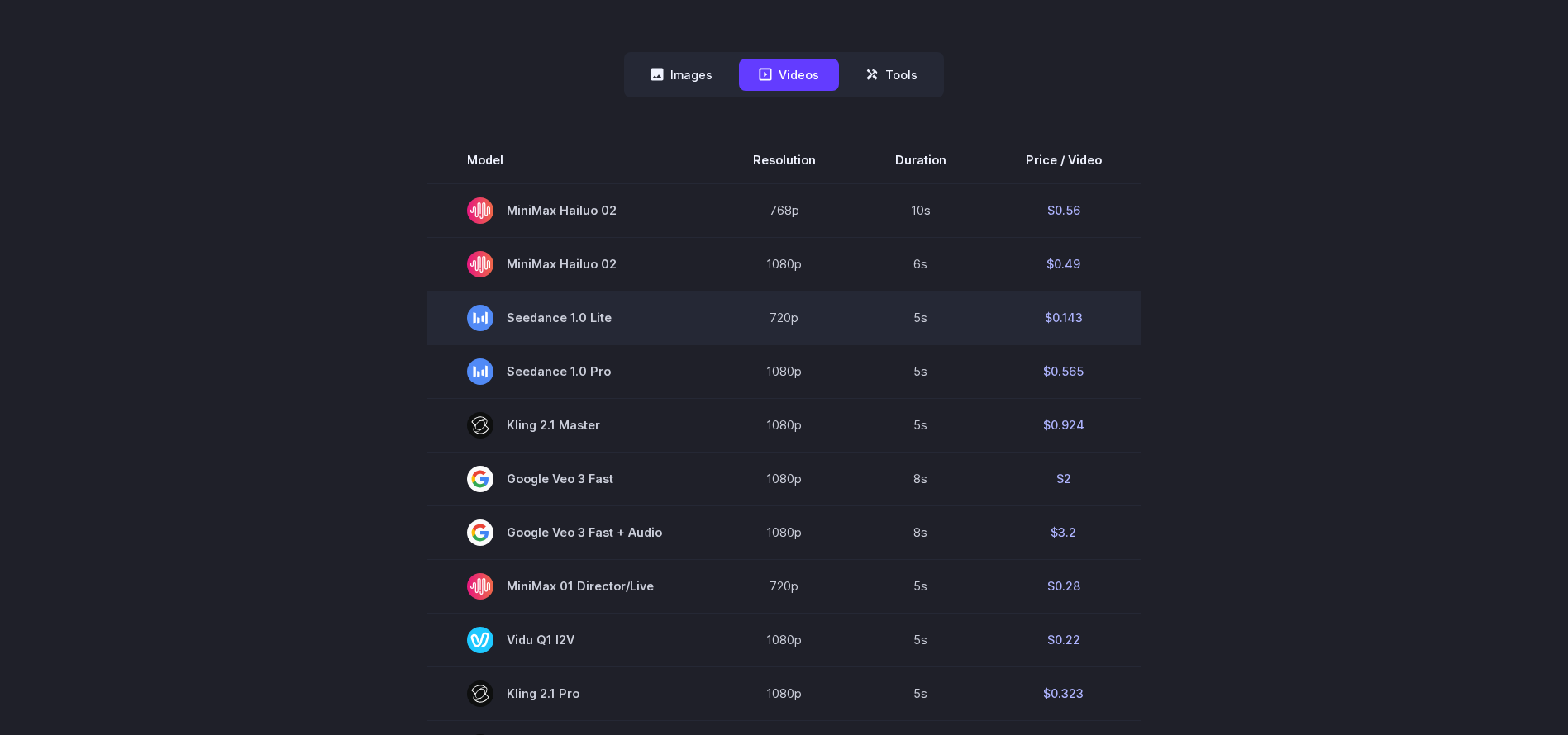
click at [918, 315] on td "5s" at bounding box center [921, 318] width 130 height 54
click at [1064, 317] on td "$0.143" at bounding box center [1064, 318] width 155 height 54
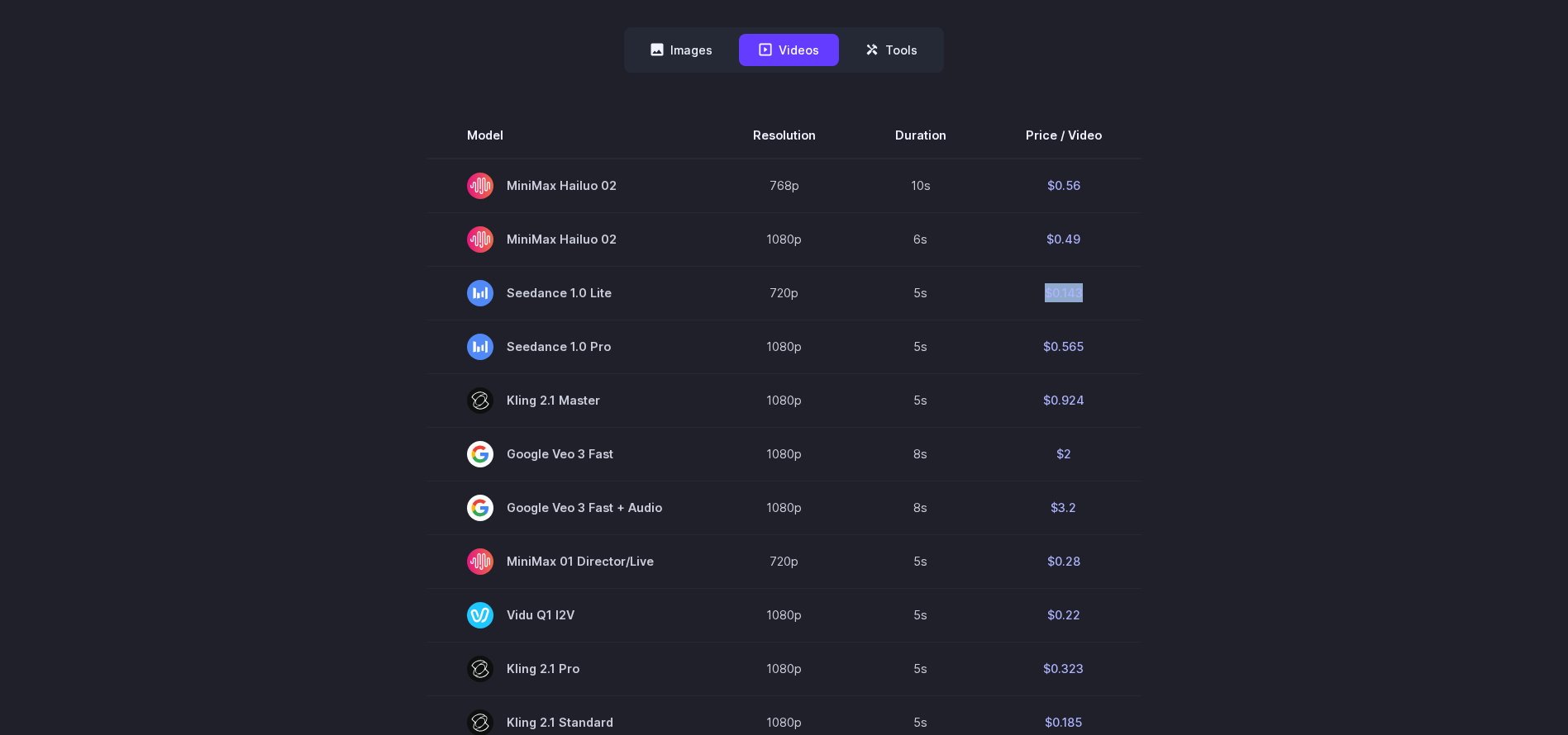
scroll to position [442, 0]
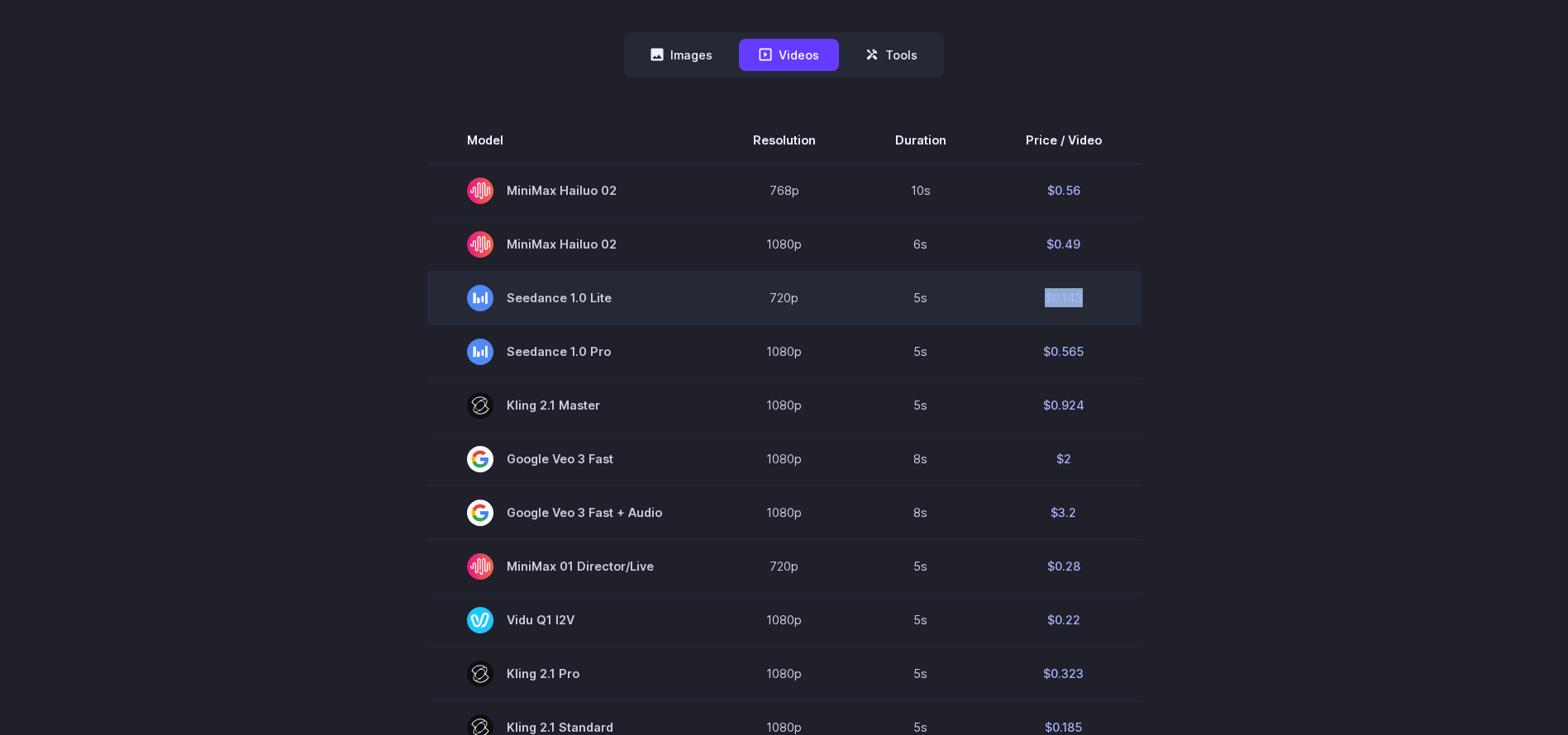
click at [1085, 299] on td "$0.143" at bounding box center [1064, 298] width 155 height 54
drag, startPoint x: 1085, startPoint y: 298, endPoint x: 1050, endPoint y: 299, distance: 35.0
click at [1050, 299] on td "$0.143" at bounding box center [1064, 298] width 155 height 54
copy td "0.143"
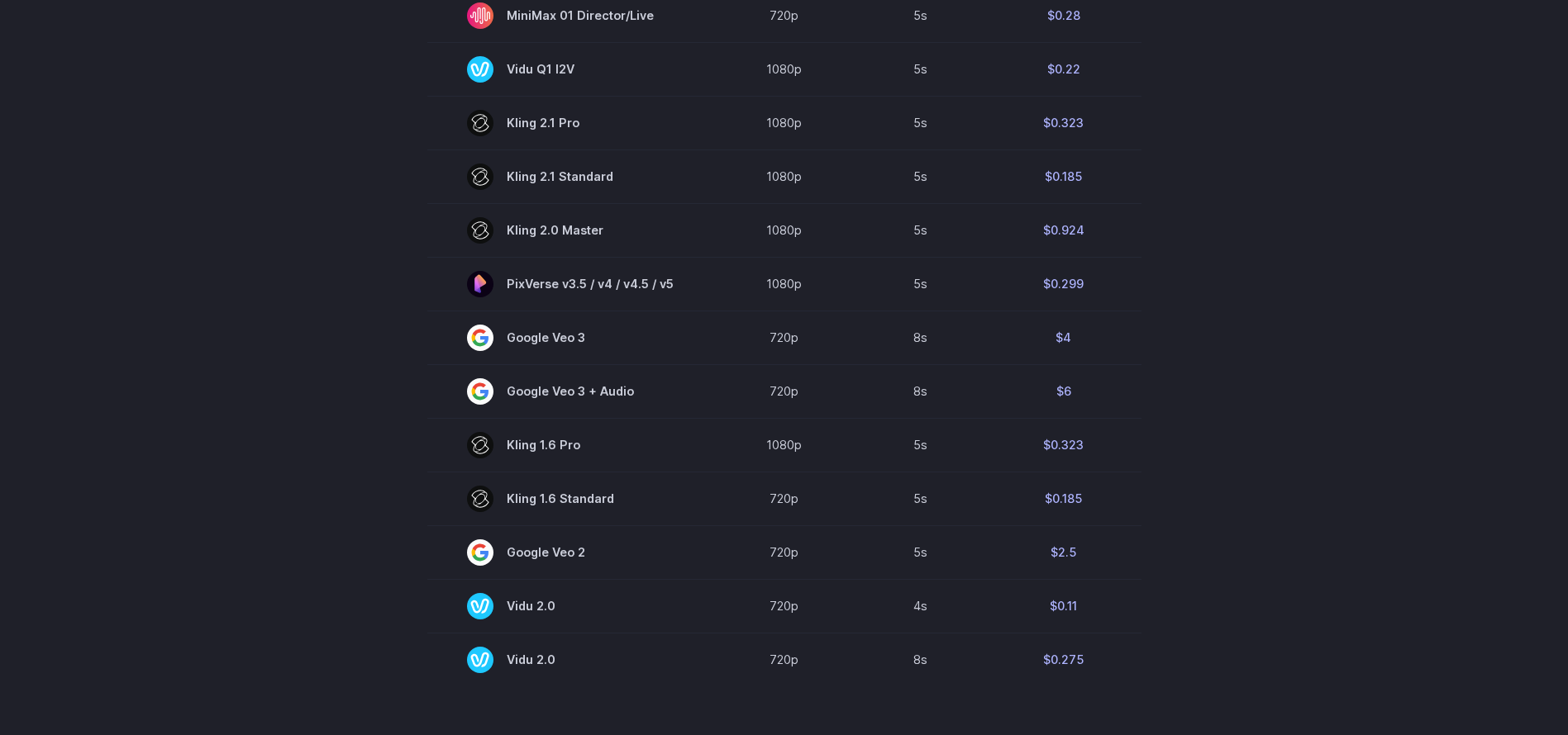
scroll to position [988, 0]
